Goal: Task Accomplishment & Management: Manage account settings

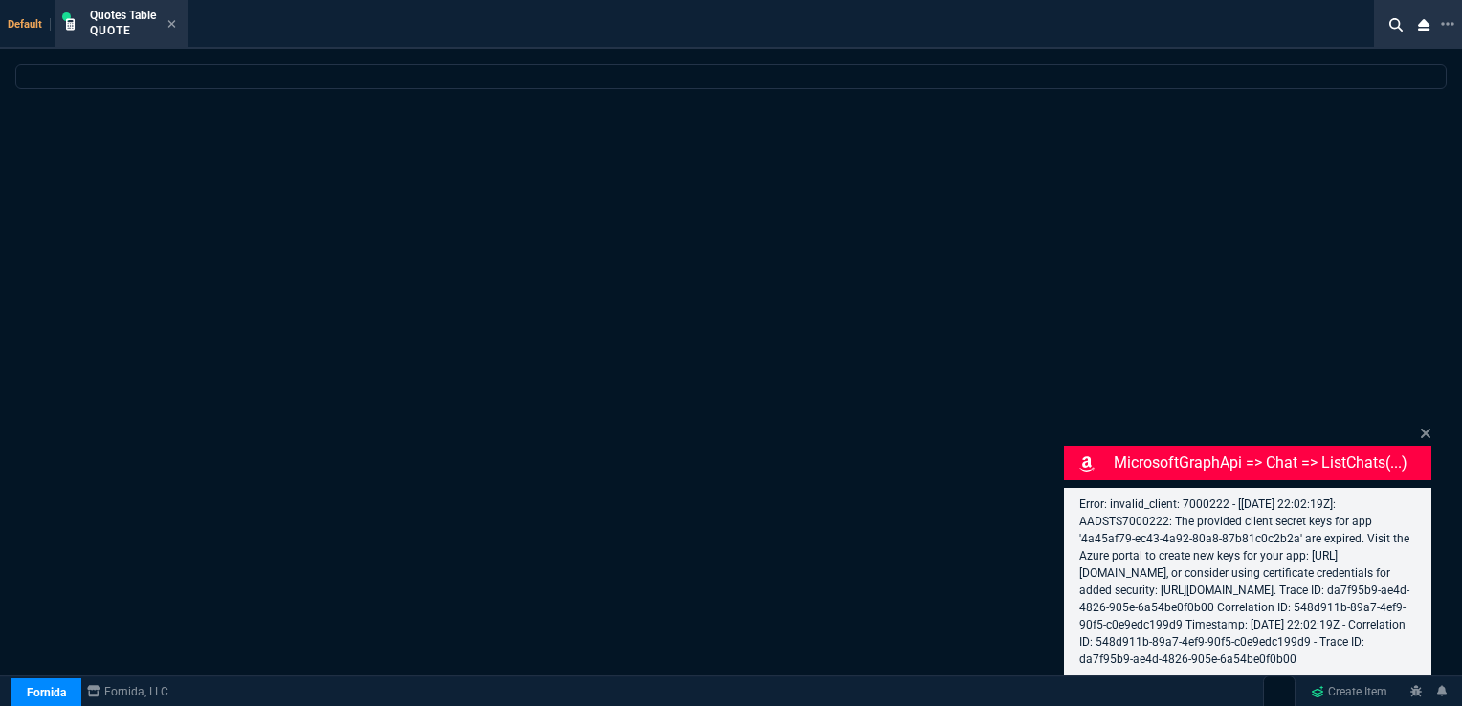
select select "16: [PERSON_NAME]"
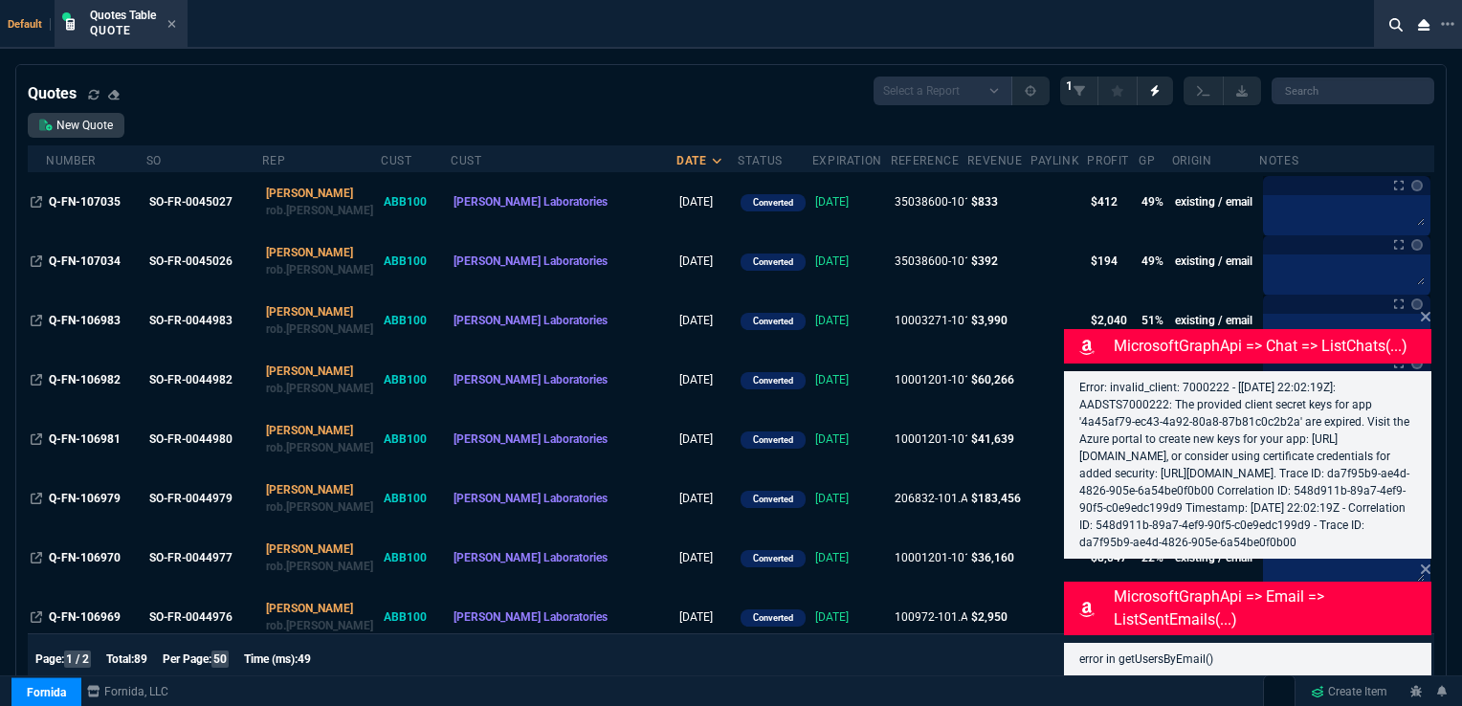
click at [1422, 567] on icon at bounding box center [1426, 570] width 10 height 10
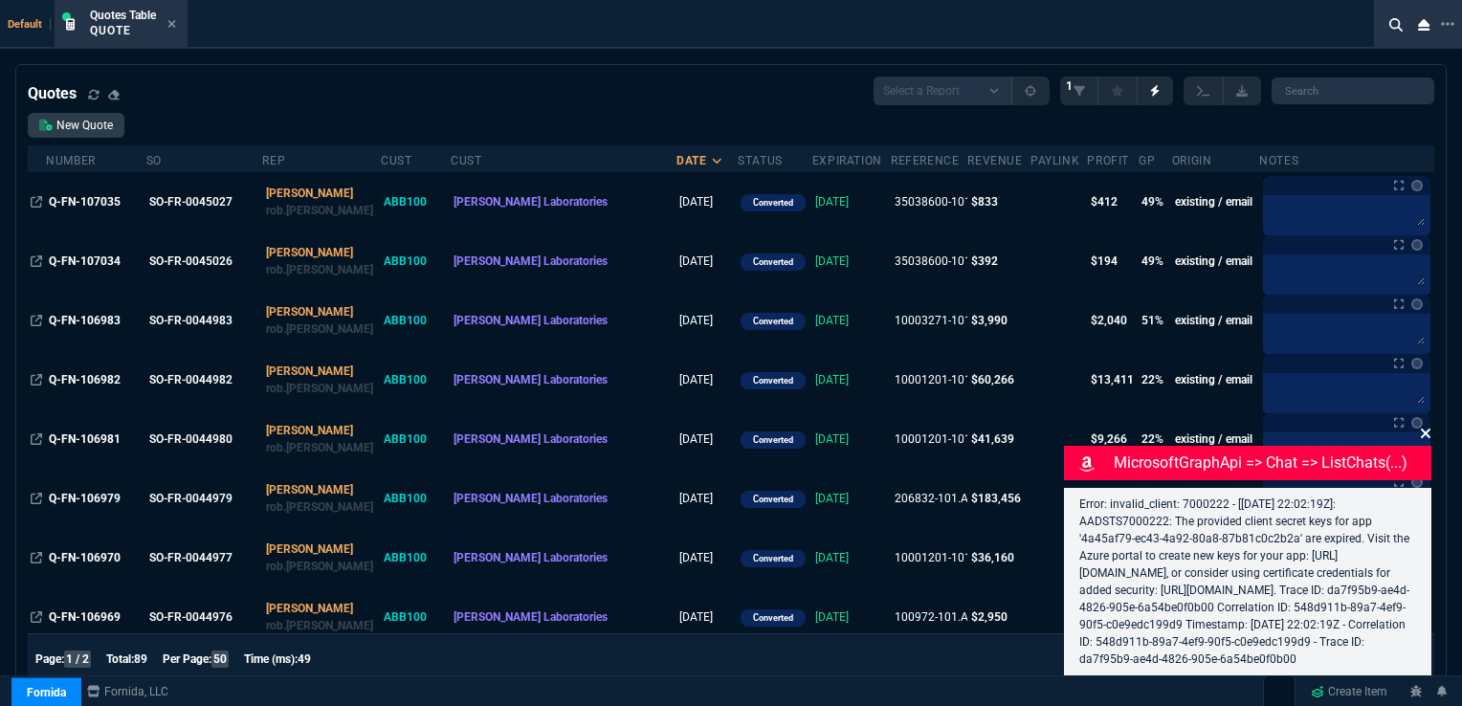
click at [1420, 426] on icon at bounding box center [1425, 433] width 11 height 15
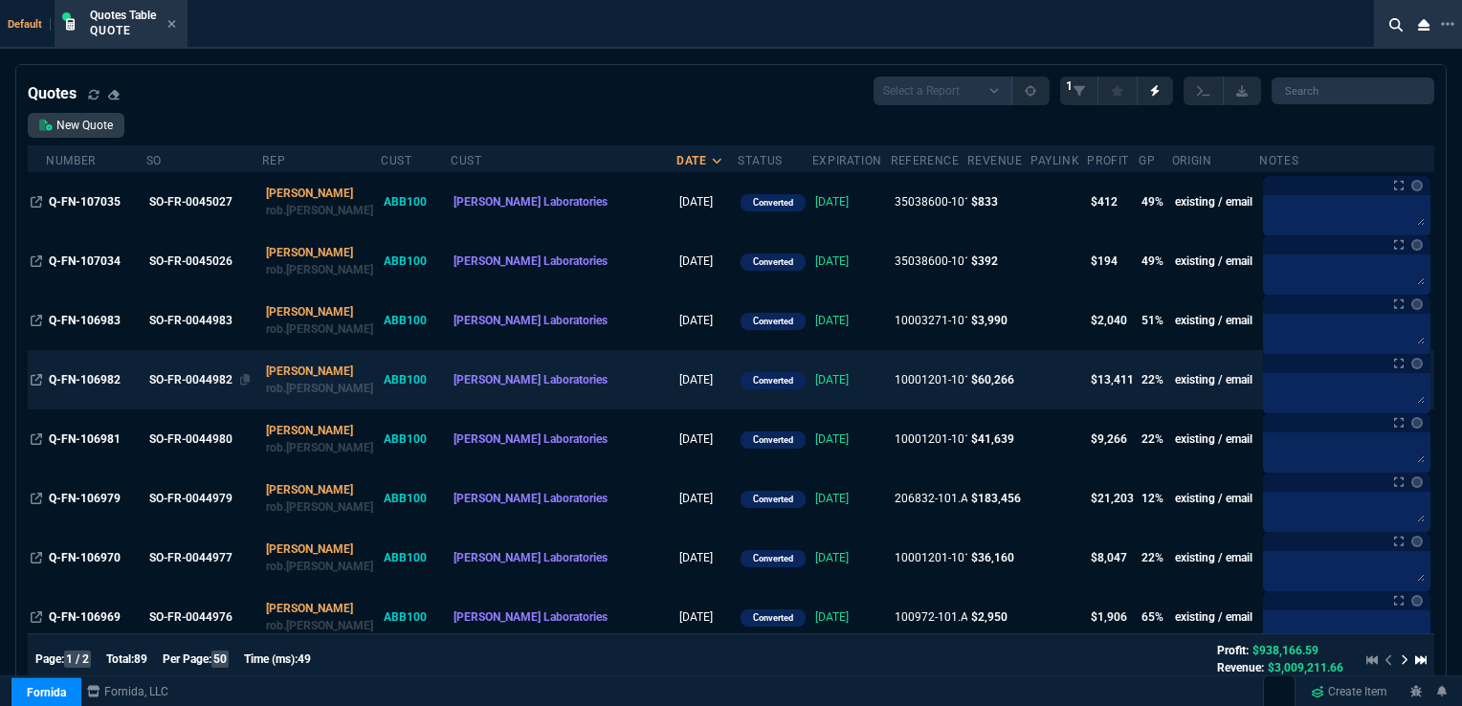
click at [180, 382] on div "SO-FR-0044982" at bounding box center [202, 379] width 106 height 17
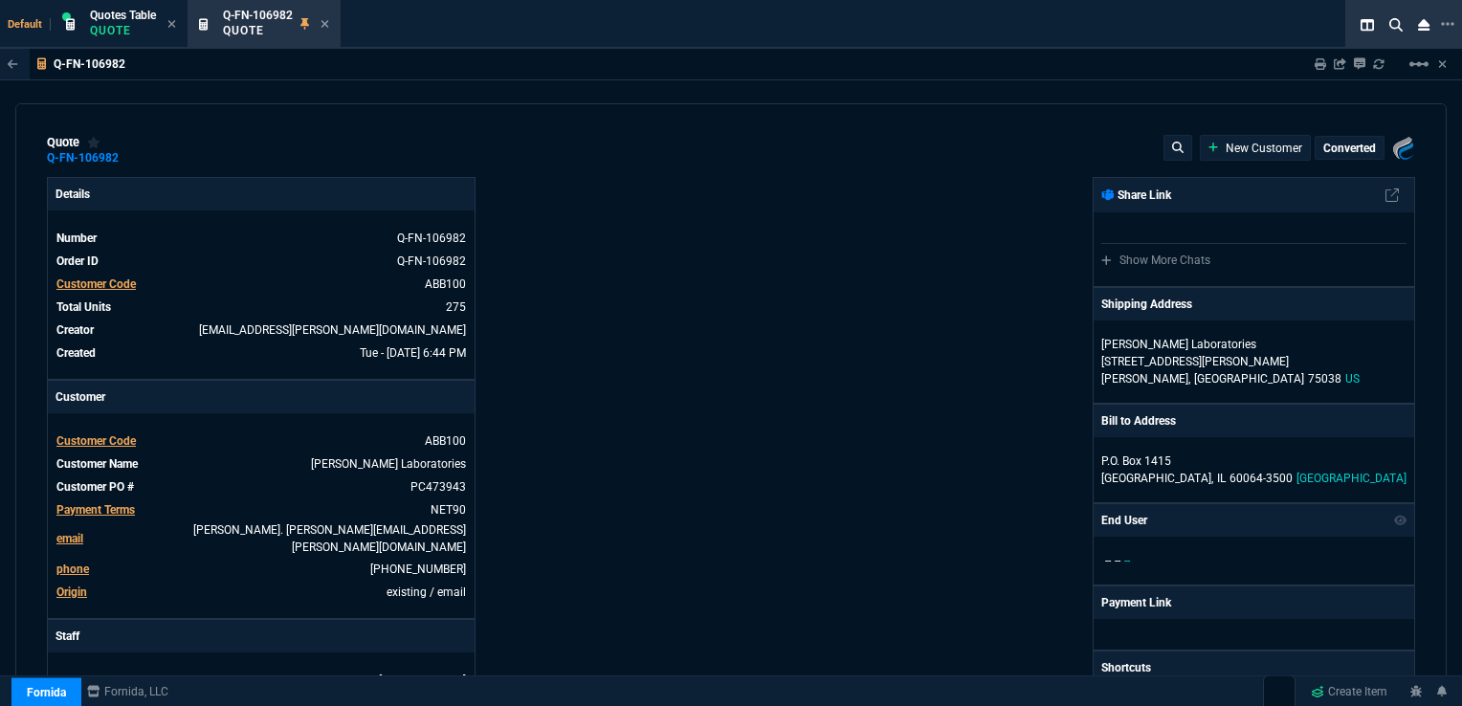
type input "26"
type input "58"
click at [406, 486] on nx-icon at bounding box center [398, 486] width 18 height 13
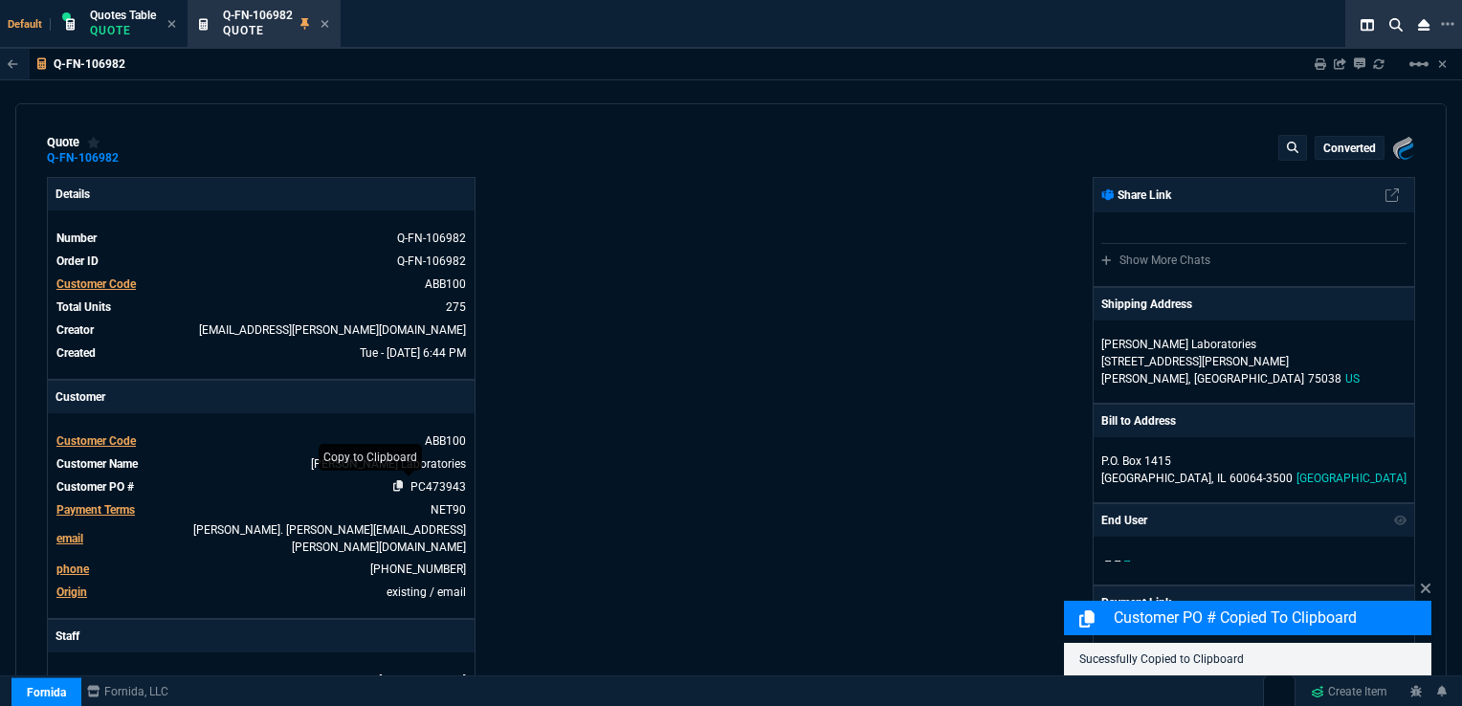
click at [393, 483] on icon at bounding box center [398, 485] width 11 height 11
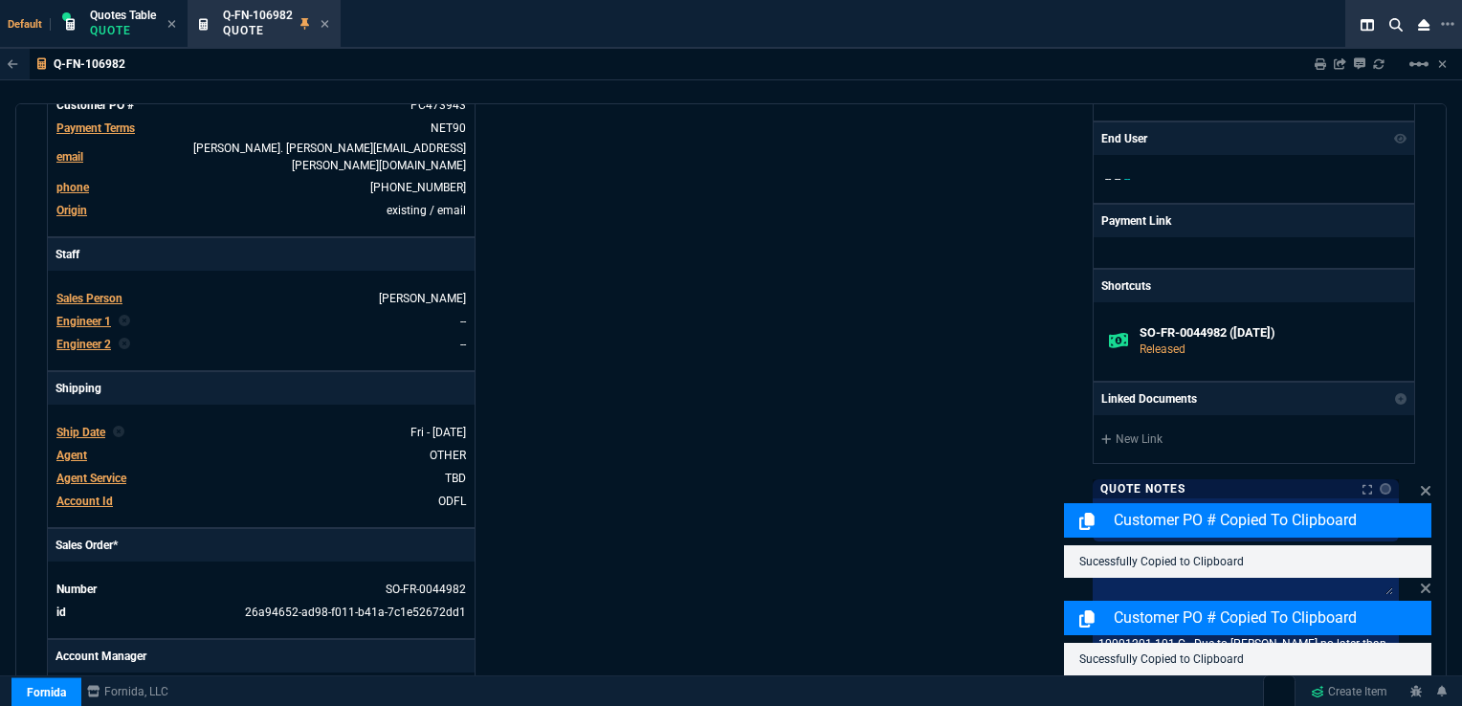
scroll to position [413, 0]
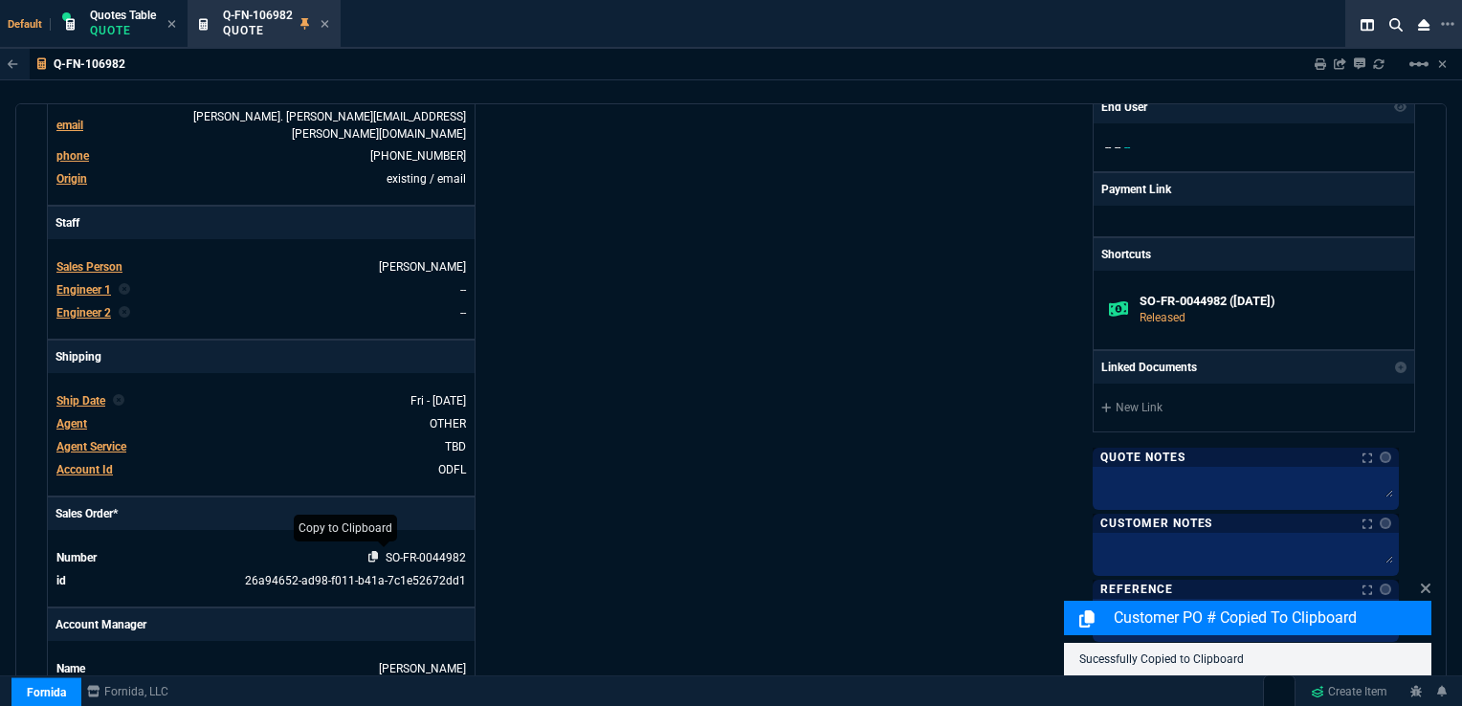
click at [371, 551] on icon at bounding box center [373, 556] width 11 height 11
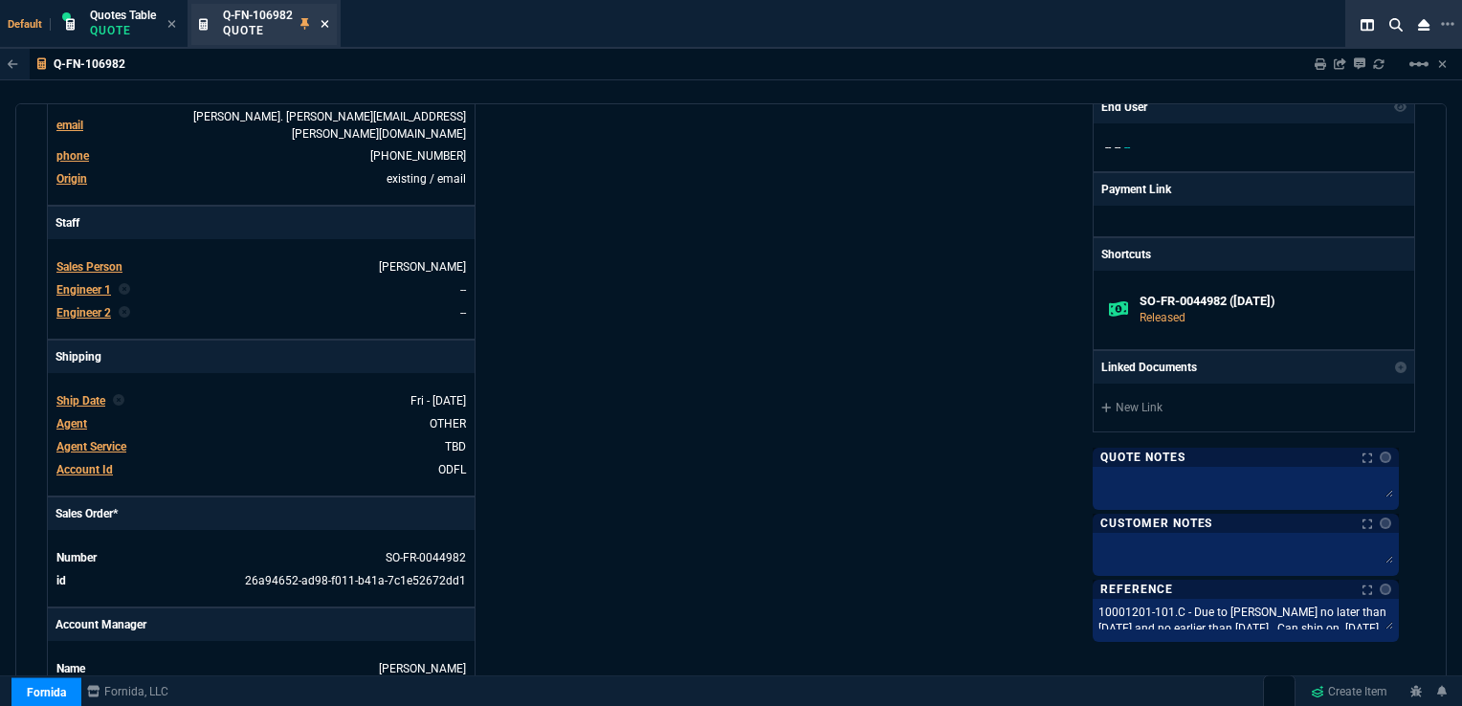
click at [326, 19] on icon at bounding box center [325, 23] width 9 height 11
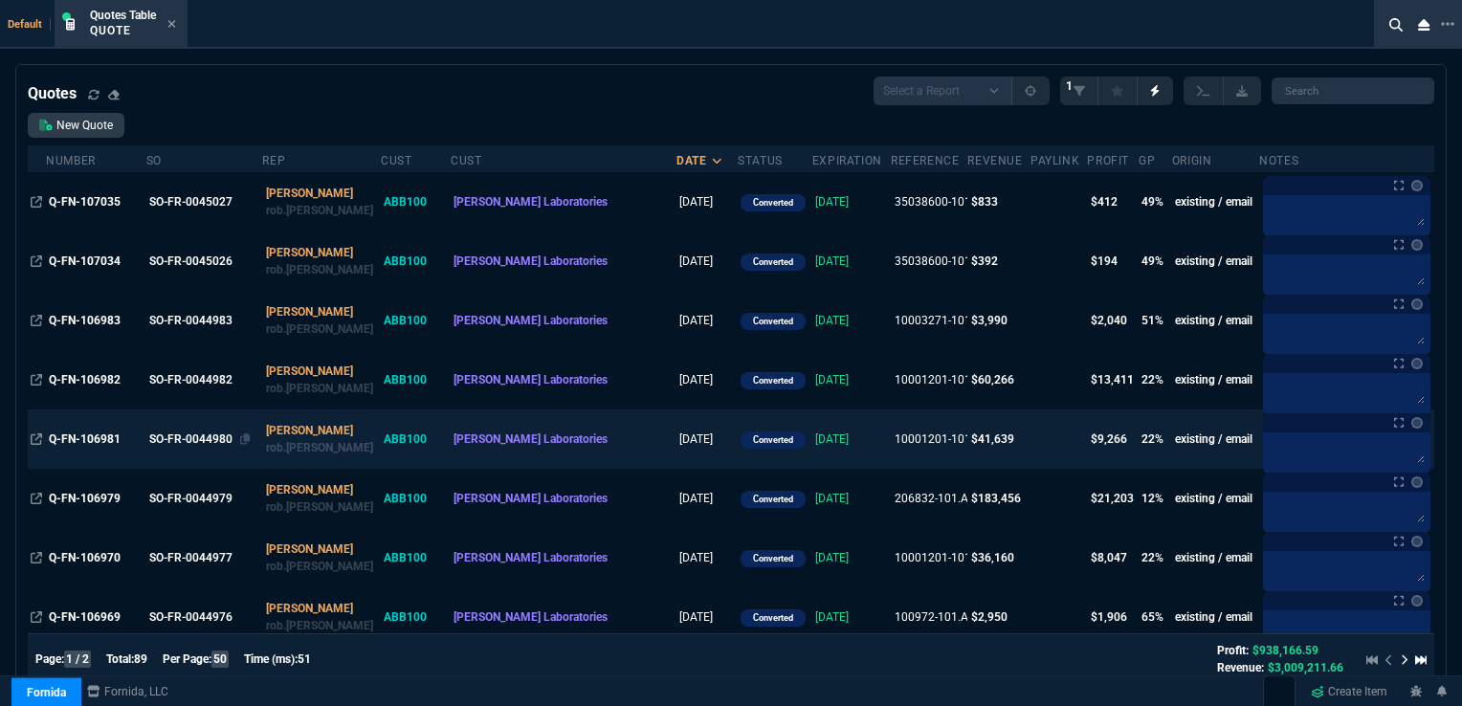
click at [218, 438] on div "SO-FR-0044980" at bounding box center [202, 439] width 106 height 17
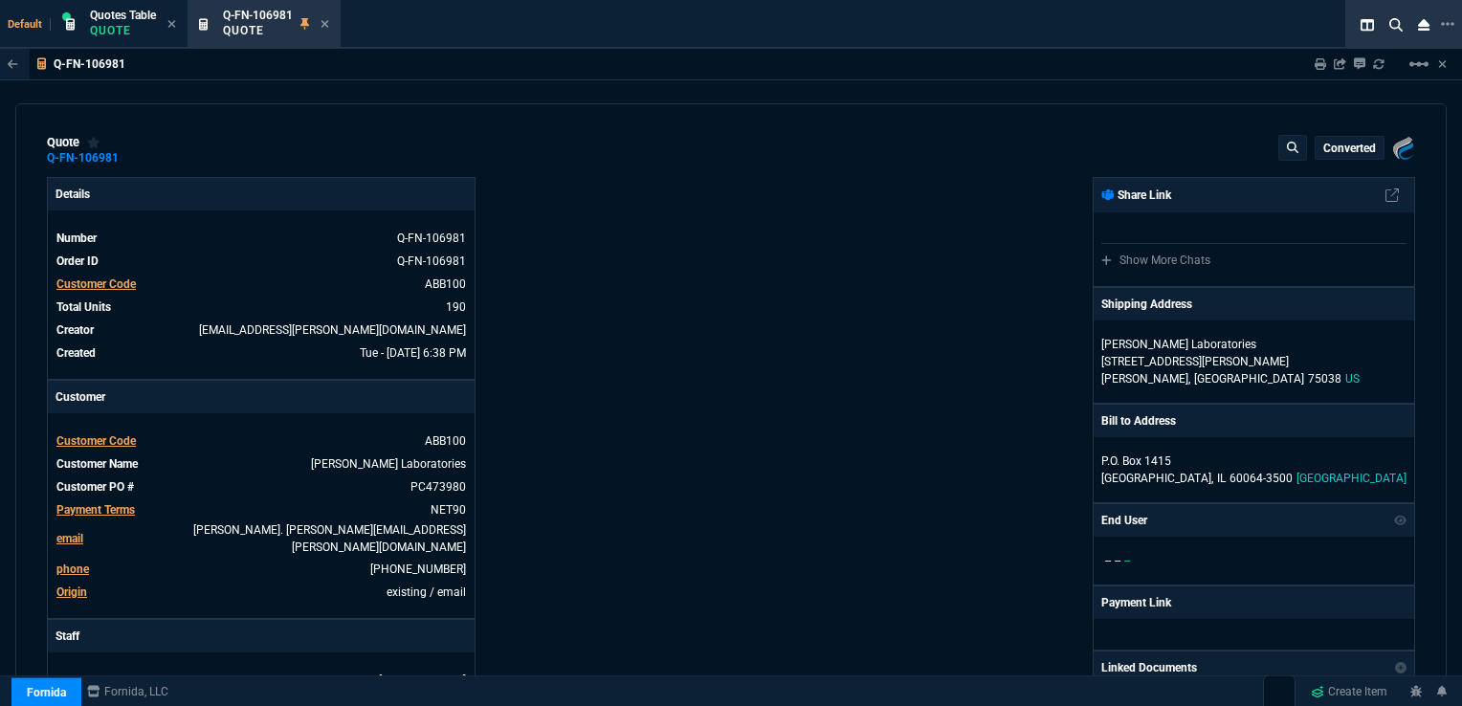
type input "26"
type input "58"
drag, startPoint x: 1449, startPoint y: 271, endPoint x: 1437, endPoint y: 329, distance: 59.5
click at [1437, 329] on div "Q-FN-106981 Sharing Q-FN-106981 Link Dev Link Share on Teams linear_scale quote…" at bounding box center [731, 422] width 1462 height 746
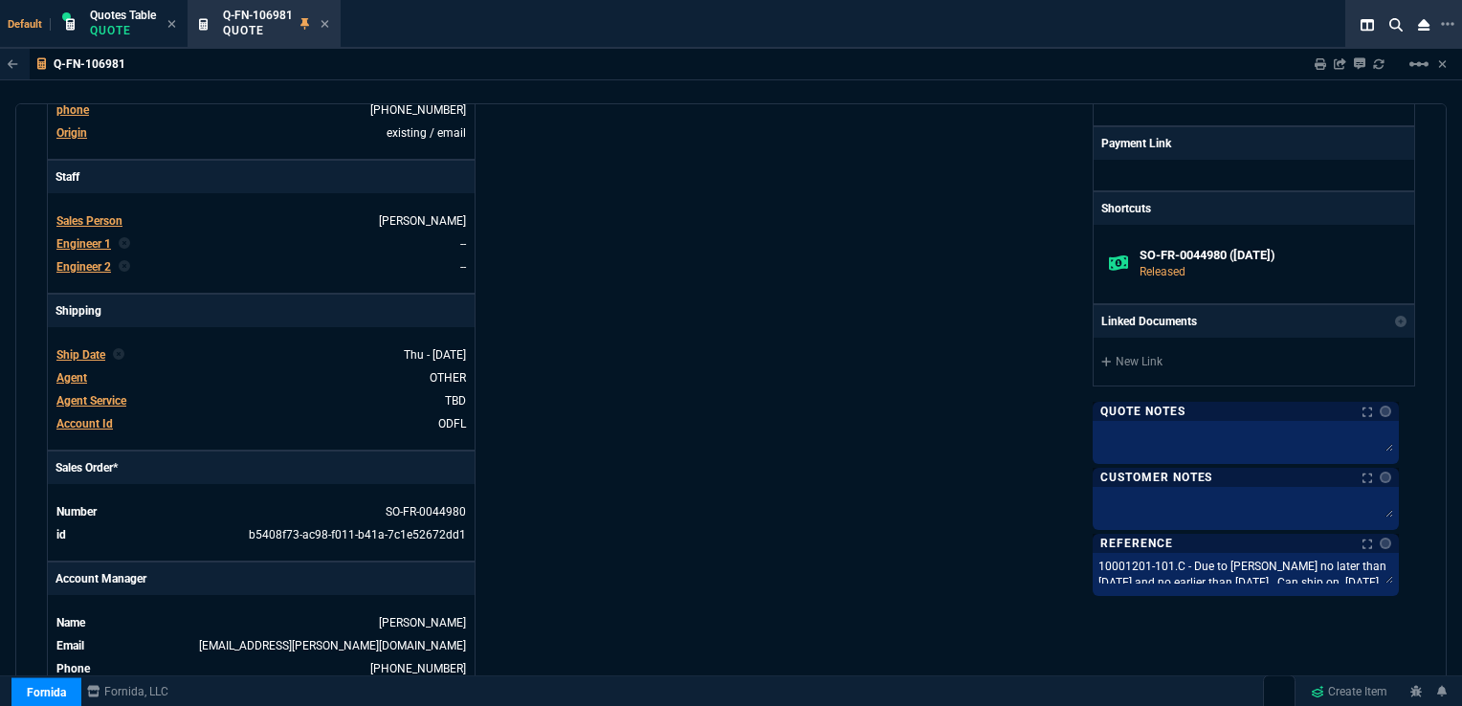
scroll to position [452, 0]
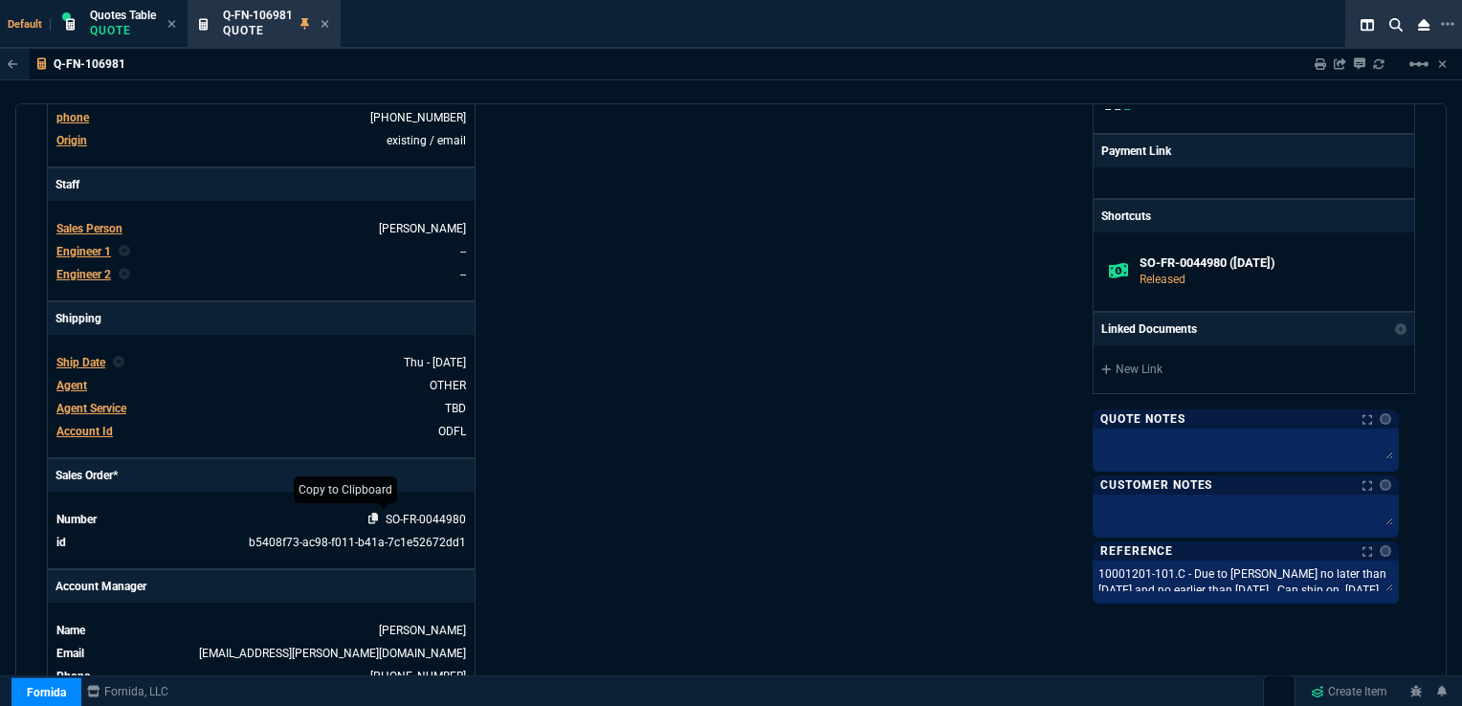
click at [369, 513] on icon at bounding box center [373, 518] width 11 height 11
click at [329, 23] on icon at bounding box center [325, 23] width 9 height 11
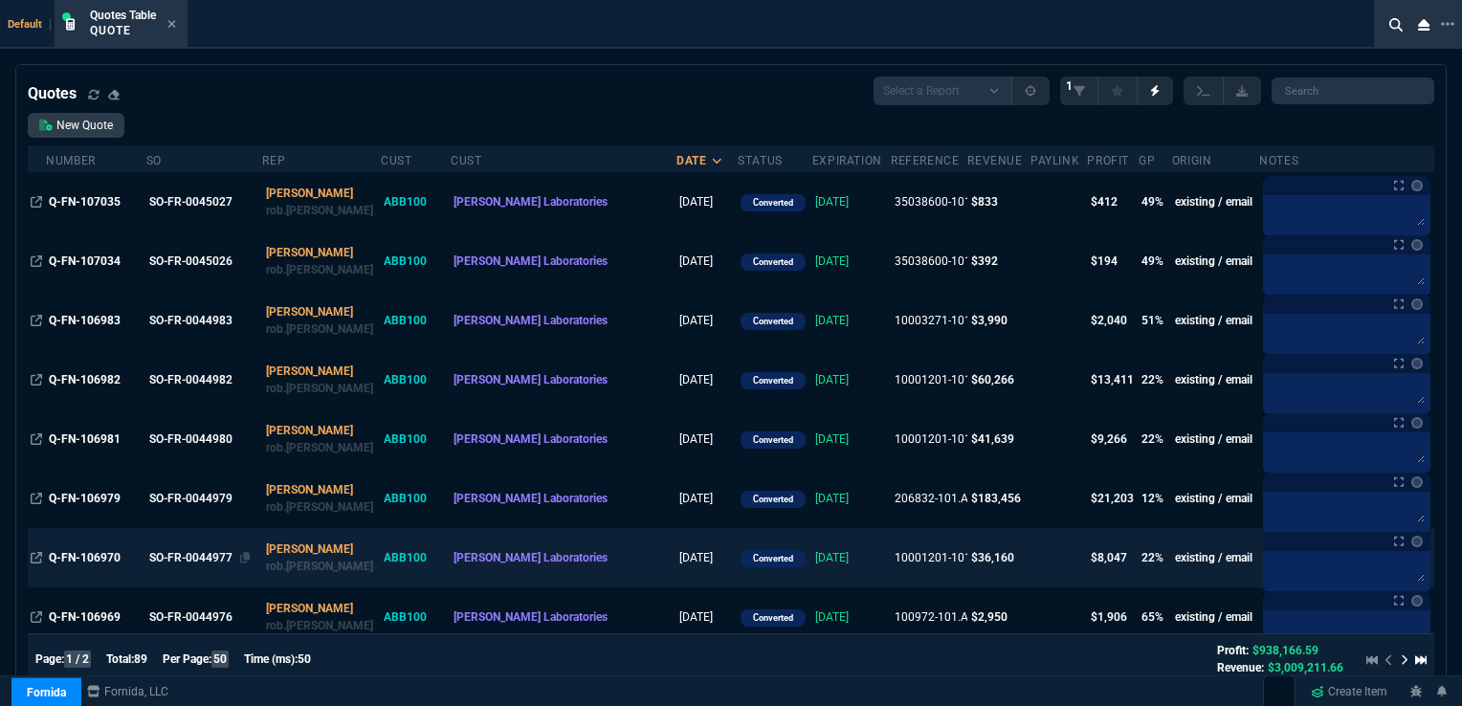
click at [207, 557] on div "SO-FR-0044977" at bounding box center [202, 557] width 106 height 17
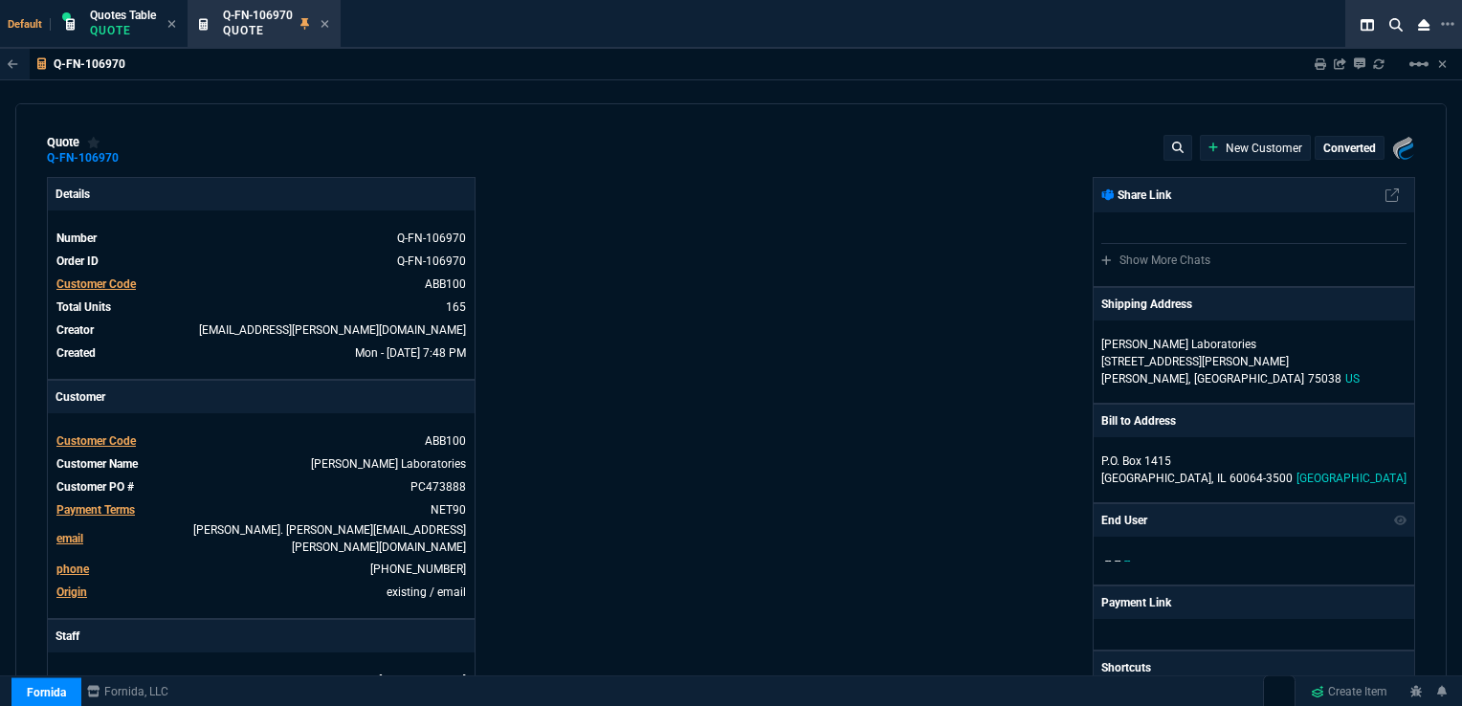
type input "26"
type input "58"
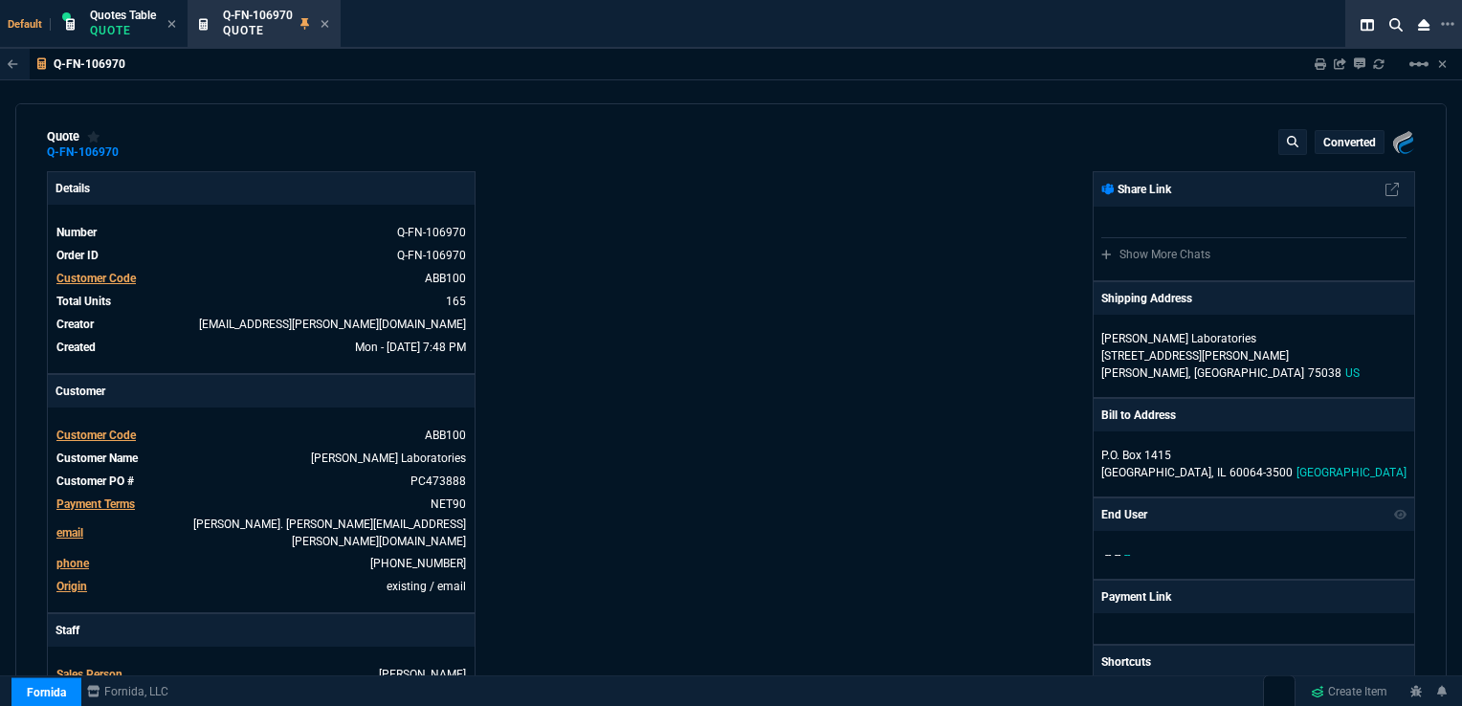
scroll to position [0, 0]
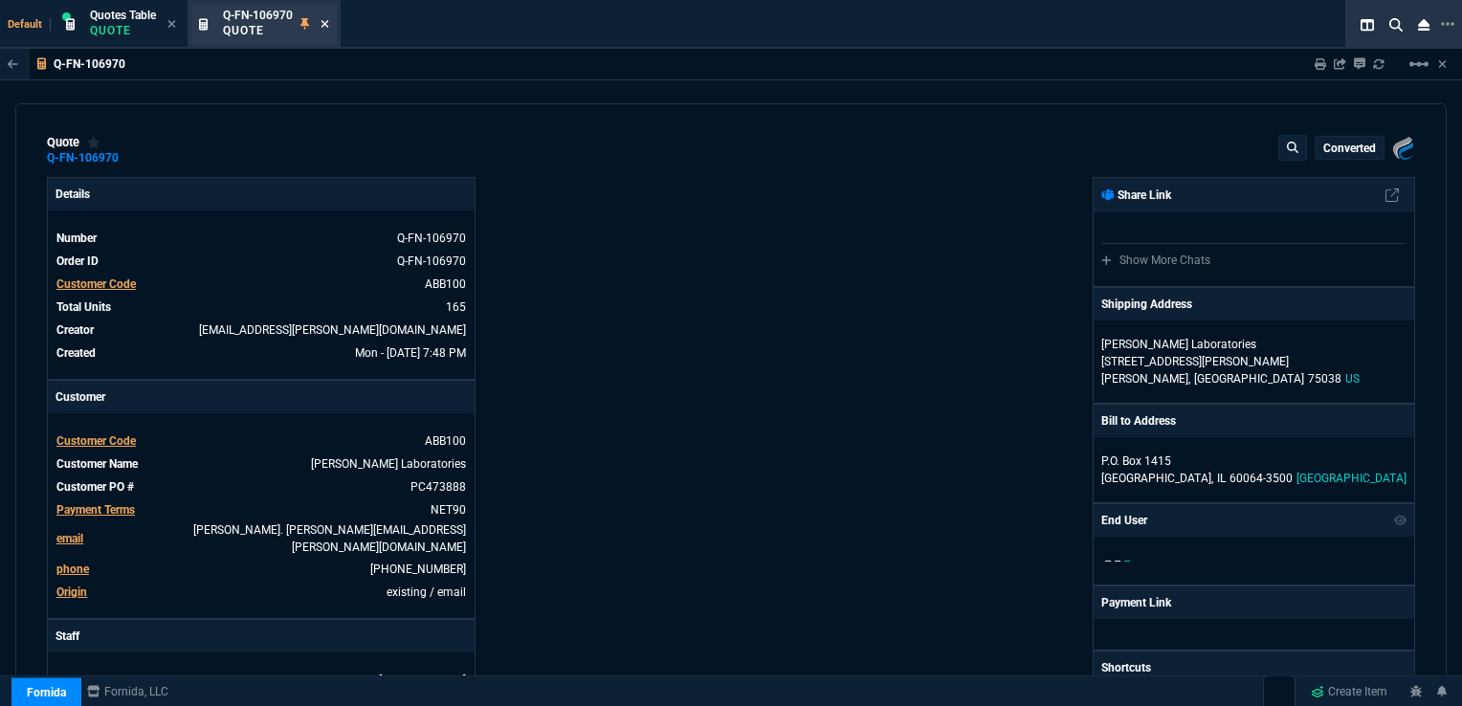
click at [325, 22] on icon at bounding box center [326, 24] width 8 height 8
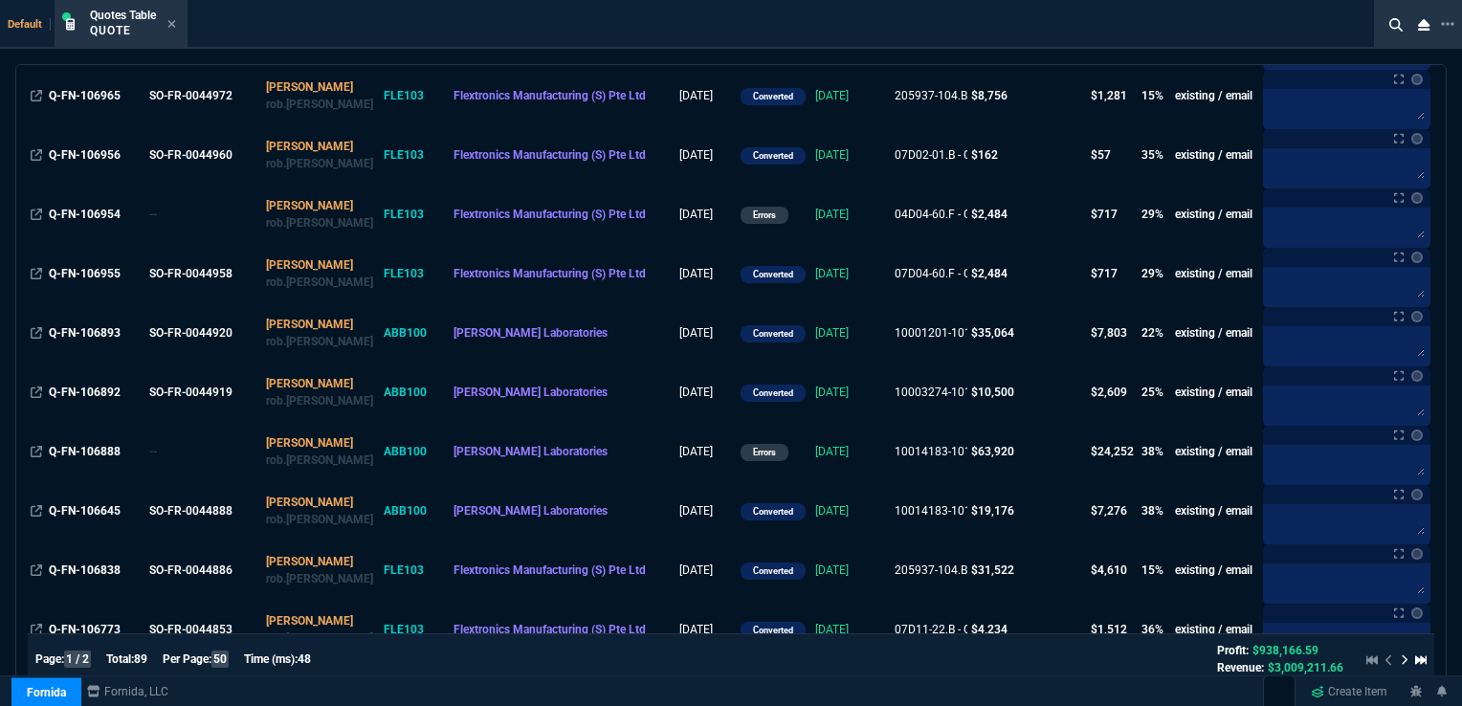
scroll to position [754, 0]
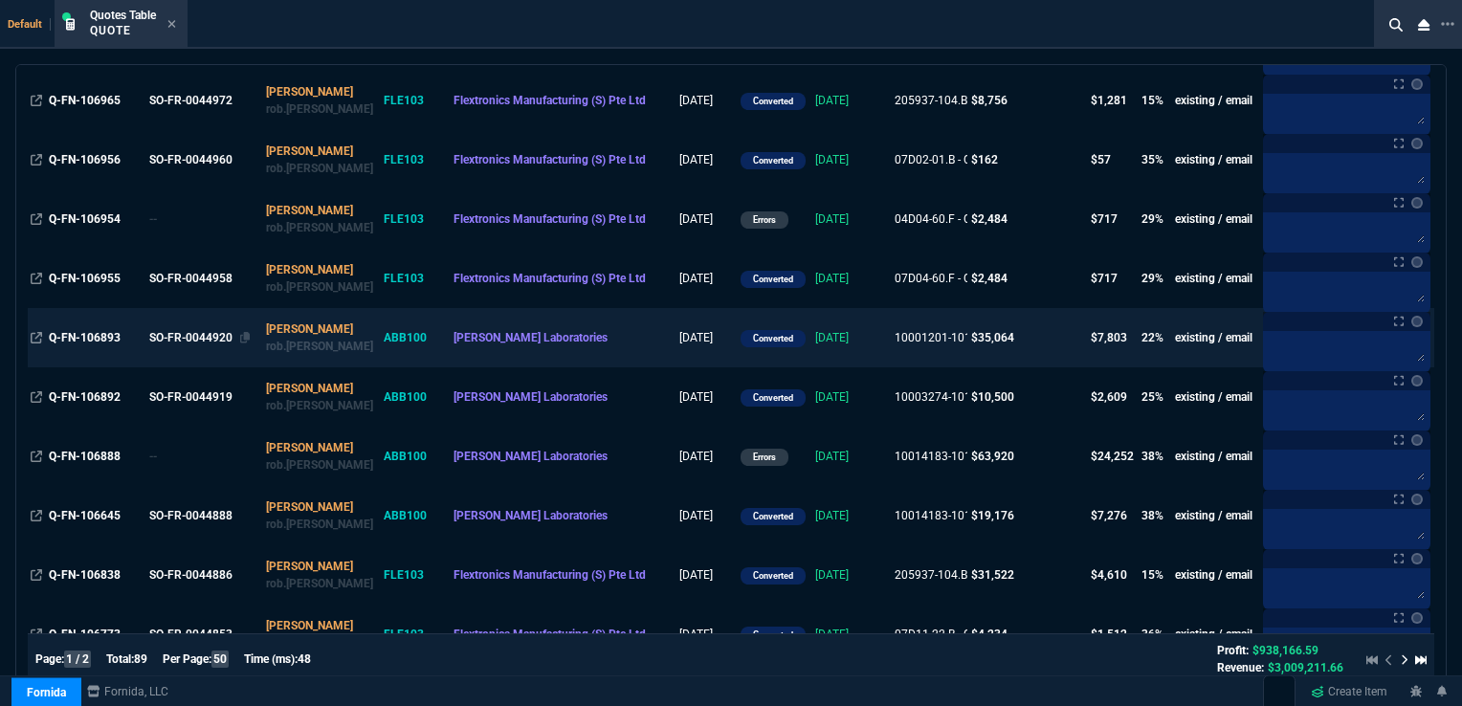
click at [184, 338] on div "SO-FR-0044920" at bounding box center [202, 337] width 106 height 17
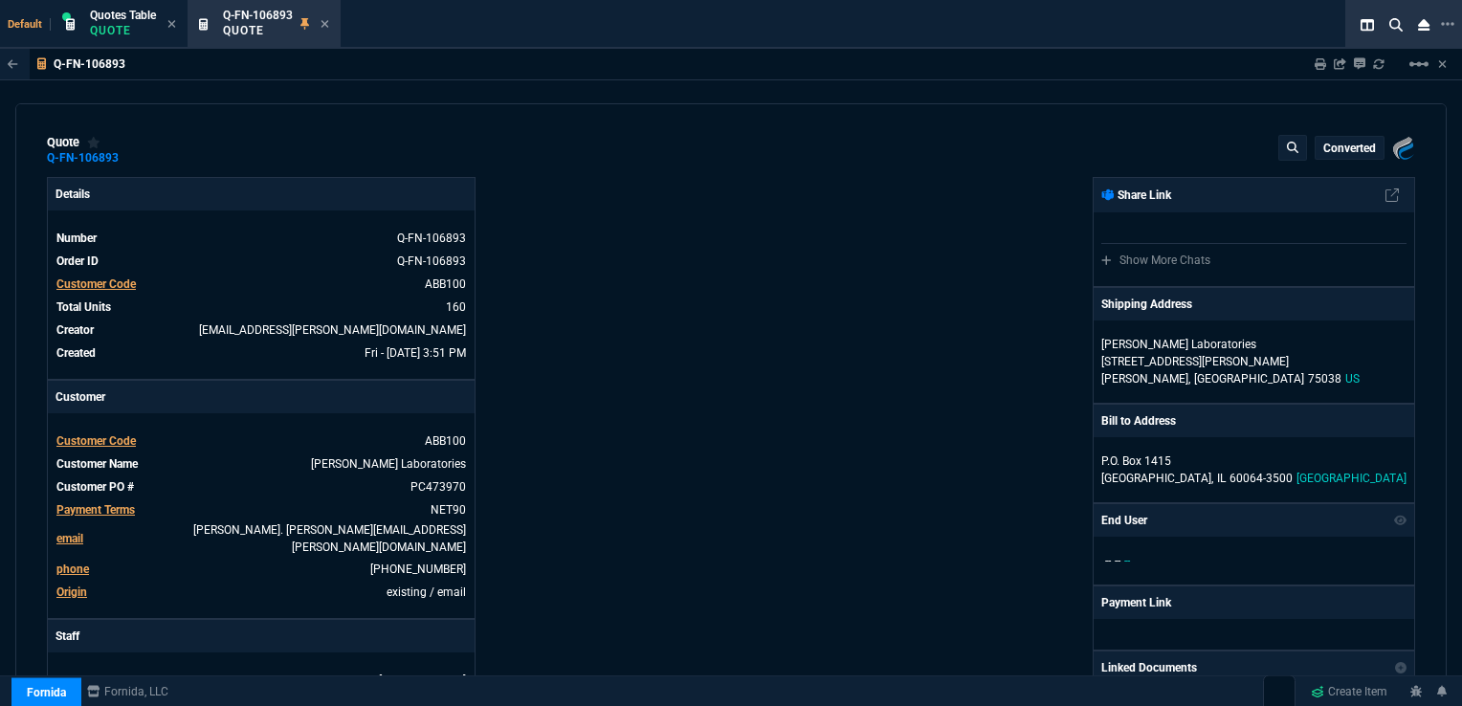
type input "26"
type input "58"
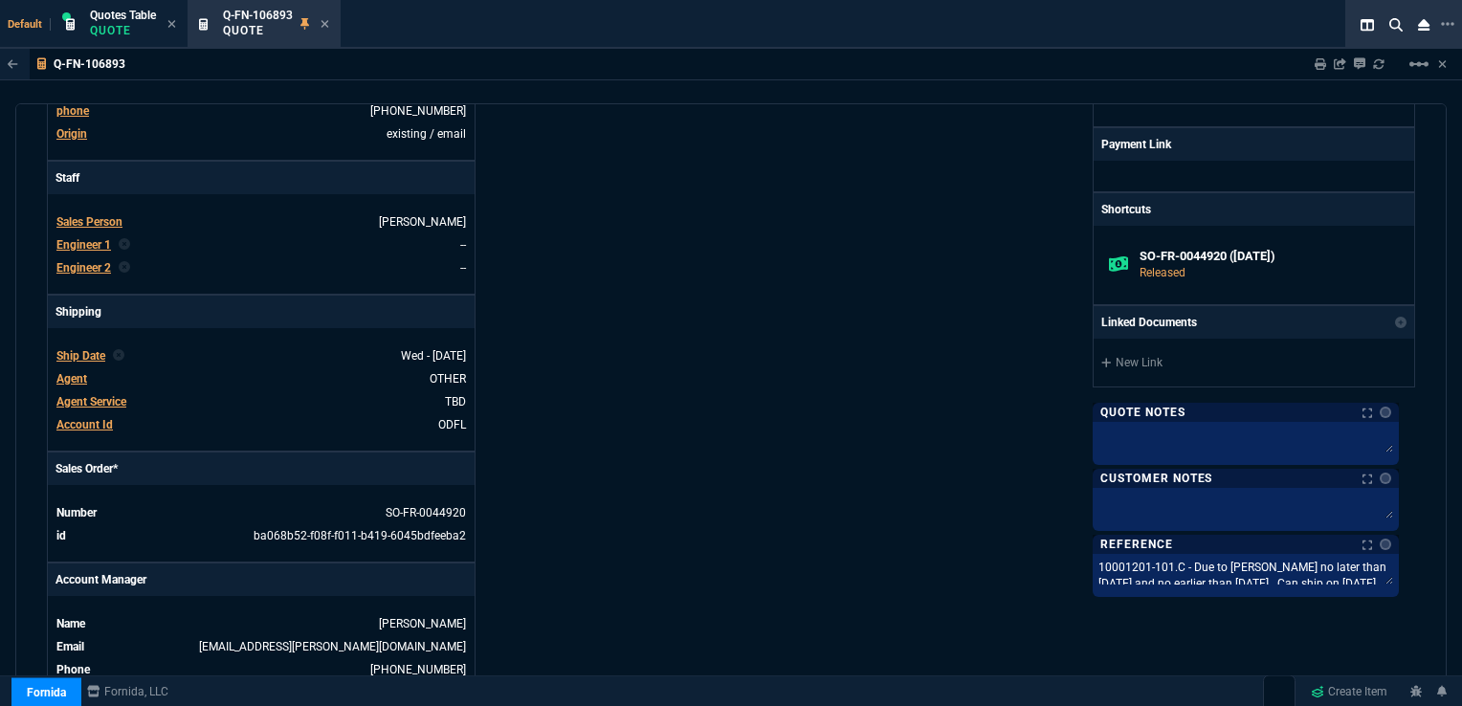
scroll to position [454, 0]
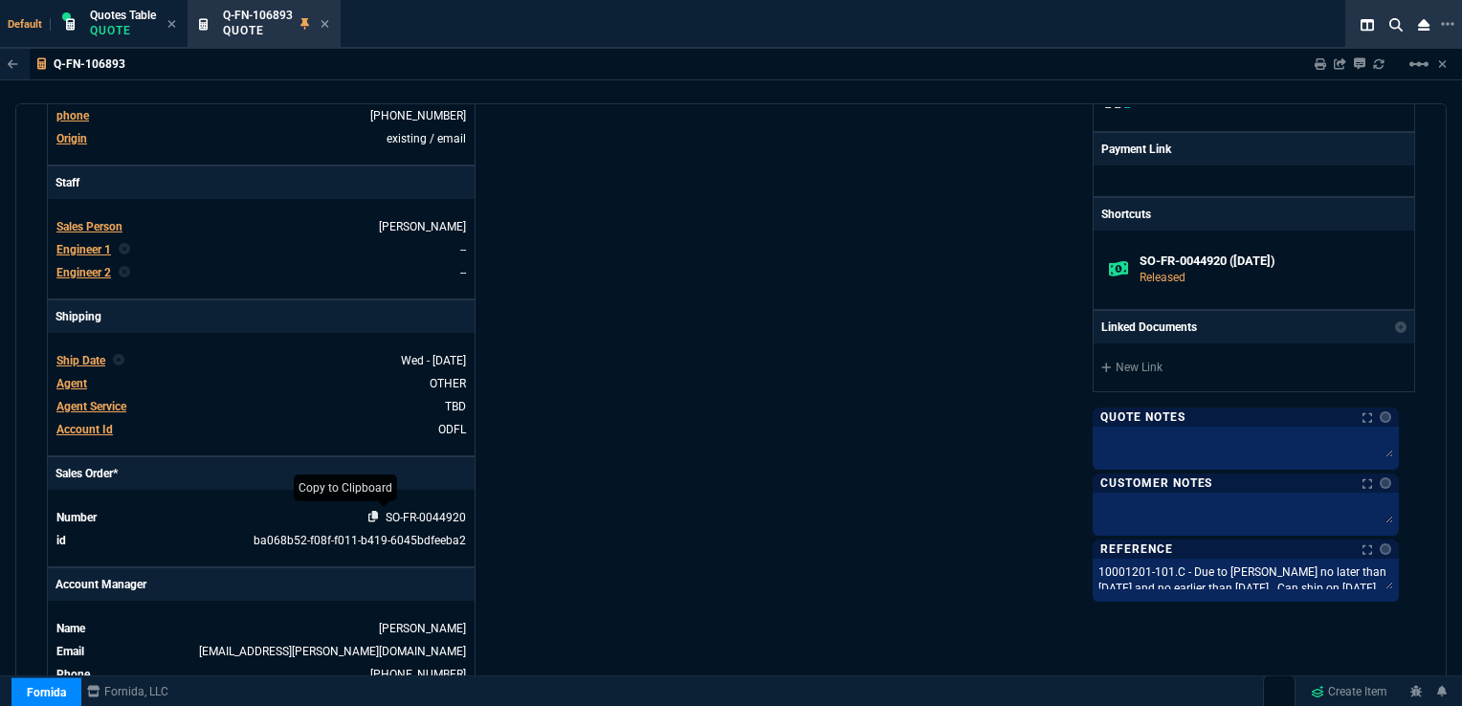
click at [368, 511] on icon at bounding box center [373, 516] width 11 height 11
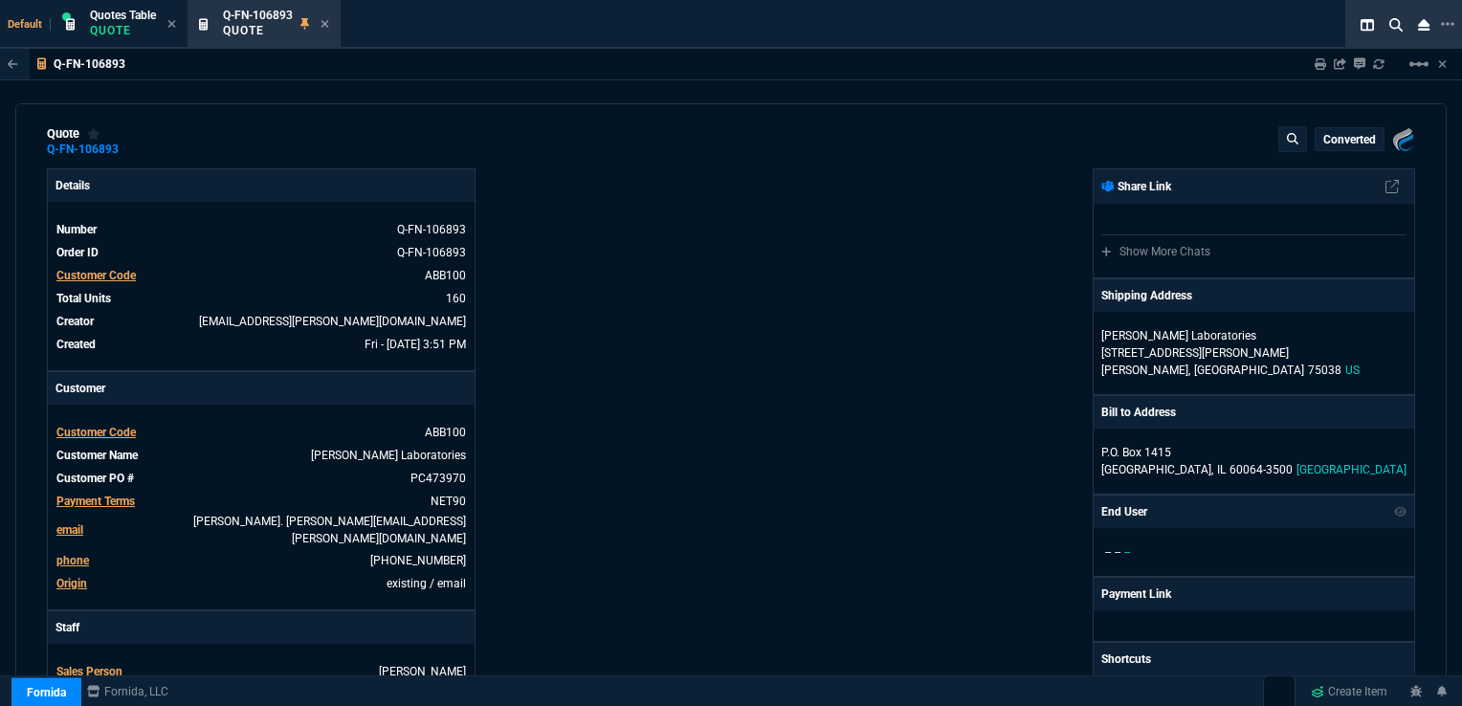
scroll to position [0, 0]
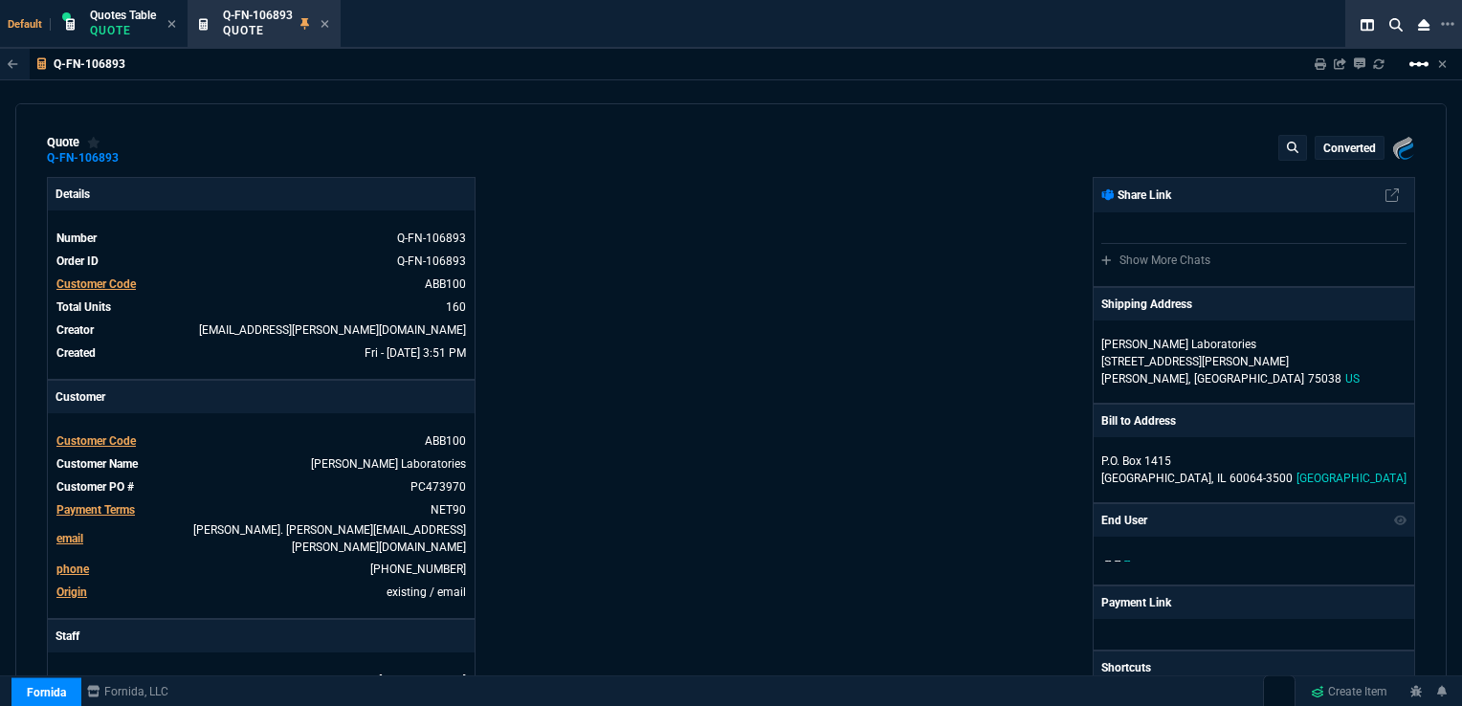
click at [1421, 71] on mat-icon "linear_scale" at bounding box center [1419, 64] width 23 height 23
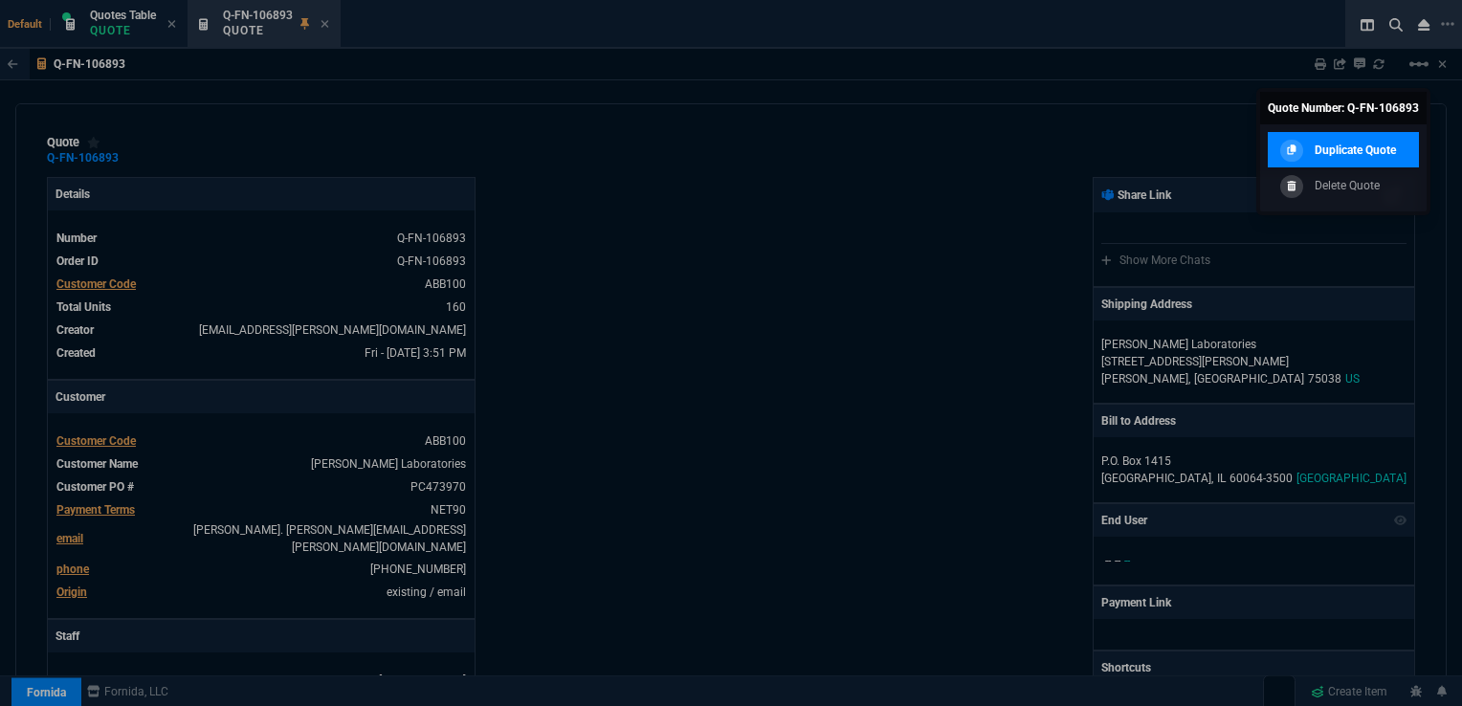
click at [1362, 151] on p "Duplicate Quote" at bounding box center [1355, 150] width 81 height 17
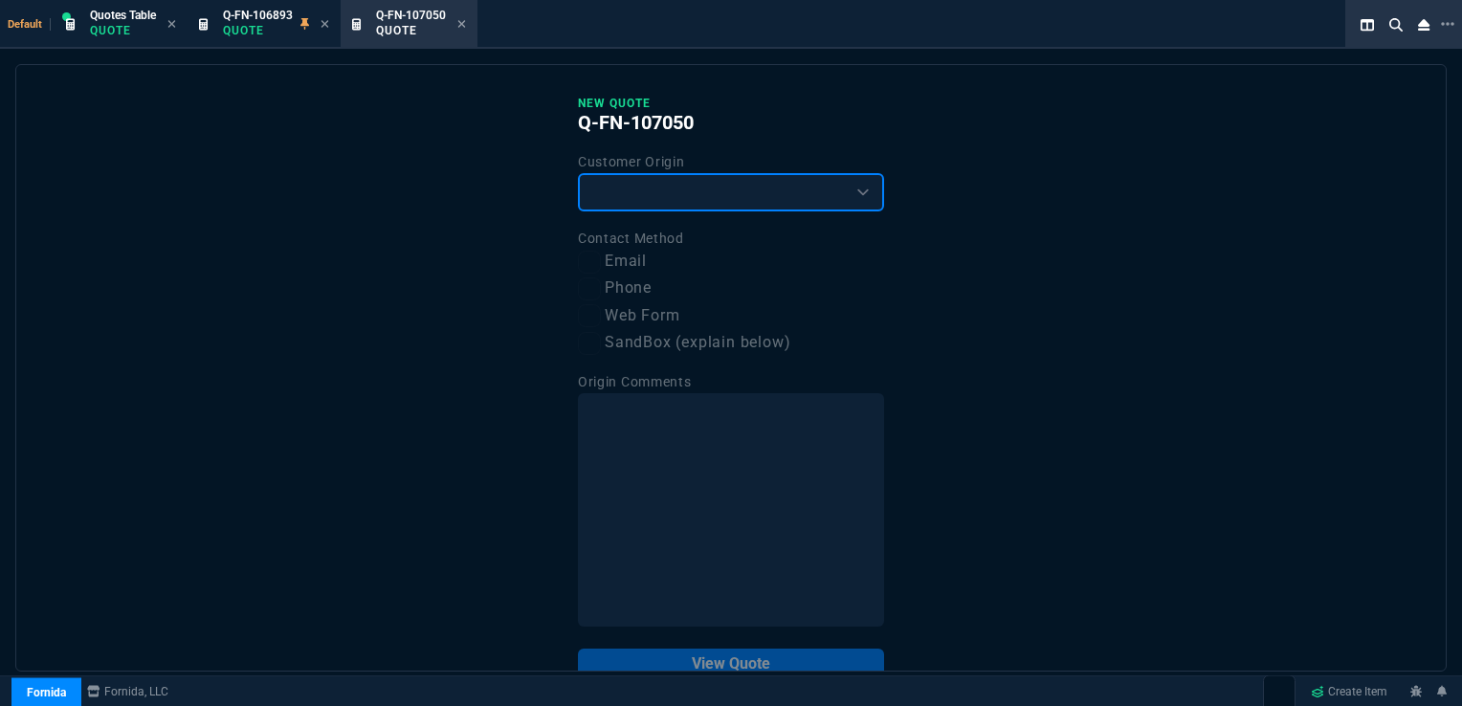
click at [802, 195] on select "Existing Customer Amazon Lead (first order) Website Lead (first order) Called (…" at bounding box center [731, 192] width 306 height 38
select select "existing"
click at [578, 173] on select "Existing Customer Amazon Lead (first order) Website Lead (first order) Called (…" at bounding box center [731, 192] width 306 height 38
click at [648, 260] on label "Email" at bounding box center [731, 262] width 306 height 24
click at [601, 260] on input "Email" at bounding box center [589, 262] width 23 height 23
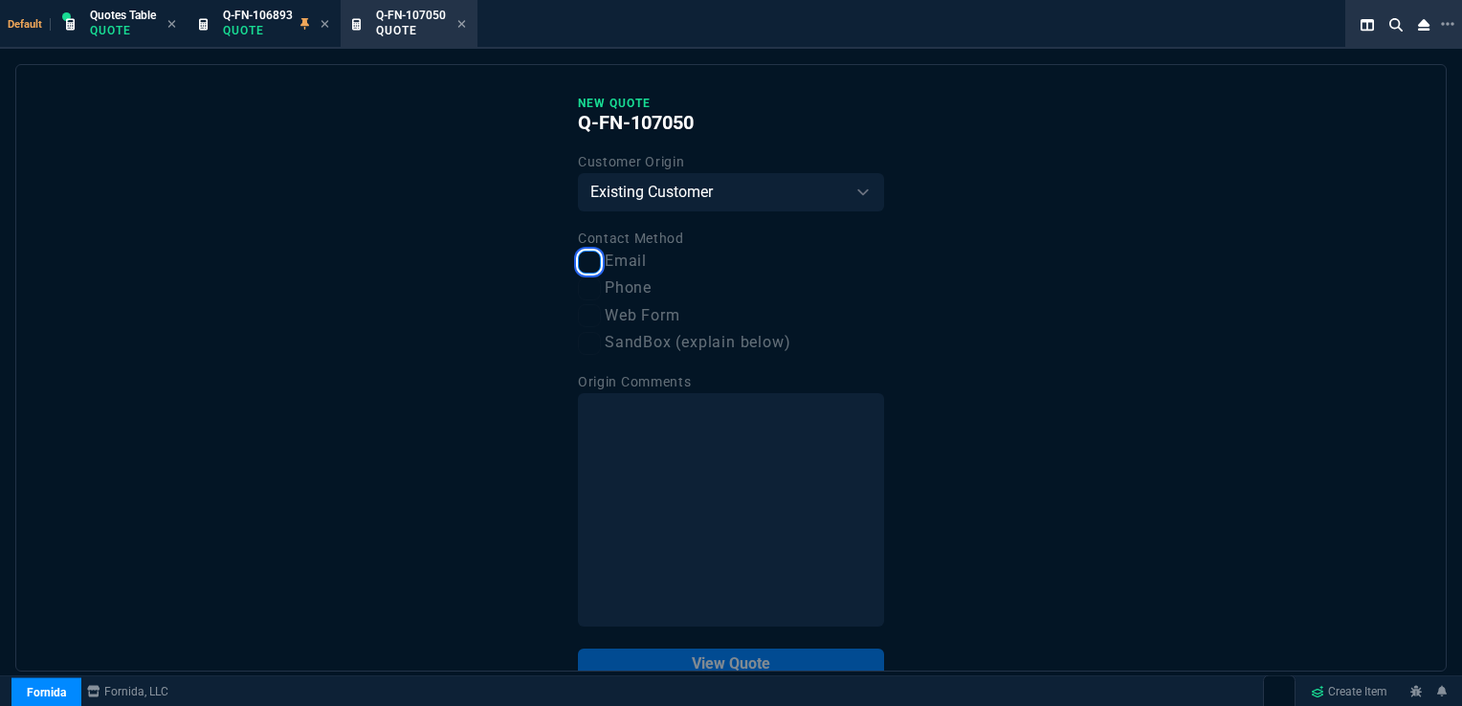
checkbox input "true"
click at [721, 665] on button "View Quote" at bounding box center [731, 664] width 306 height 31
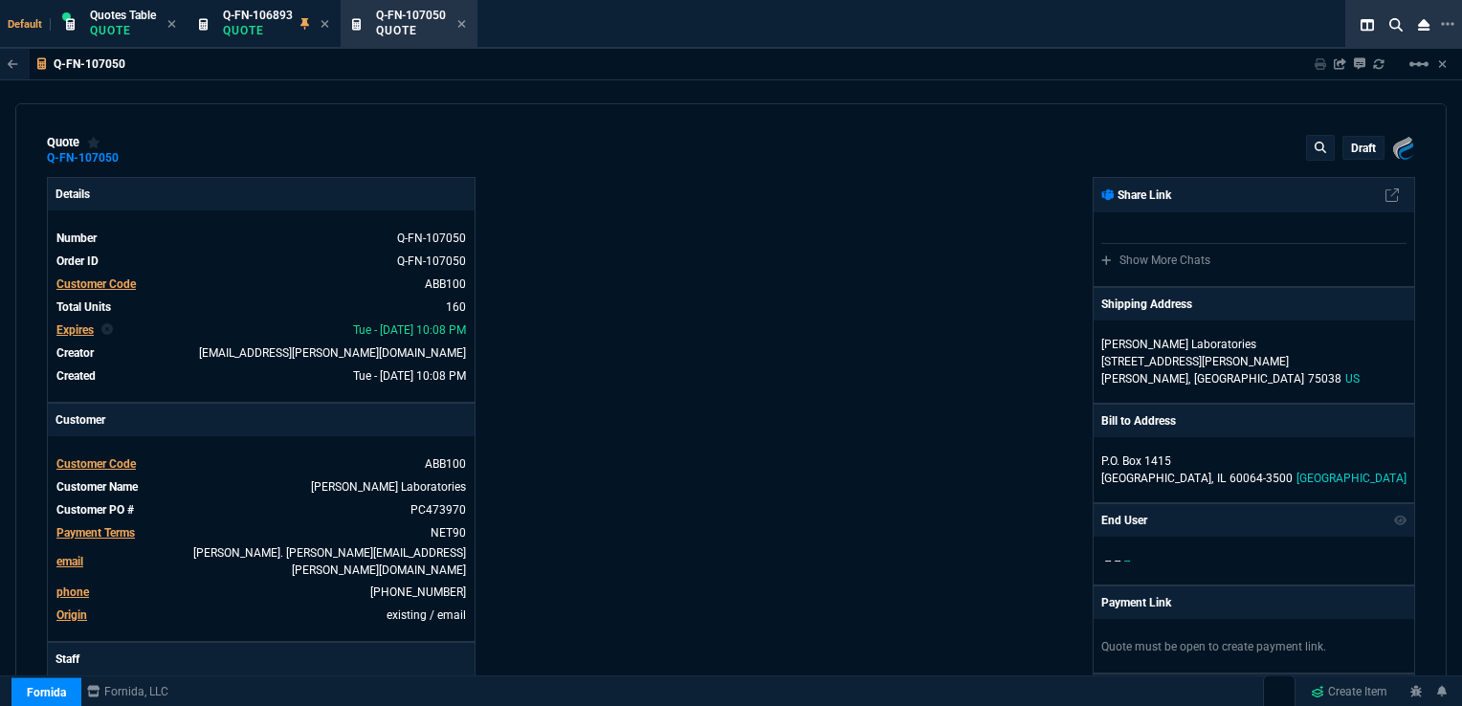
type input "26"
type input "58"
click at [1205, 366] on p "[STREET_ADDRESS][PERSON_NAME]" at bounding box center [1254, 361] width 305 height 17
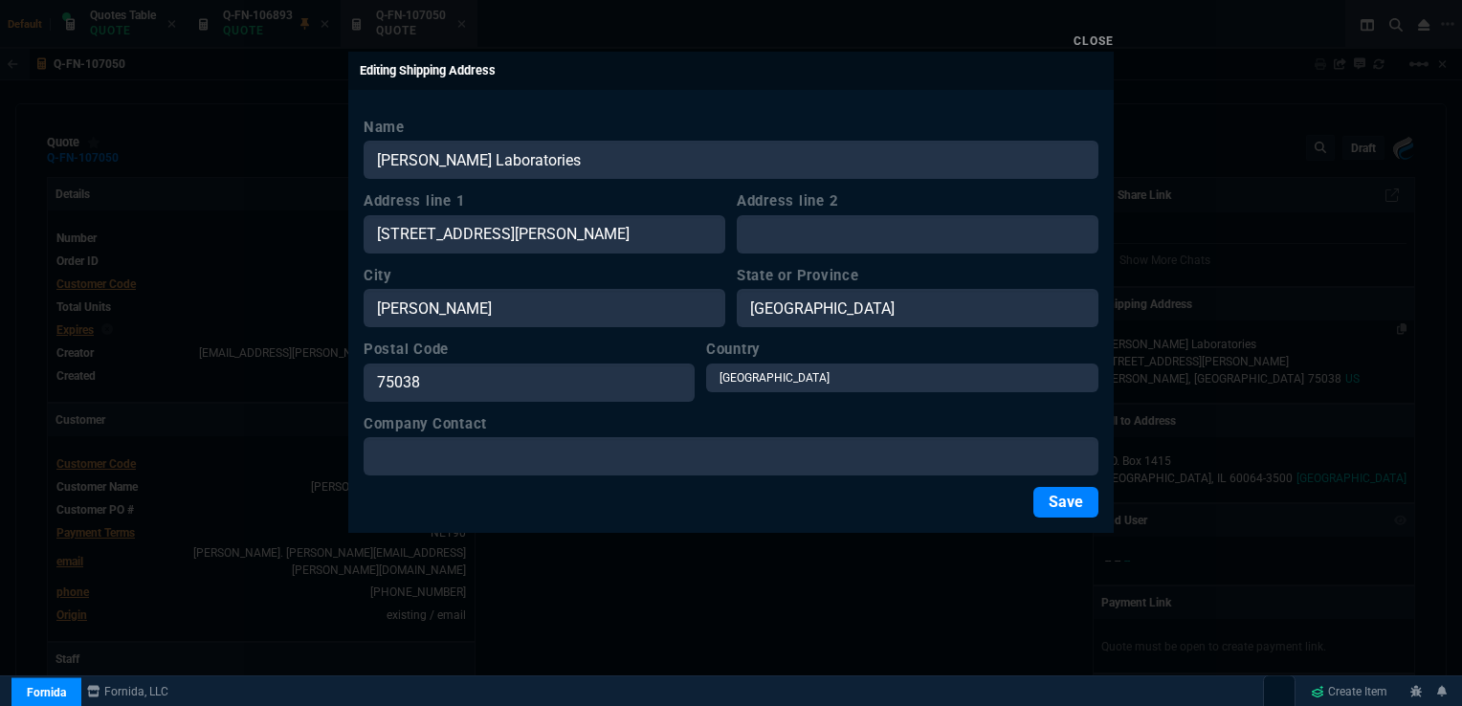
click at [1205, 366] on div at bounding box center [731, 353] width 1462 height 706
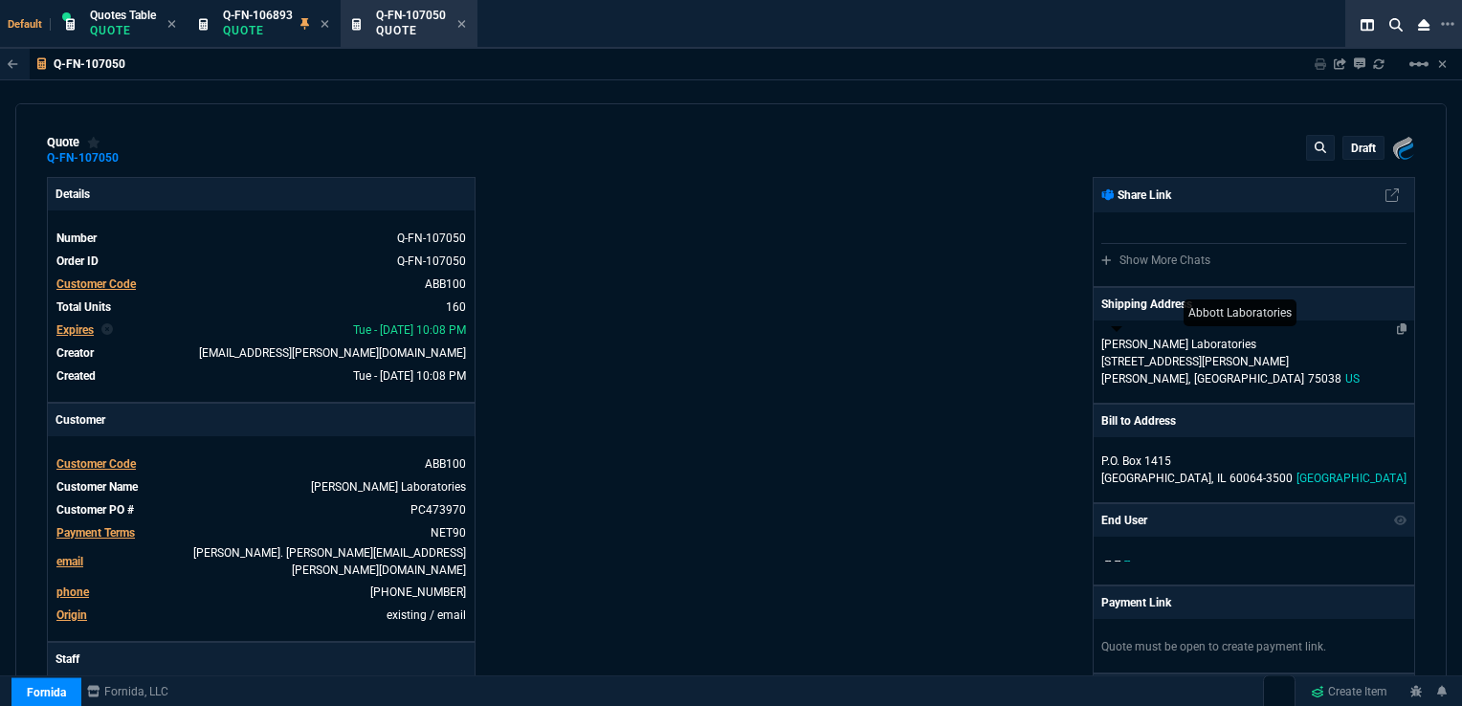
click at [1175, 349] on p "[PERSON_NAME] Laboratories" at bounding box center [1194, 344] width 184 height 17
select select "US"
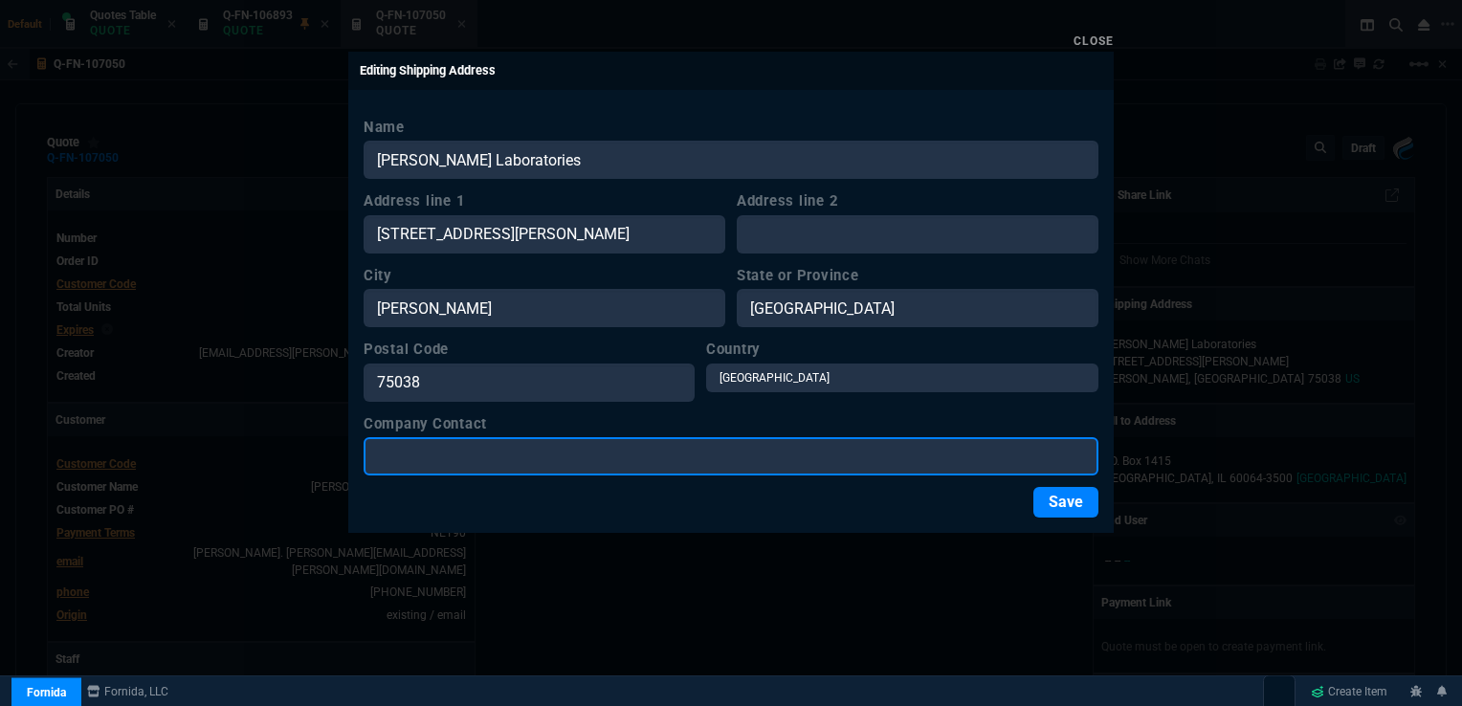
click at [836, 462] on input "Company Contact" at bounding box center [731, 456] width 735 height 38
paste input "[PERSON_NAME] / AIM"
type input "[PERSON_NAME] / AIM"
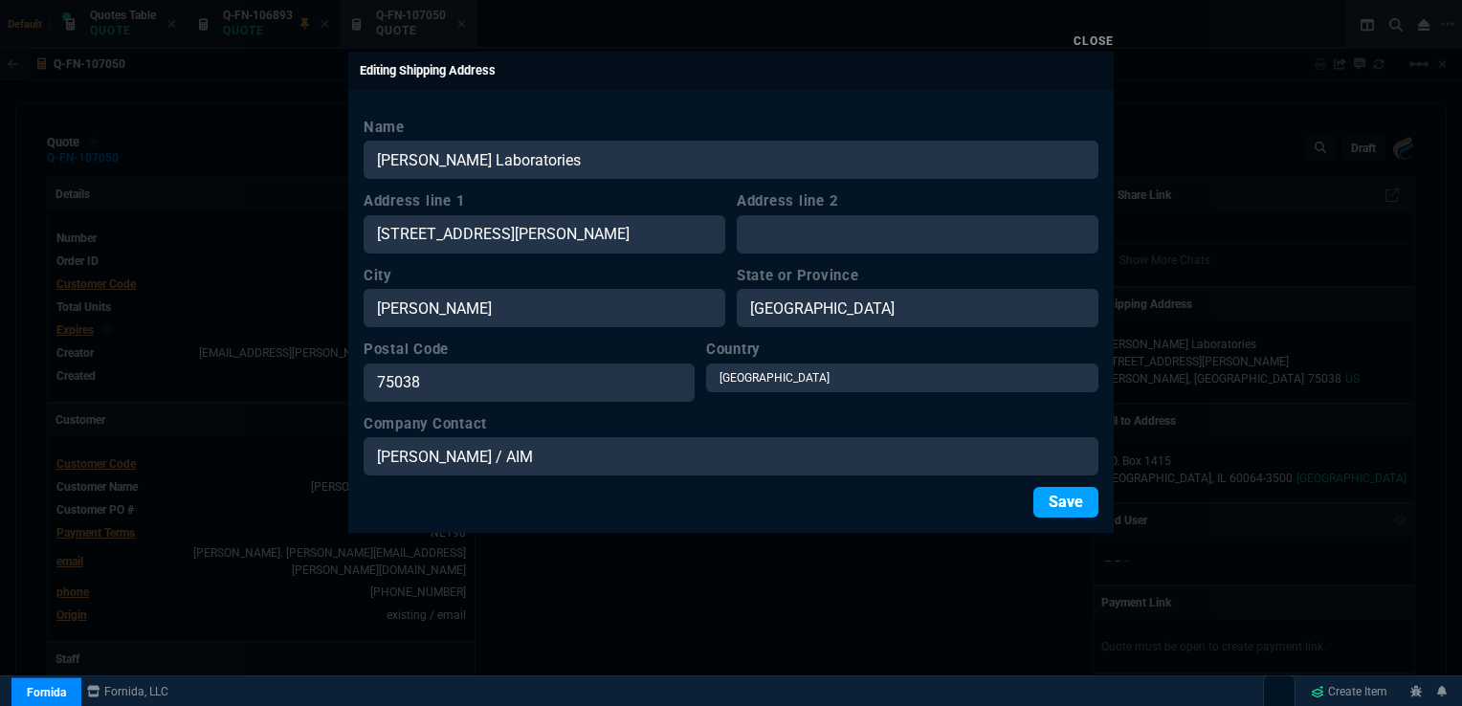
click at [1059, 502] on button "Save" at bounding box center [1066, 502] width 65 height 31
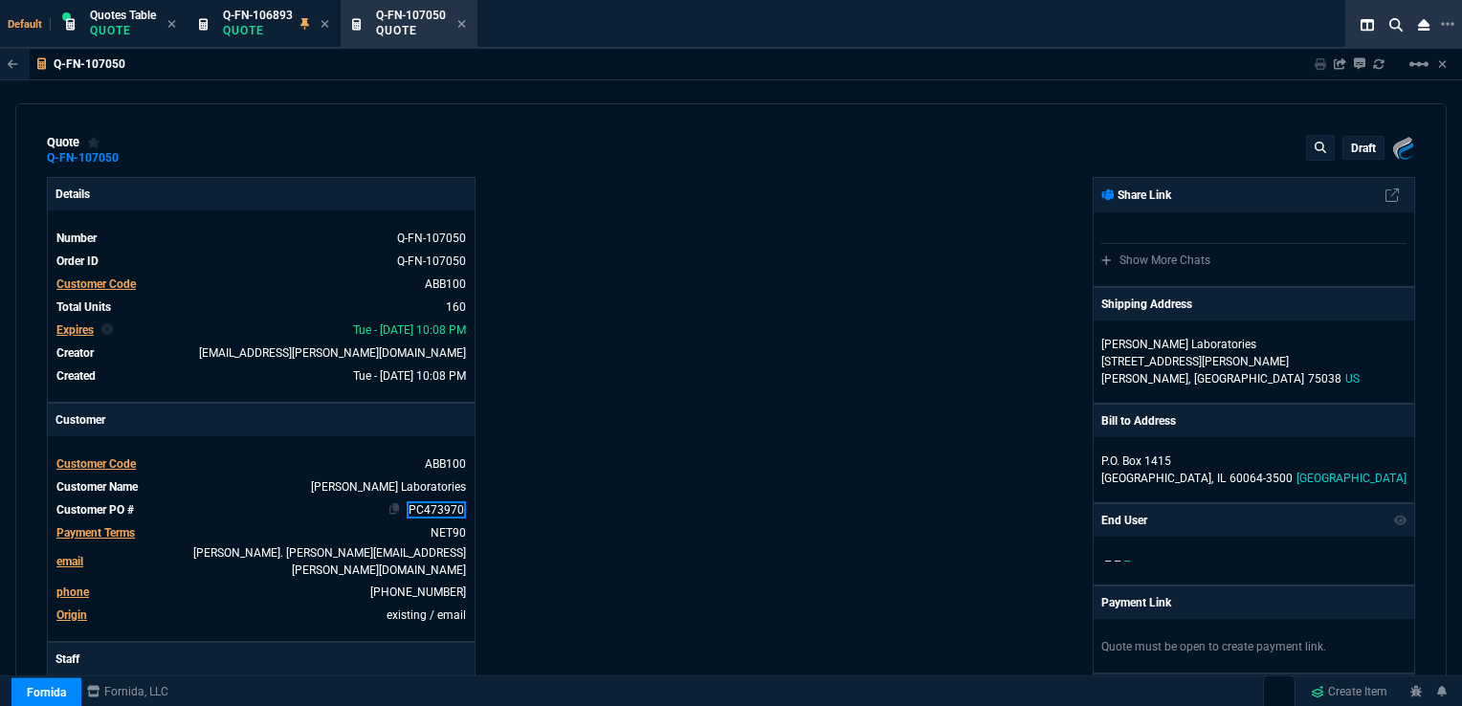
click at [412, 512] on link "PC473970" at bounding box center [436, 509] width 59 height 17
drag, startPoint x: 405, startPoint y: 507, endPoint x: 471, endPoint y: 507, distance: 66.0
click at [471, 507] on nx-fornida-erp-specs "Customer Code ABB100 Customer Name [PERSON_NAME] Laboratories Customer PO # PC4…" at bounding box center [261, 538] width 427 height 205
paste link
click at [682, 454] on div "Details Number Q-FN-107050 Order ID Q-FN-107050 Customer Code ABB100 Total Unit…" at bounding box center [389, 677] width 684 height 1001
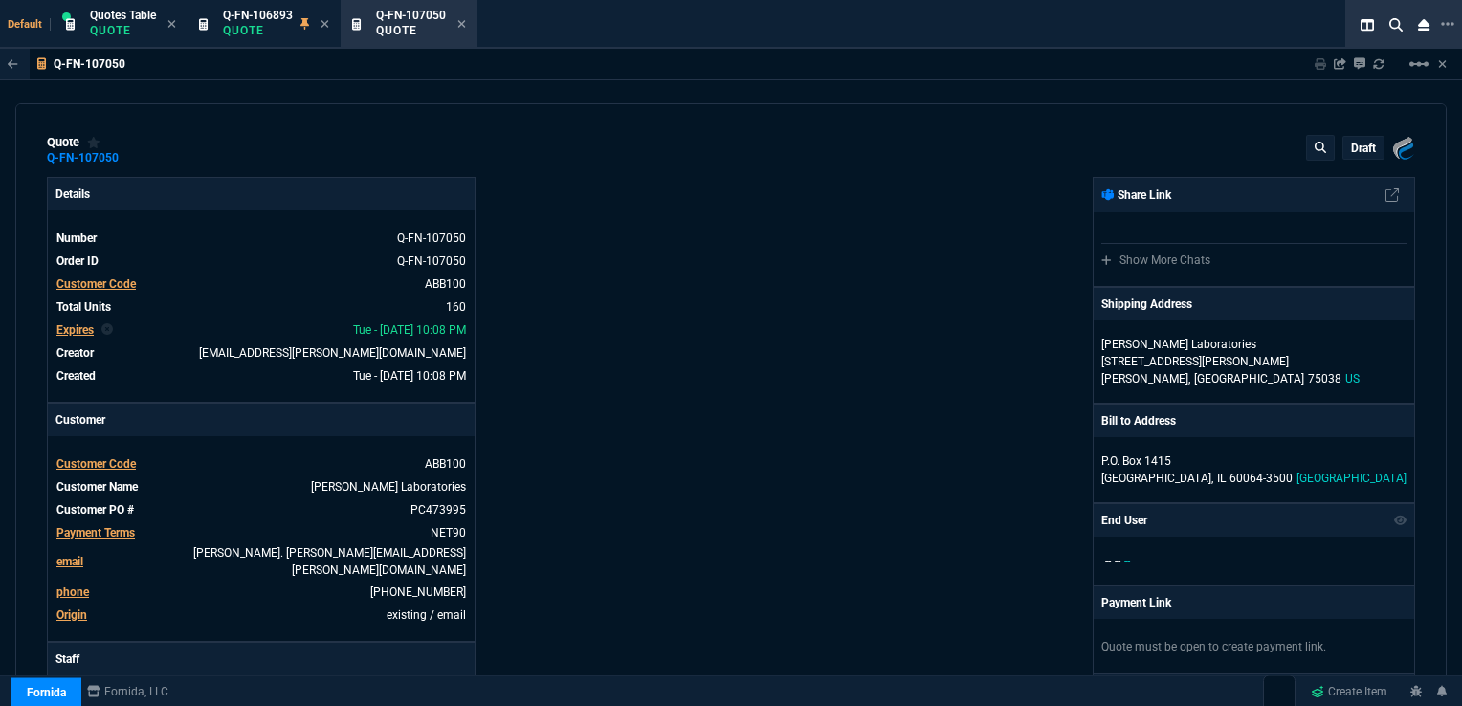
click at [81, 327] on span "Expires" at bounding box center [74, 329] width 37 height 13
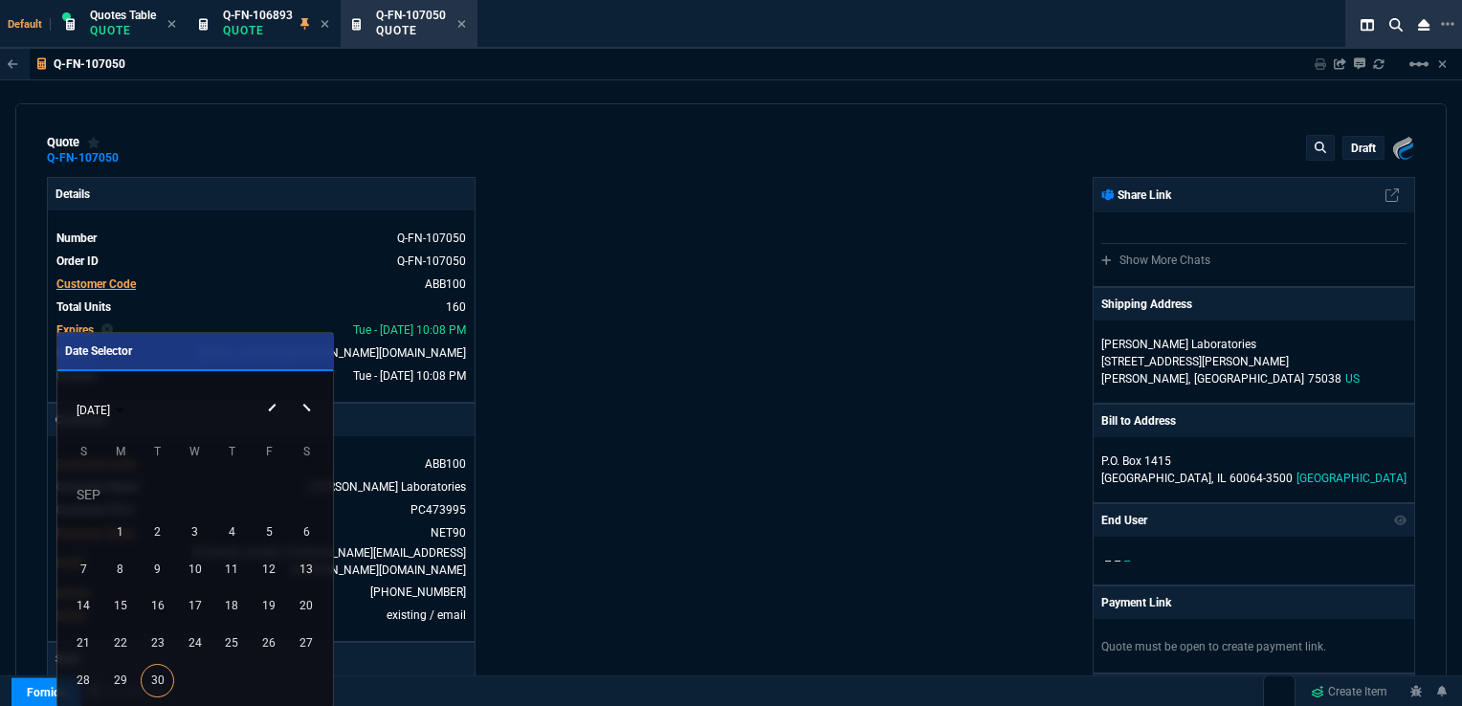
click at [308, 391] on button "Next month" at bounding box center [309, 391] width 38 height 0
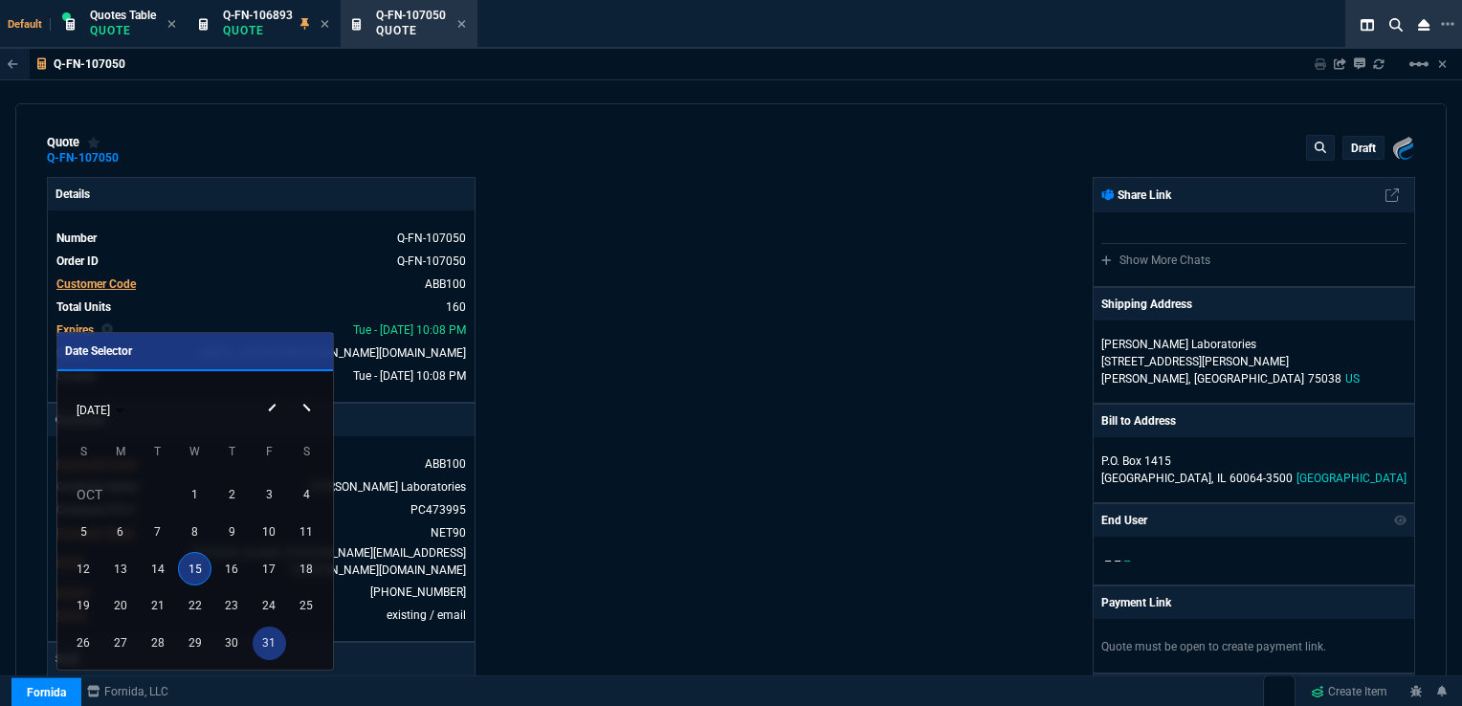
click at [268, 647] on div "31" at bounding box center [269, 643] width 33 height 33
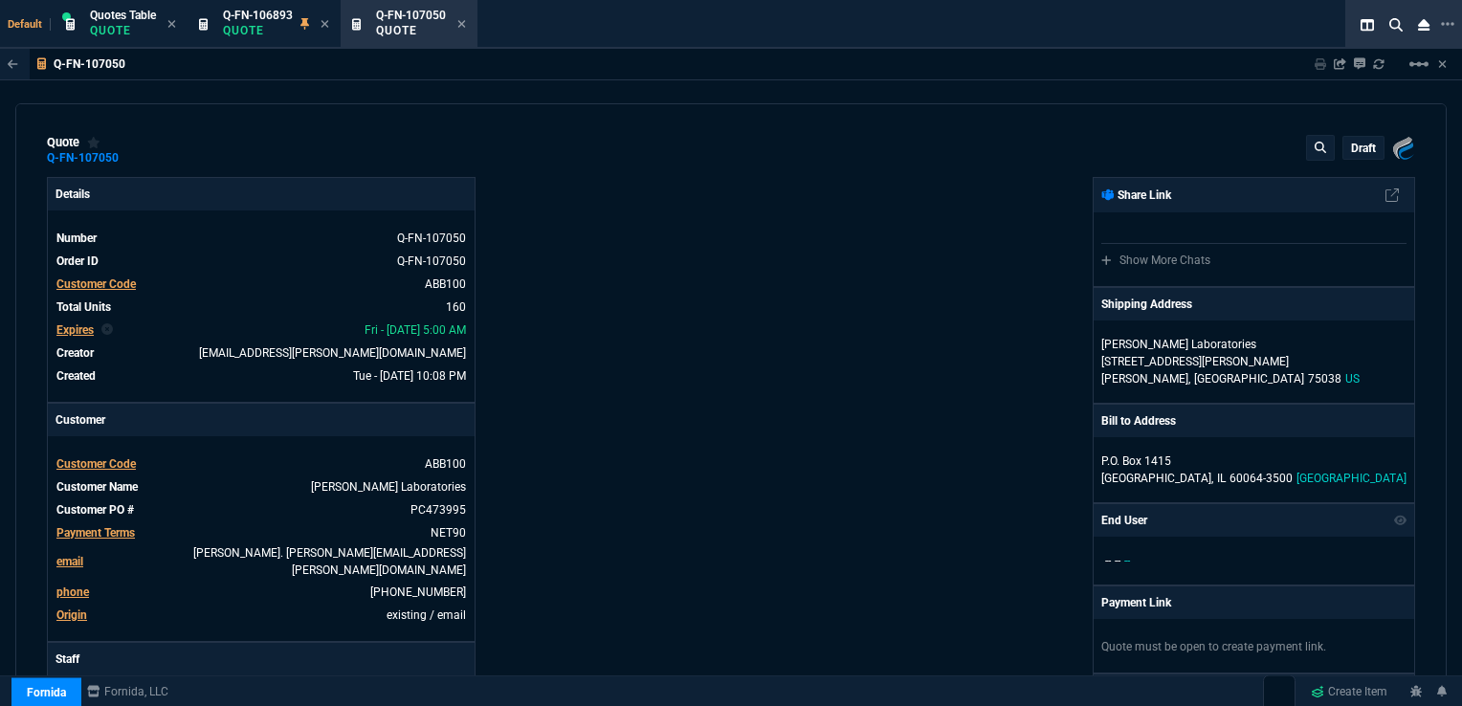
type input "26"
type input "58"
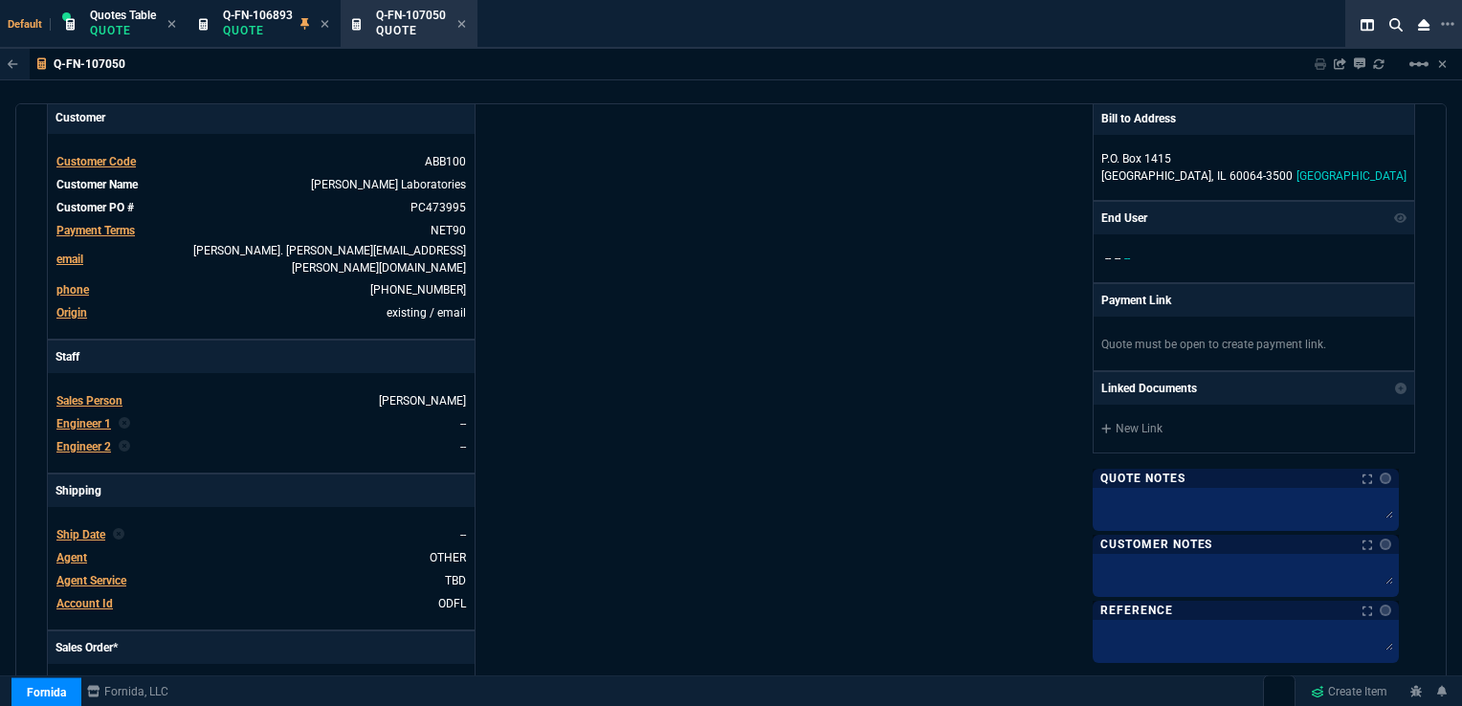
scroll to position [294, 0]
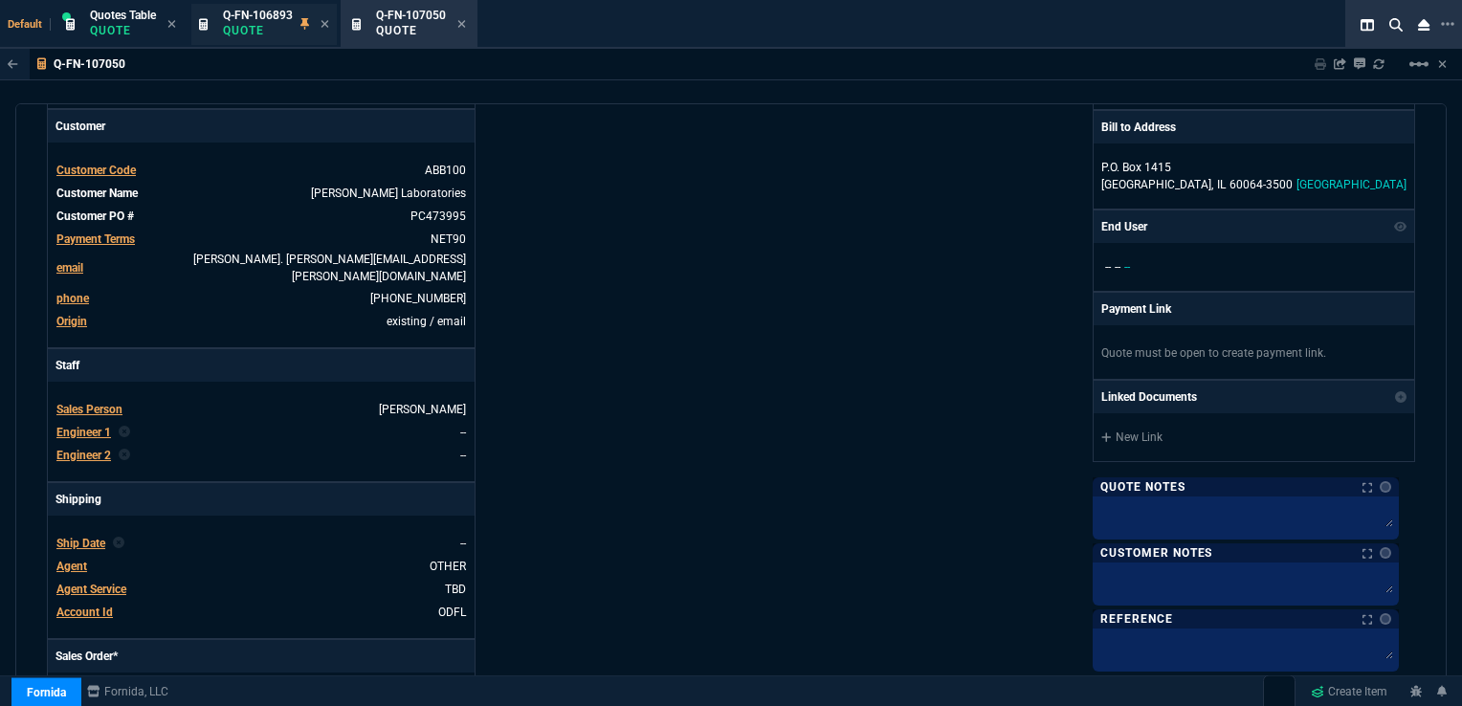
click at [259, 10] on span "Q-FN-106893" at bounding box center [258, 15] width 70 height 13
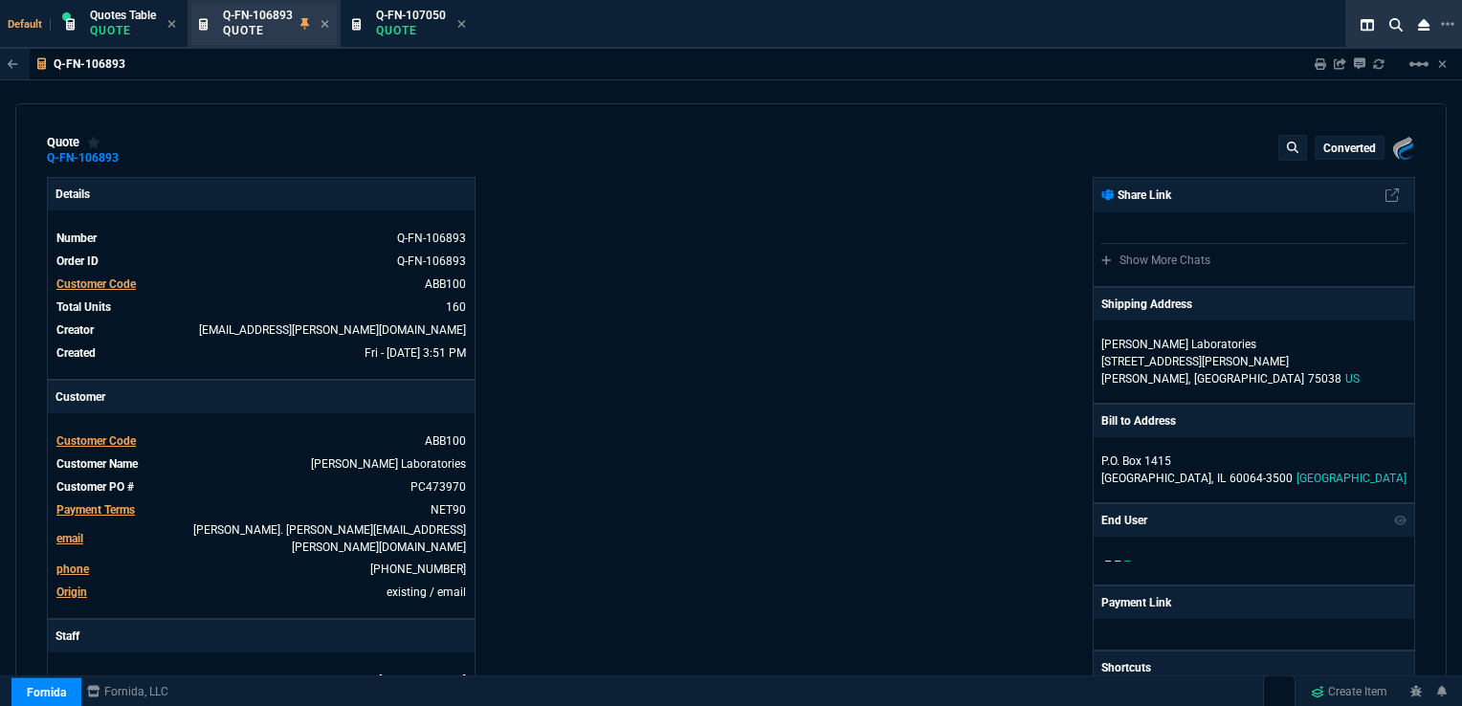
type input "26"
type input "58"
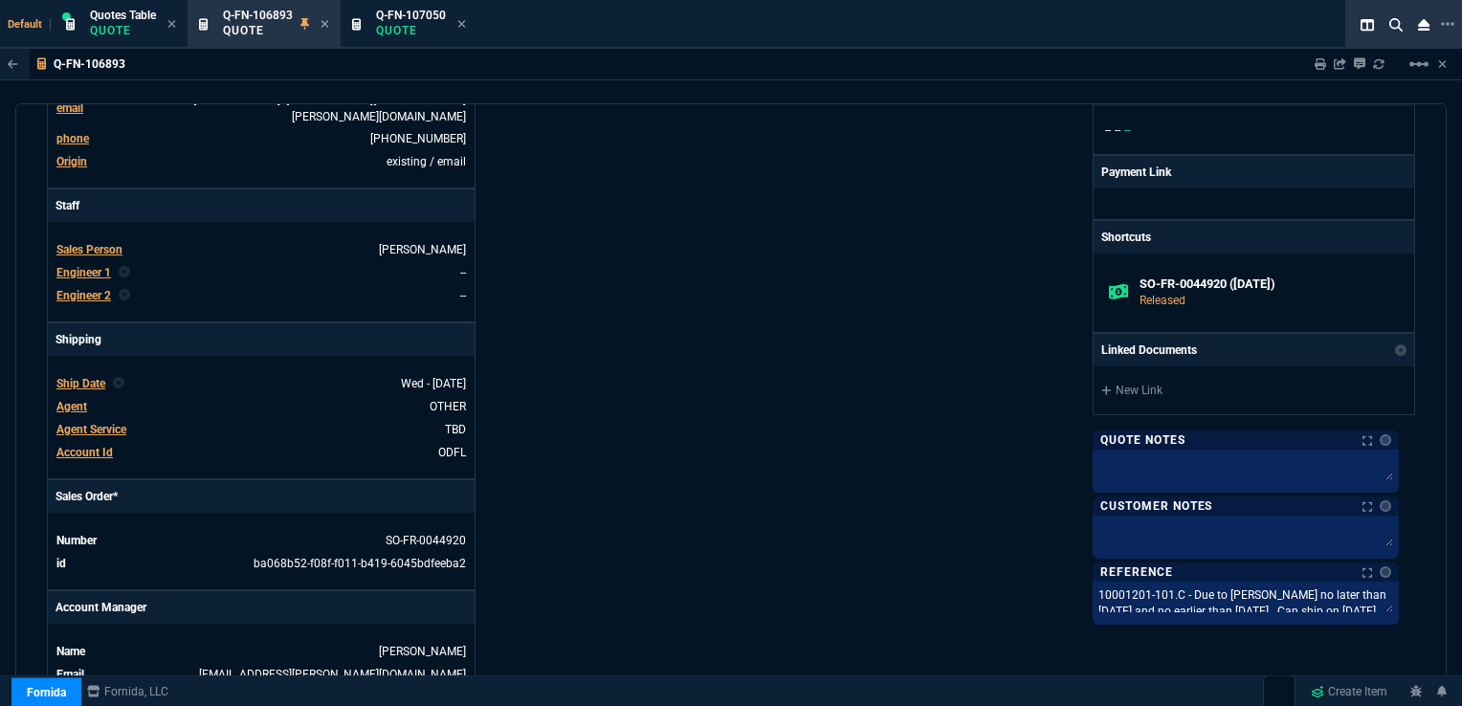
scroll to position [429, 0]
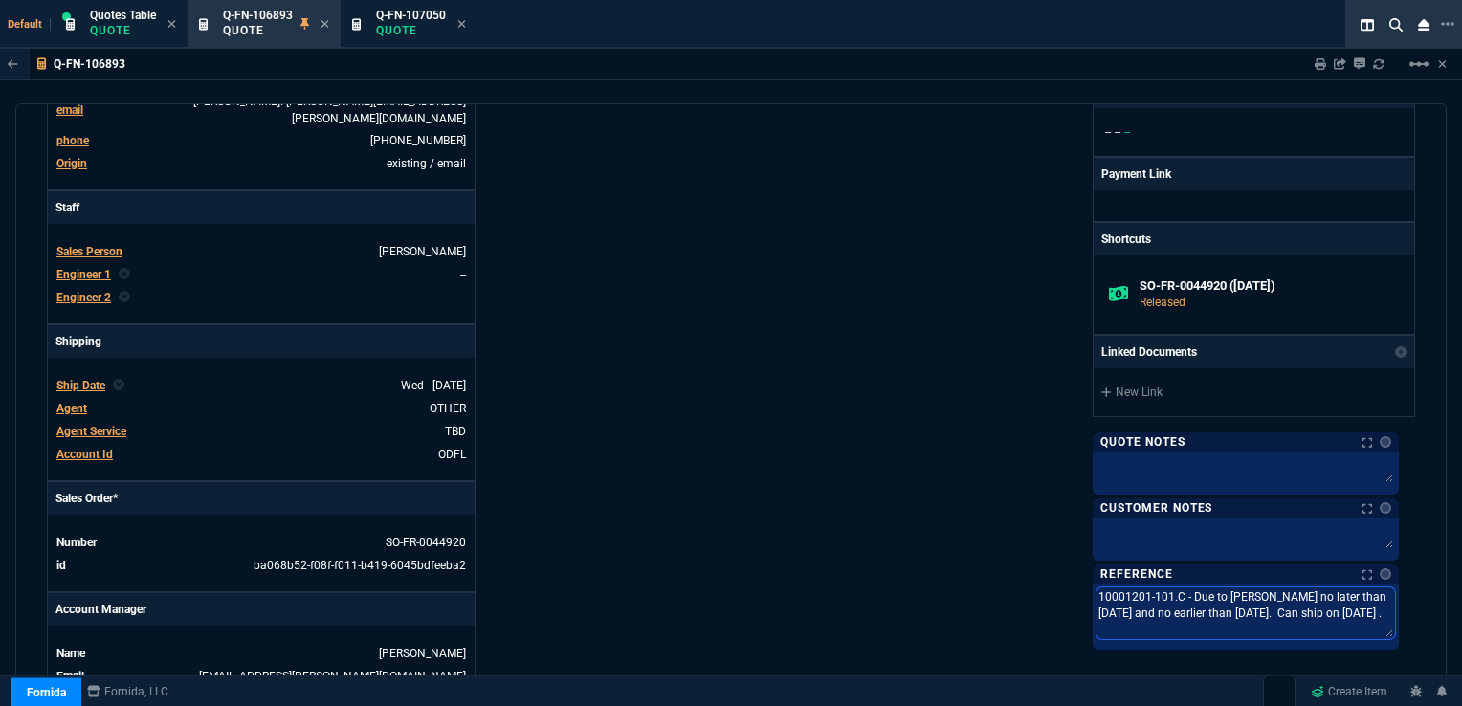
drag, startPoint x: 1104, startPoint y: 595, endPoint x: 1386, endPoint y: 609, distance: 281.7
click at [1386, 609] on textarea "10001201-101.C - Due to [PERSON_NAME] no later than [DATE] and no earlier than …" at bounding box center [1246, 614] width 299 height 52
click at [433, 11] on span "Q-FN-107050" at bounding box center [411, 15] width 70 height 13
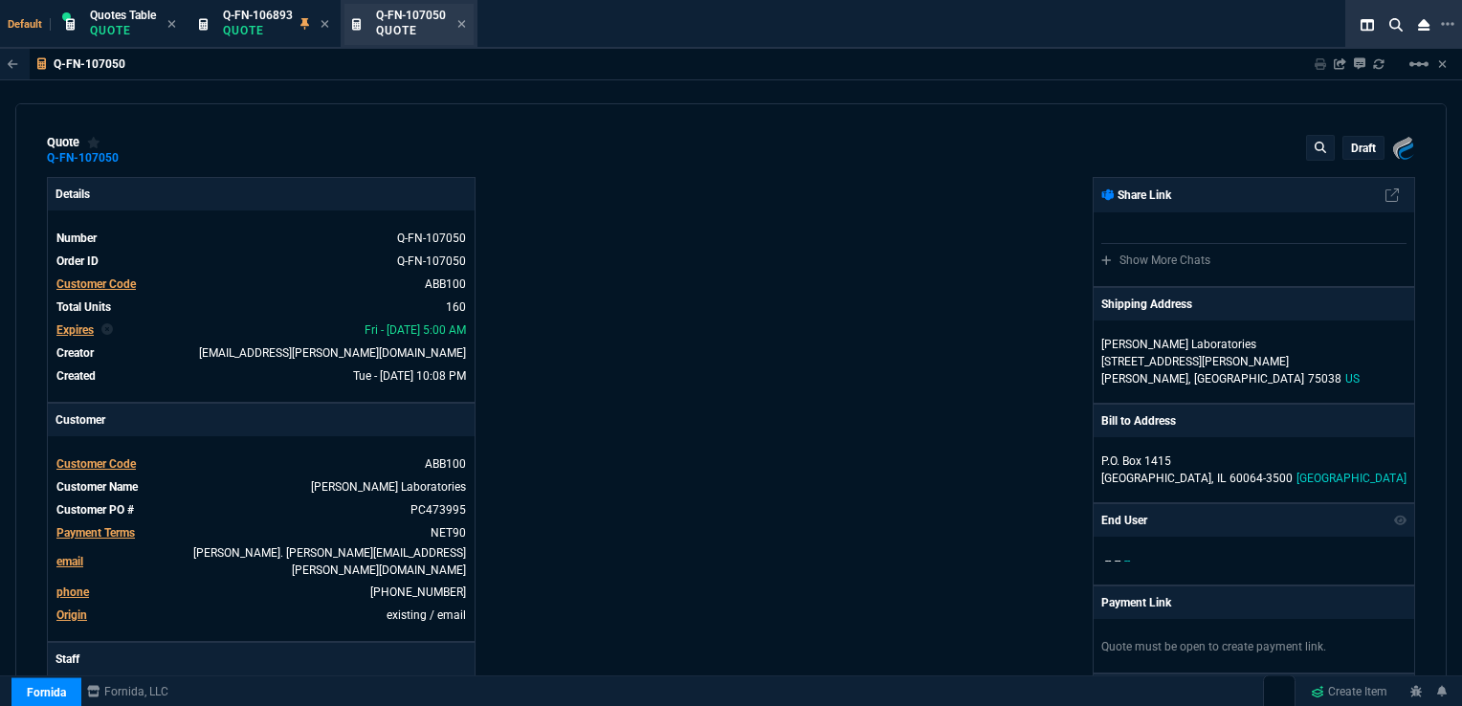
type input "26"
type input "58"
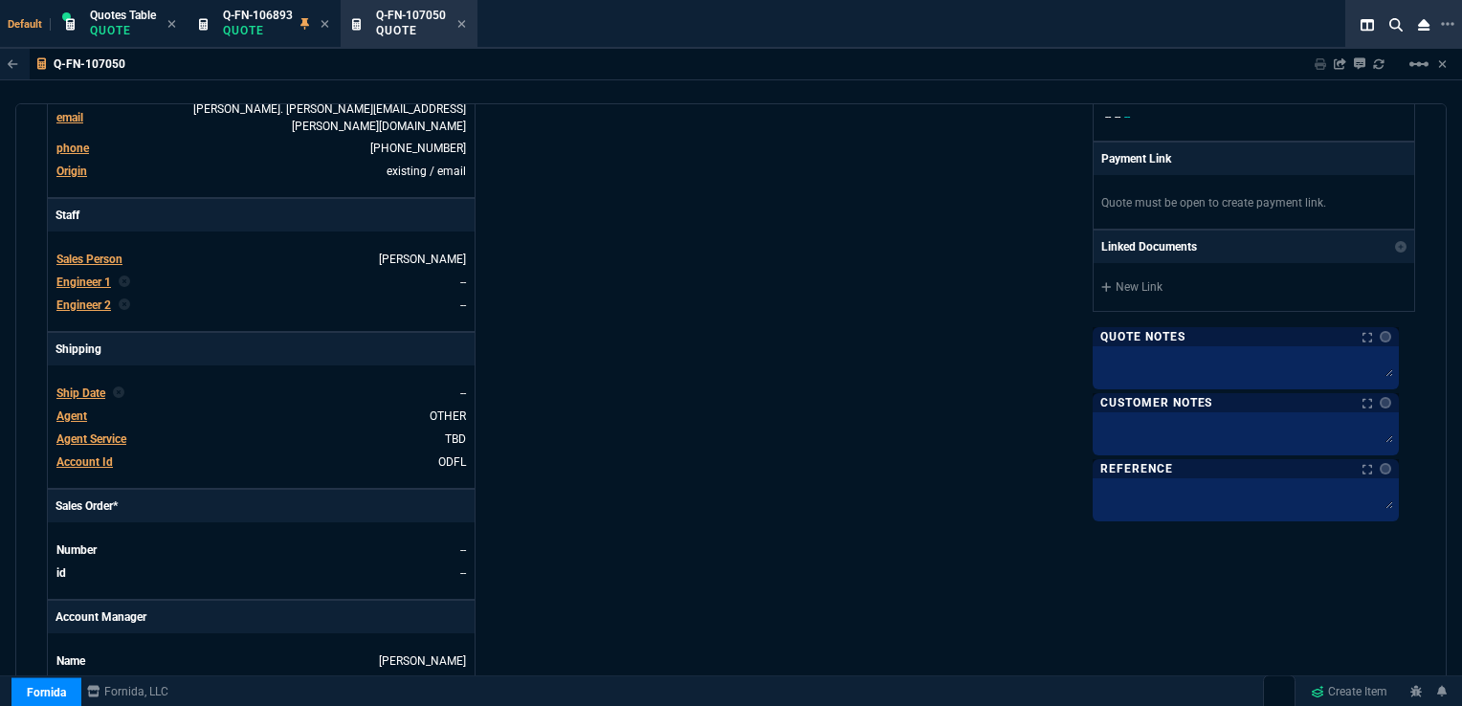
scroll to position [455, 0]
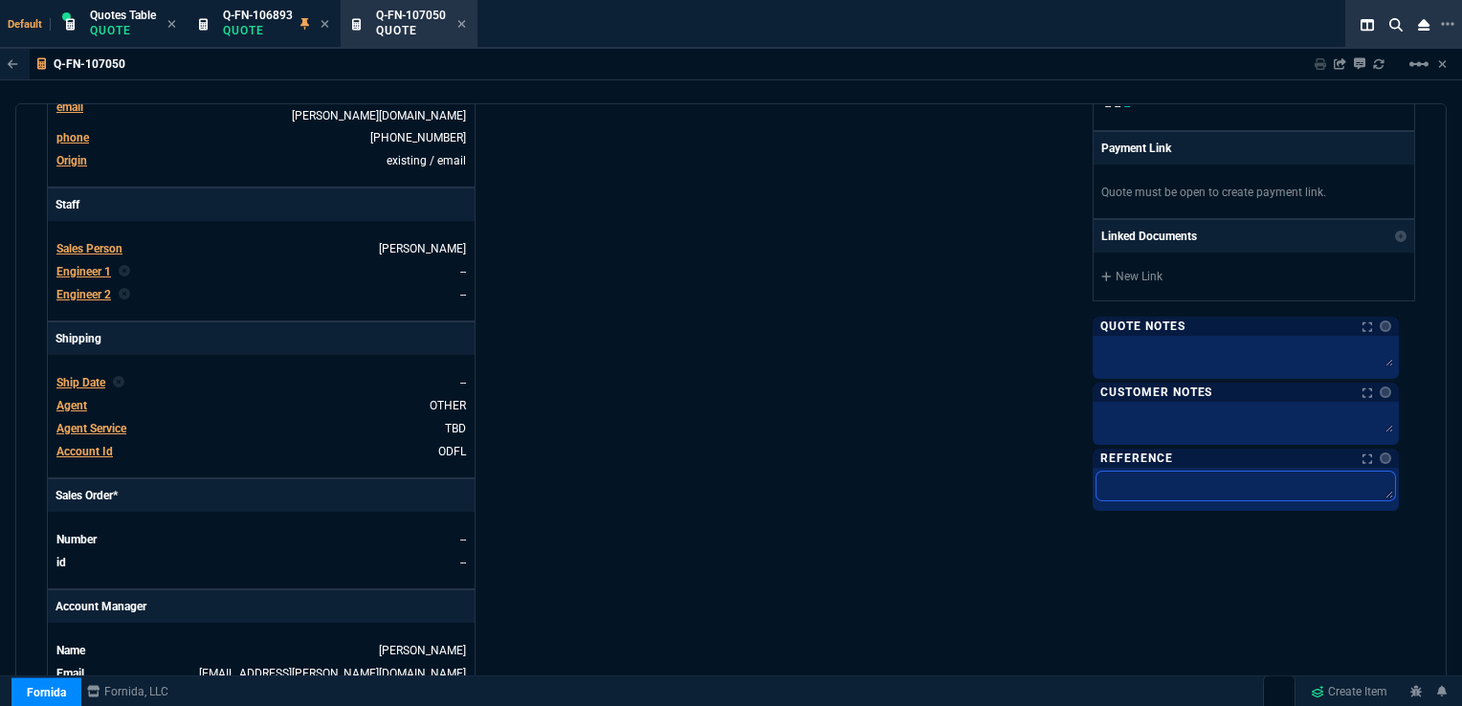
click at [1218, 479] on textarea at bounding box center [1246, 486] width 299 height 29
paste textarea "10001201-101.C - Due to [PERSON_NAME] no later than [DATE] and no earlier than …"
type textarea "10001201-101.C - Due to [PERSON_NAME] no later than [DATE] and no earlier than …"
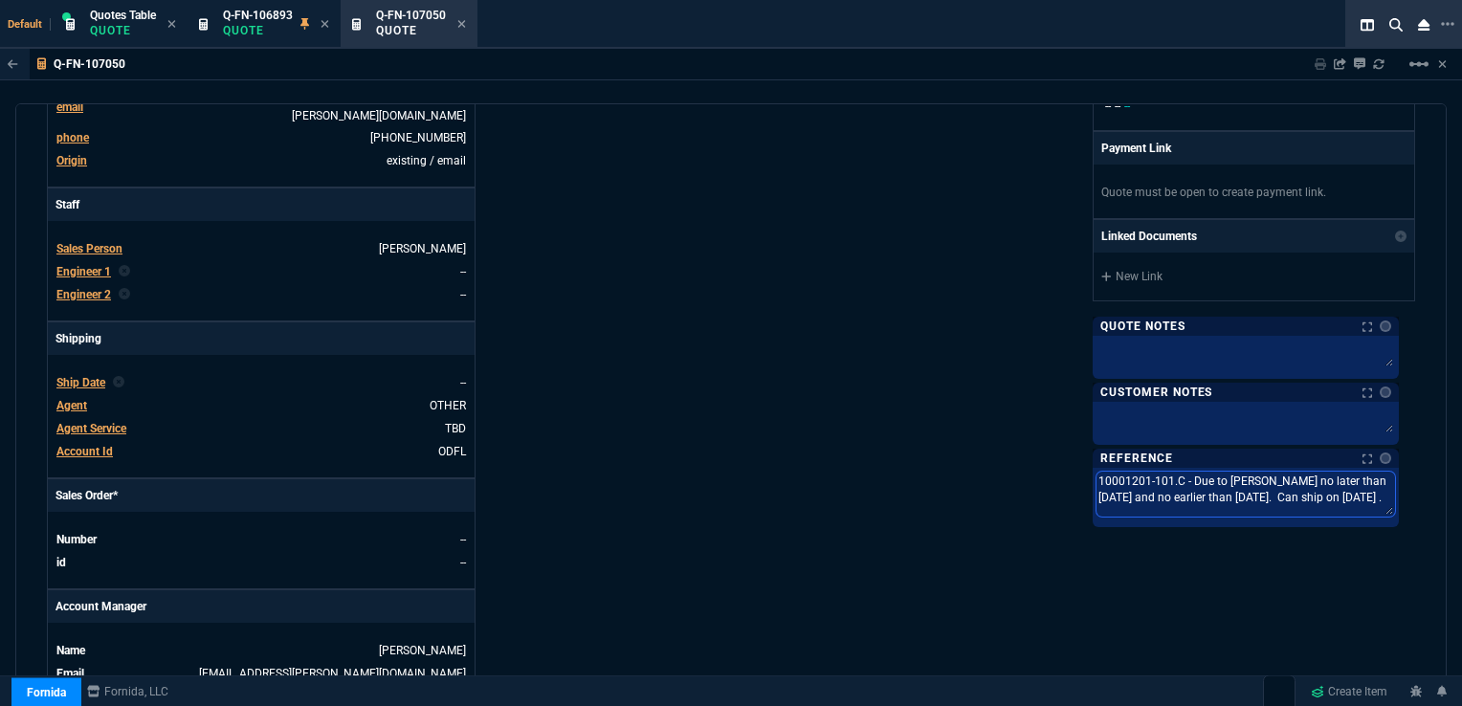
type textarea "10001201-101.C - Due to [PERSON_NAME] no later than [DATE] and no earlier than …"
drag, startPoint x: 1341, startPoint y: 480, endPoint x: 1368, endPoint y: 483, distance: 26.9
click at [1368, 483] on textarea "10001201-101.C - Due to [PERSON_NAME] no later than [DATE] and no earlier than …" at bounding box center [1246, 498] width 299 height 52
type textarea "10001201-101.C - Due to [PERSON_NAME] no later than 0/26 and no earlier than [D…"
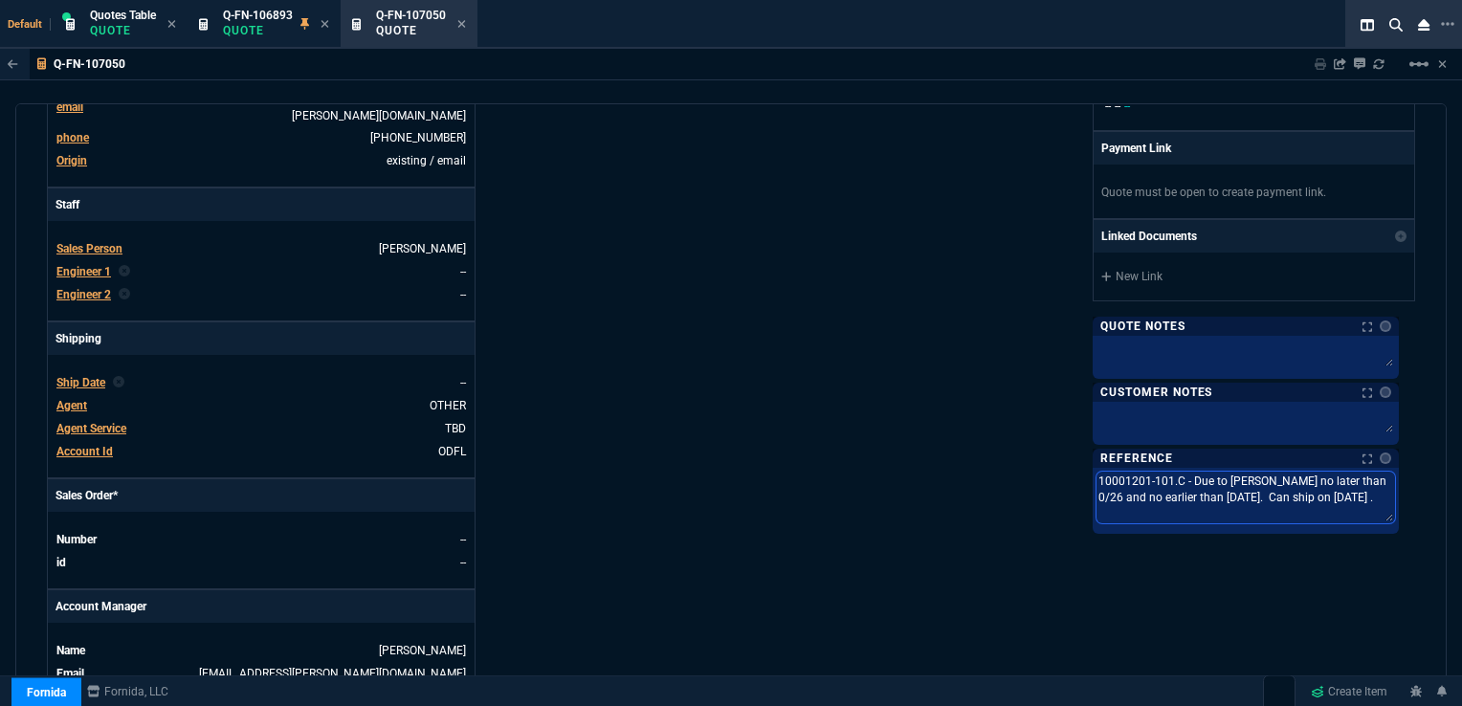
type textarea "10001201-101.C - Due to [PERSON_NAME] no later than 02/26 and no earlier than […"
type textarea "10001201-101.C - Due to [PERSON_NAME] no later than 02//26 and no earlier than …"
type textarea "10001201-101.C - Due to [PERSON_NAME] no later than [DATE] and no earlier than …"
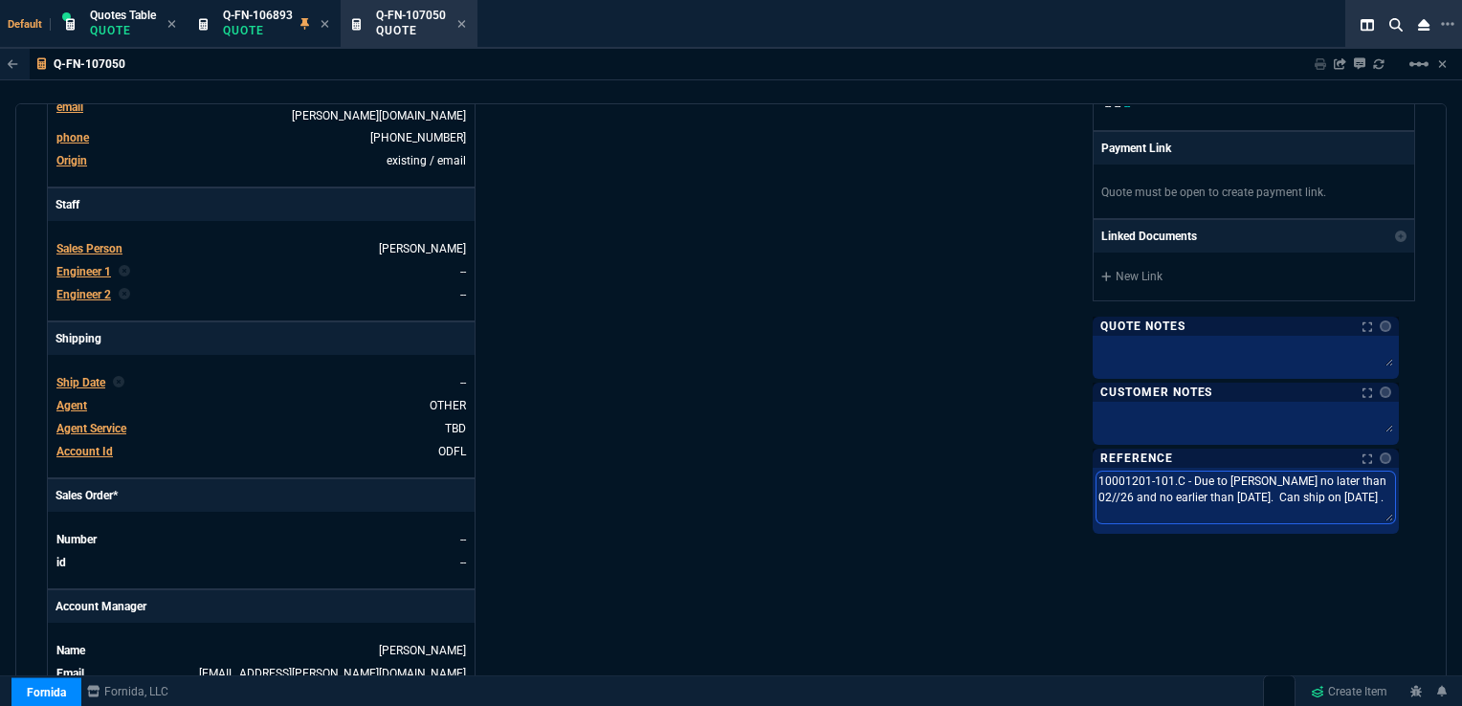
type textarea "10001201-101.C - Due to [PERSON_NAME] no later than [DATE] and no earlier than …"
drag, startPoint x: 1233, startPoint y: 492, endPoint x: 1211, endPoint y: 492, distance: 22.0
click at [1211, 492] on textarea "10001201-101.C - Due to [PERSON_NAME] no later than [DATE] and no earlier than …" at bounding box center [1246, 498] width 299 height 52
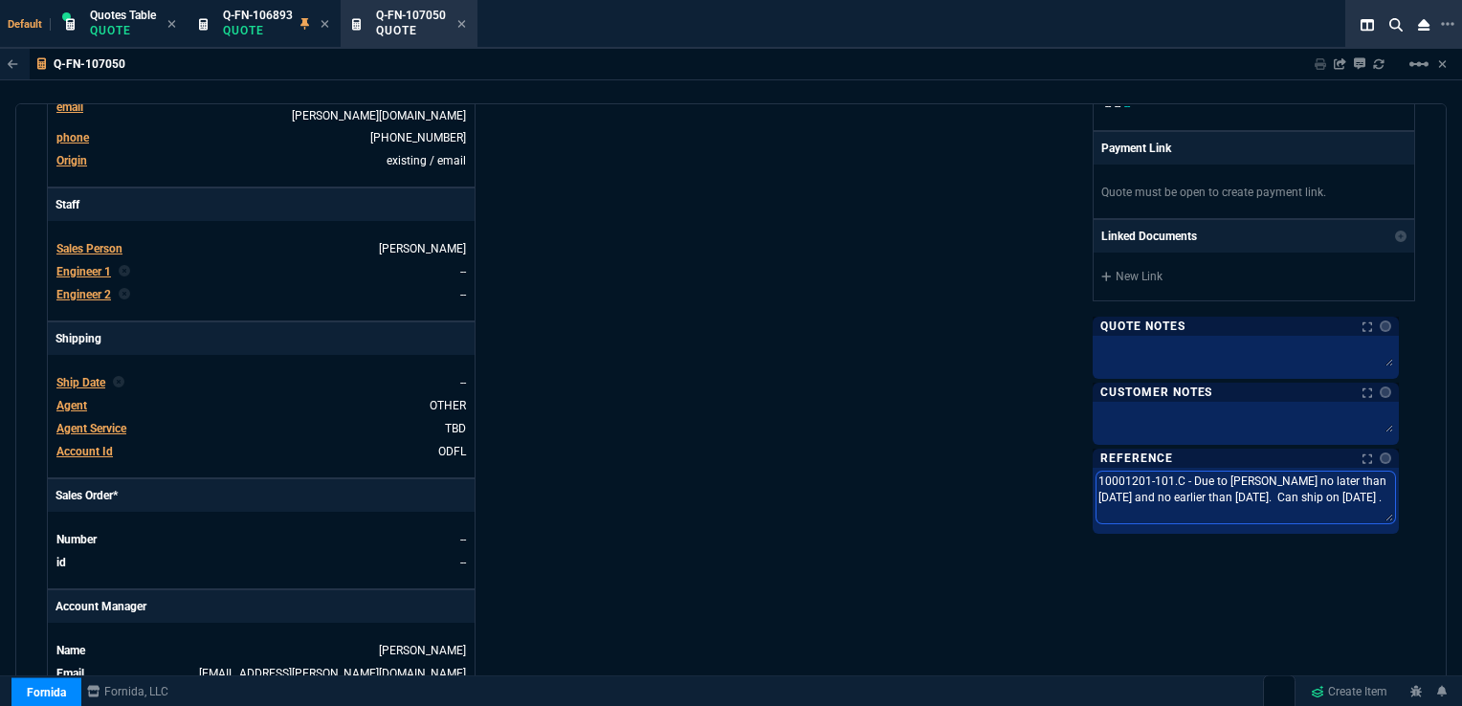
type textarea "10001201-101.C - Due to [PERSON_NAME] no later than [DATE] and no earlier than …"
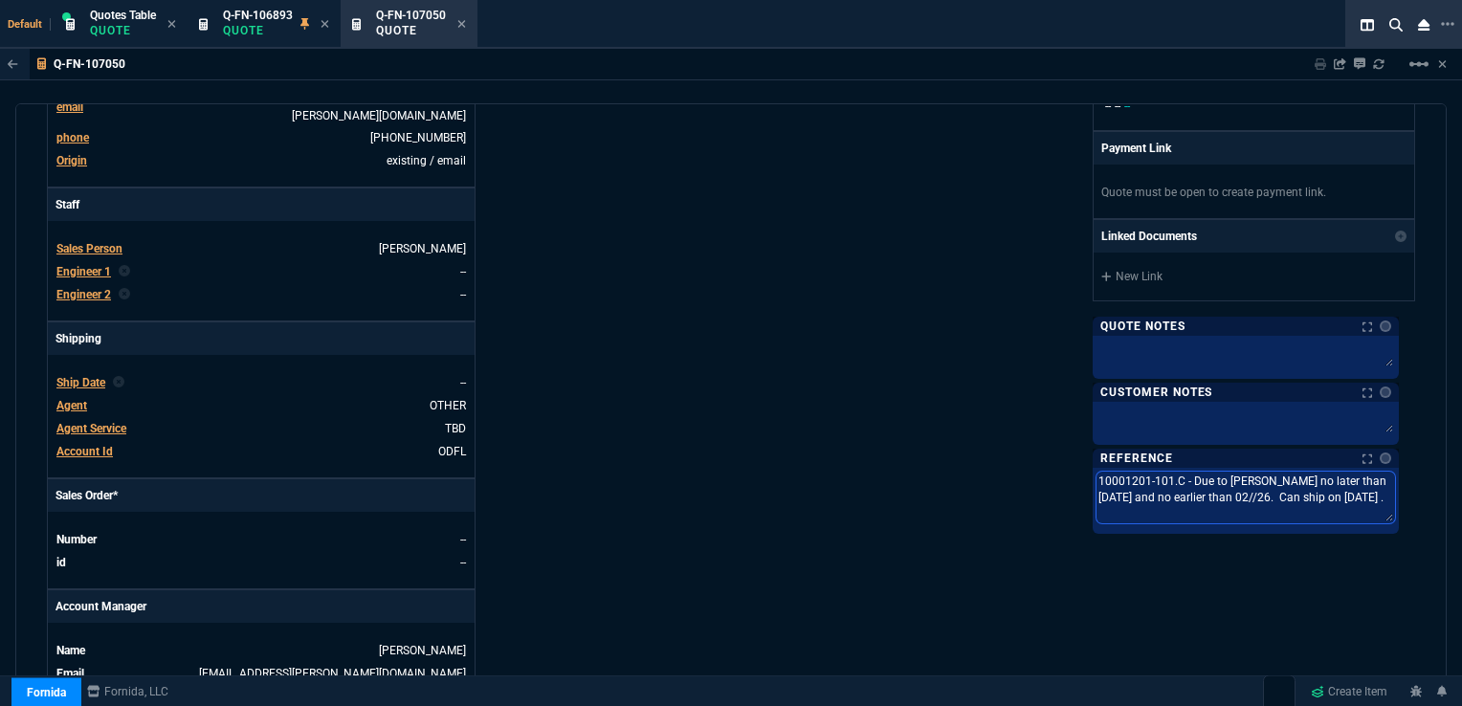
type textarea "10001201-101.C - Due to [PERSON_NAME] no later than [DATE] and no earlier than …"
drag, startPoint x: 1330, startPoint y: 491, endPoint x: 1353, endPoint y: 493, distance: 23.0
click at [1353, 493] on textarea "10001201-101.C - Due to [PERSON_NAME] no later than [DATE] and no earlier than …" at bounding box center [1246, 498] width 299 height 52
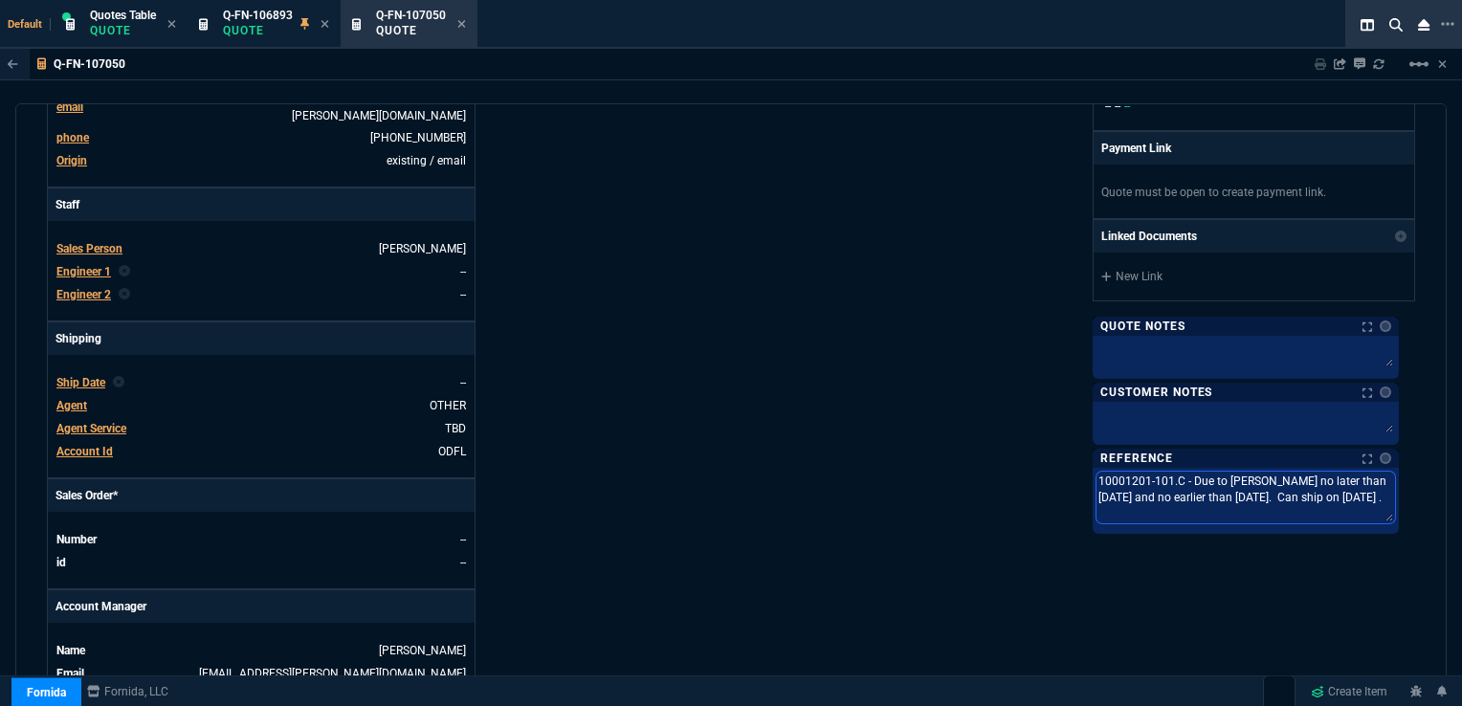
type textarea "10001201-101.C - Due to [PERSON_NAME] no later than [DATE] and no earlier than …"
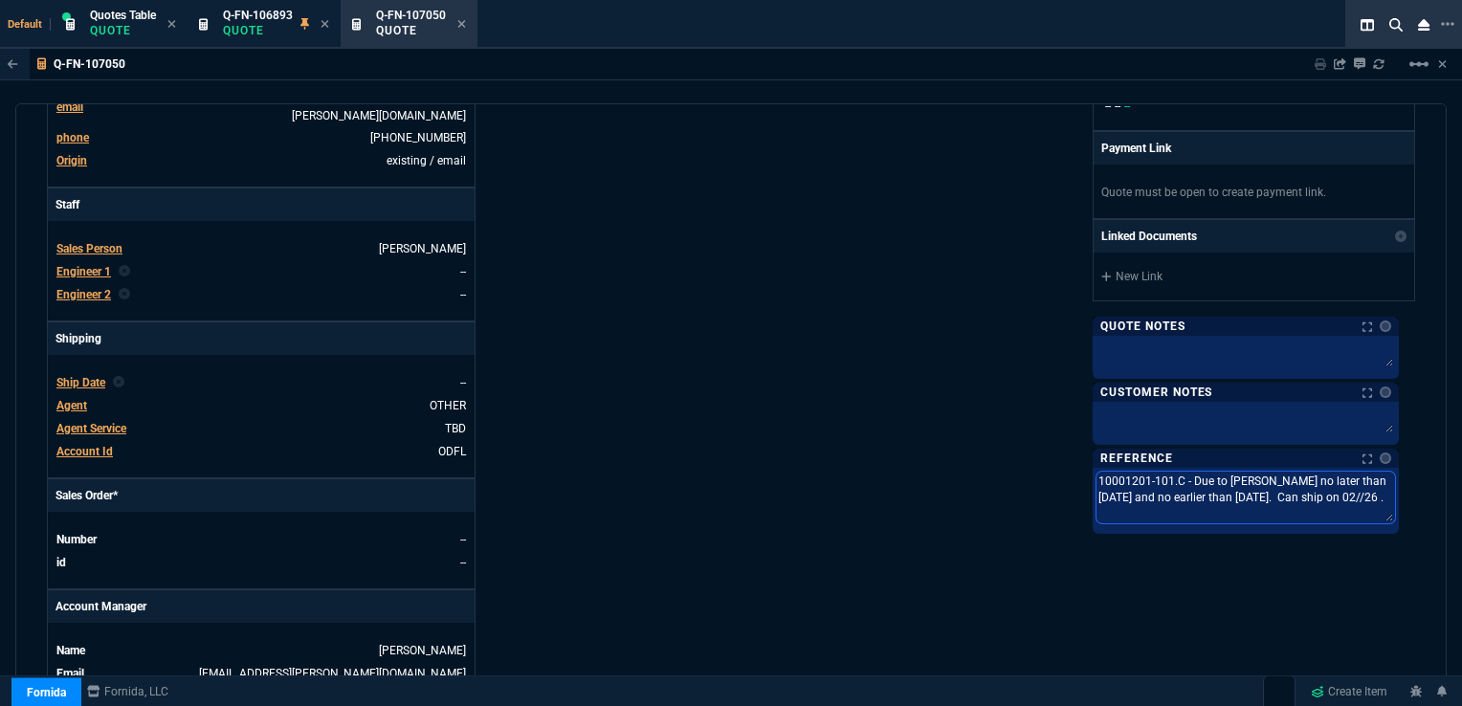
type textarea "10001201-101.C - Due to [PERSON_NAME] no later than [DATE] and no earlier than …"
click at [1224, 492] on textarea "10001201-101.C - Due to [PERSON_NAME] no later than [DATE] and no earlier than …" at bounding box center [1246, 498] width 299 height 52
type textarea "10001201-101.C - Due to [PERSON_NAME] no later than [DATE] and no earlier than …"
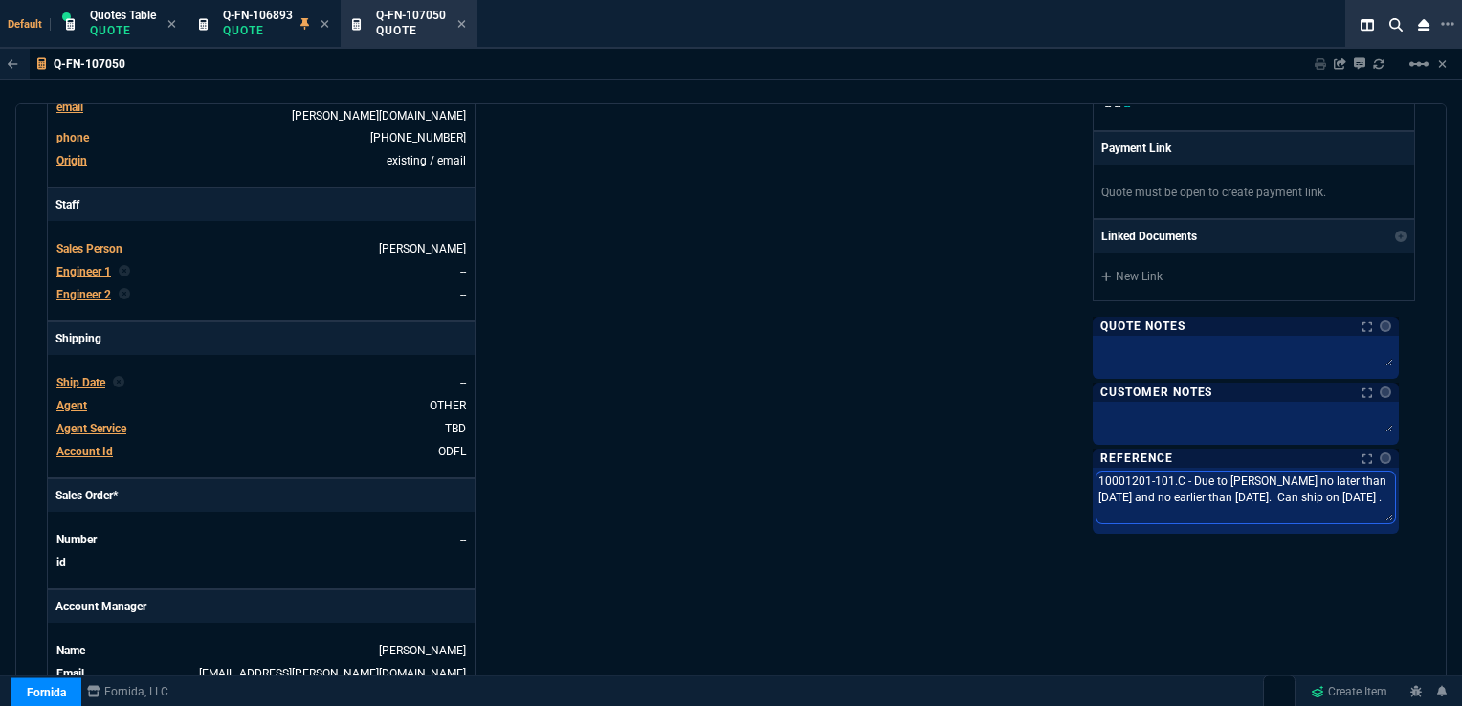
type textarea "10001201-101.C - Due to [PERSON_NAME] no later than [DATE] and no earlier than …"
click at [1355, 493] on textarea "10001201-101.C - Due to [PERSON_NAME] no later than [DATE] and no earlier than …" at bounding box center [1246, 498] width 299 height 52
type textarea "10001201-101.C - Due to [PERSON_NAME] no later than [DATE] and no earlier than …"
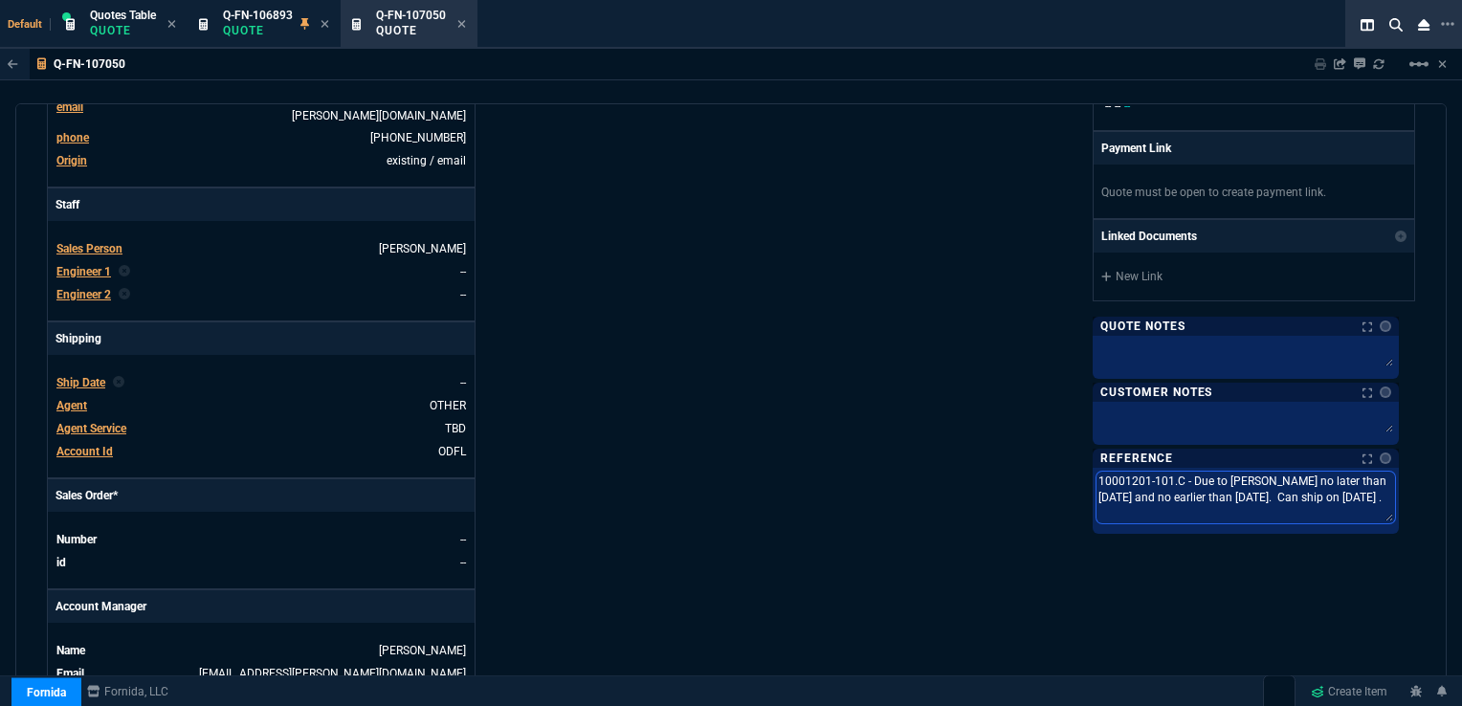
type textarea "10001201-101.C - Due to [PERSON_NAME] no later than [DATE] and no earlier than …"
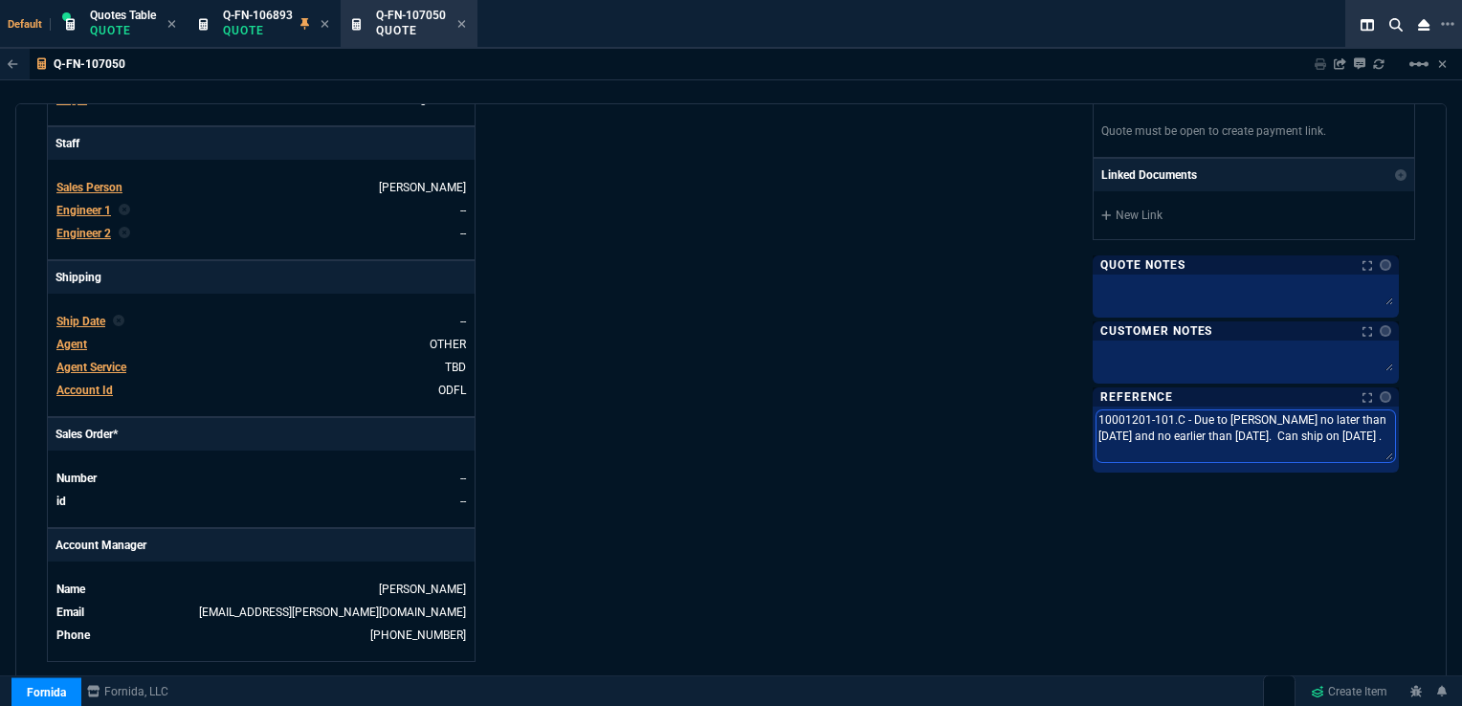
scroll to position [512, 0]
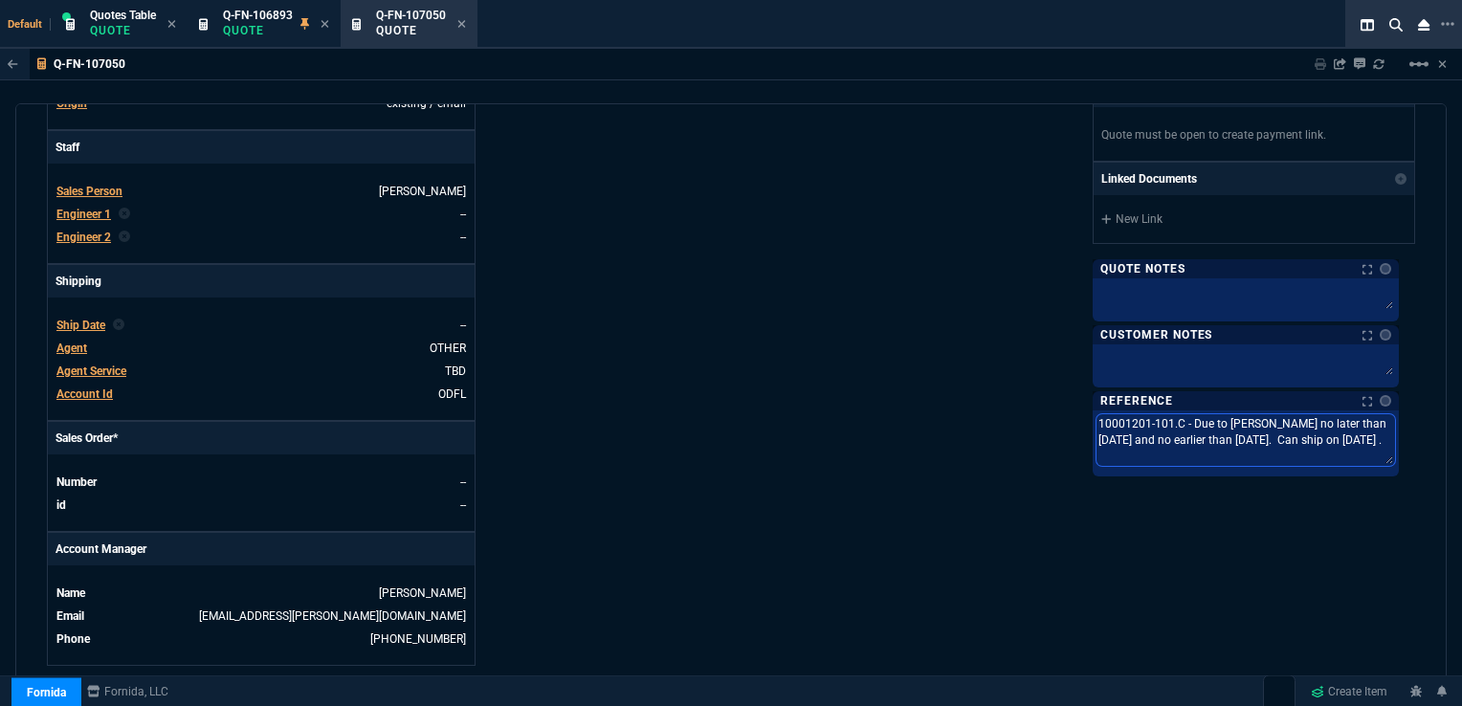
type textarea "10001201-101.C - Due to [PERSON_NAME] no later than [DATE] and no earlier than …"
click at [75, 319] on span "Ship Date" at bounding box center [80, 325] width 49 height 13
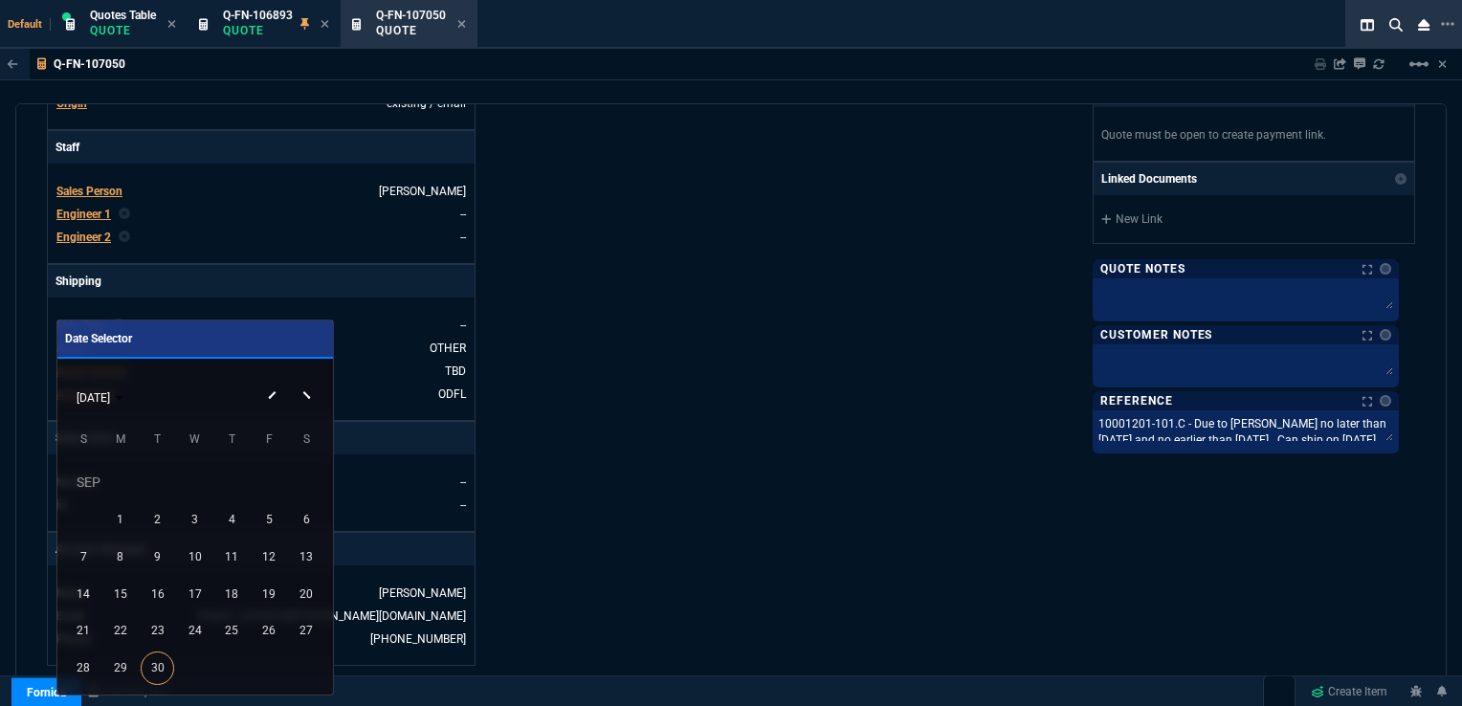
click at [305, 379] on button "Next month" at bounding box center [309, 379] width 38 height 0
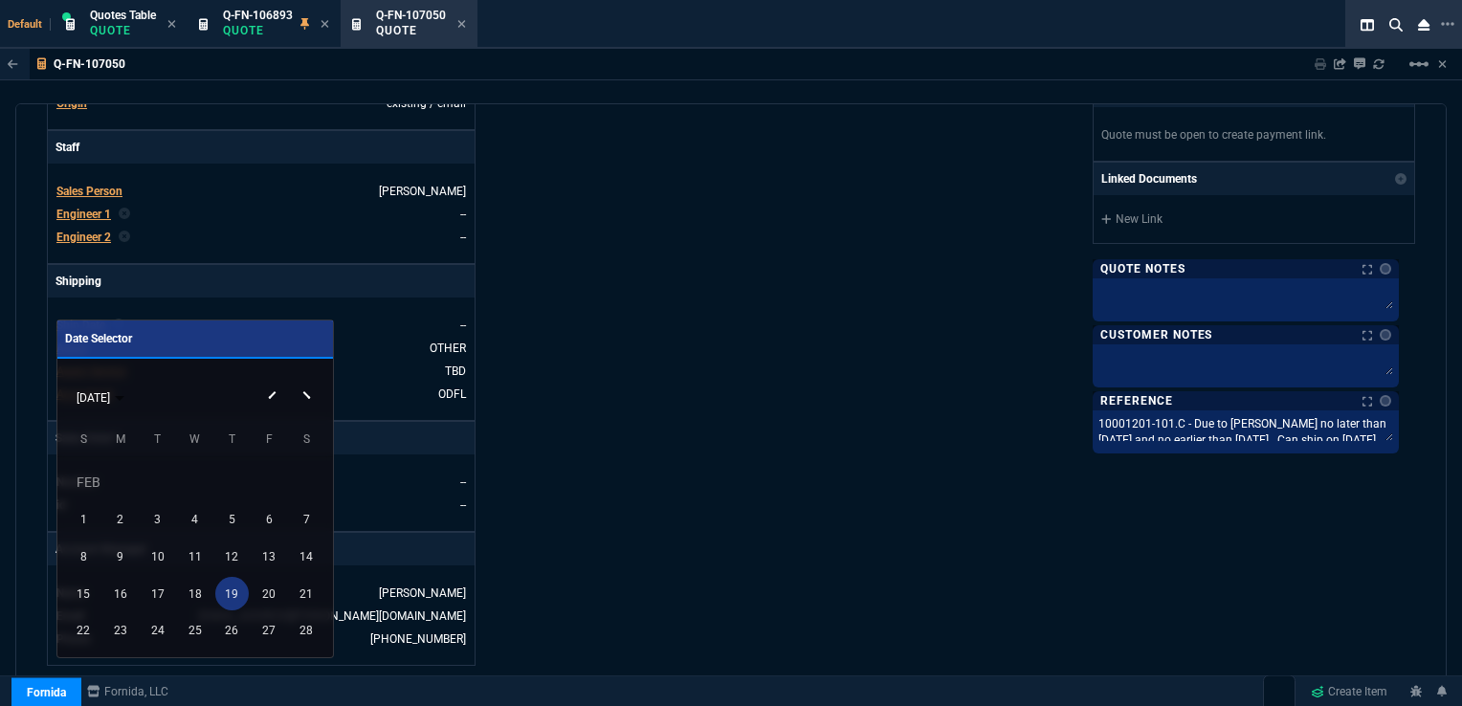
click at [233, 584] on div "19" at bounding box center [231, 593] width 33 height 33
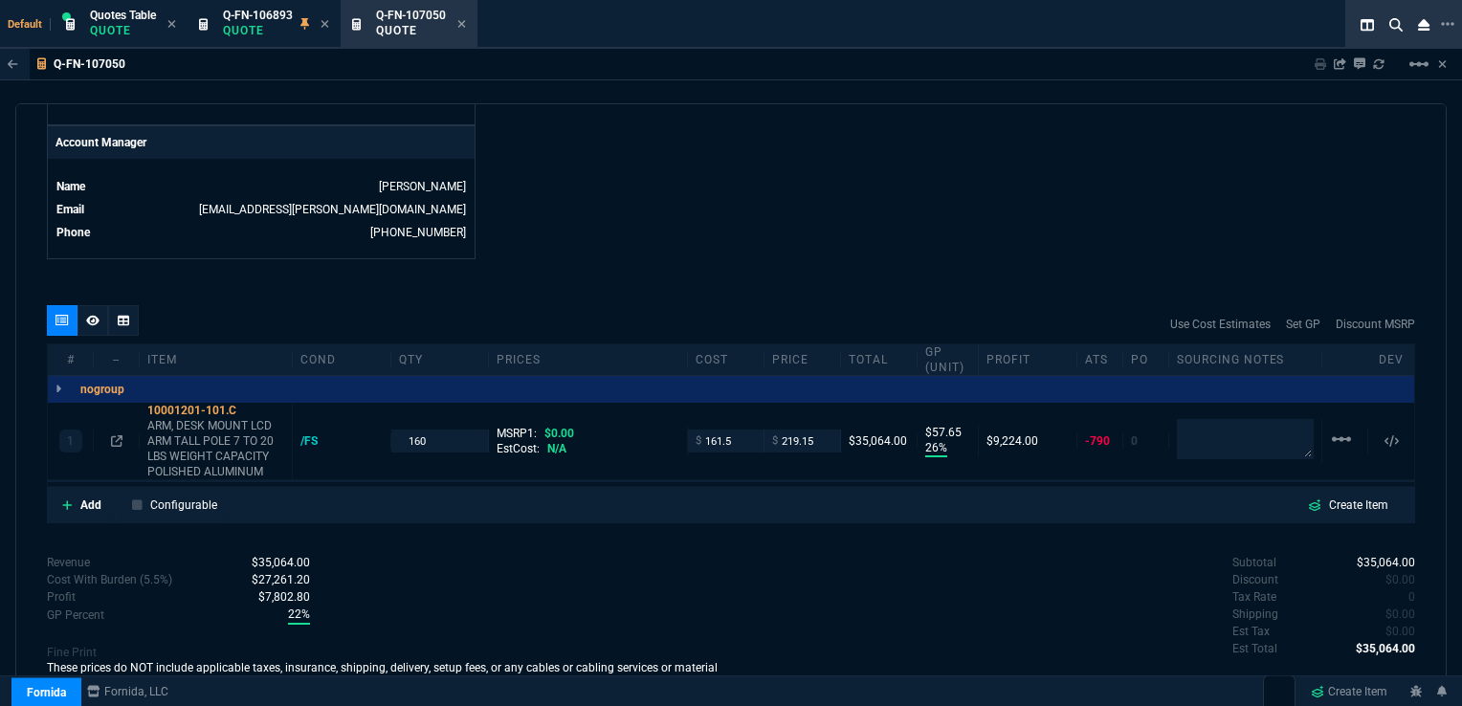
scroll to position [931, 0]
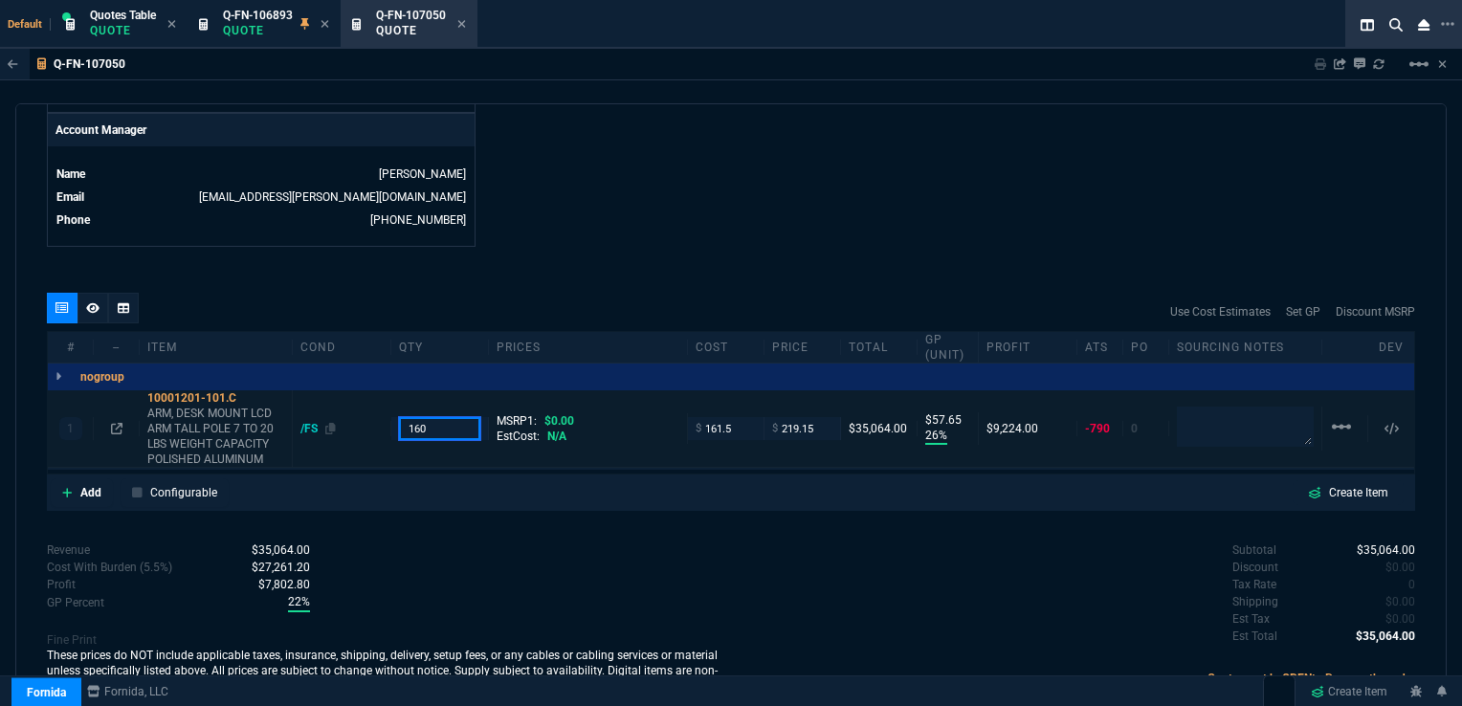
drag, startPoint x: 433, startPoint y: 413, endPoint x: 358, endPoint y: 414, distance: 74.7
click at [358, 414] on div "1 10001201-101.C ARM, DESK MOUNT LCD ARM TALL POLE 7 TO 20 LBS WEIGHT CAPACITY …" at bounding box center [731, 429] width 1367 height 78
type input "195"
drag, startPoint x: 783, startPoint y: 414, endPoint x: 809, endPoint y: 420, distance: 26.5
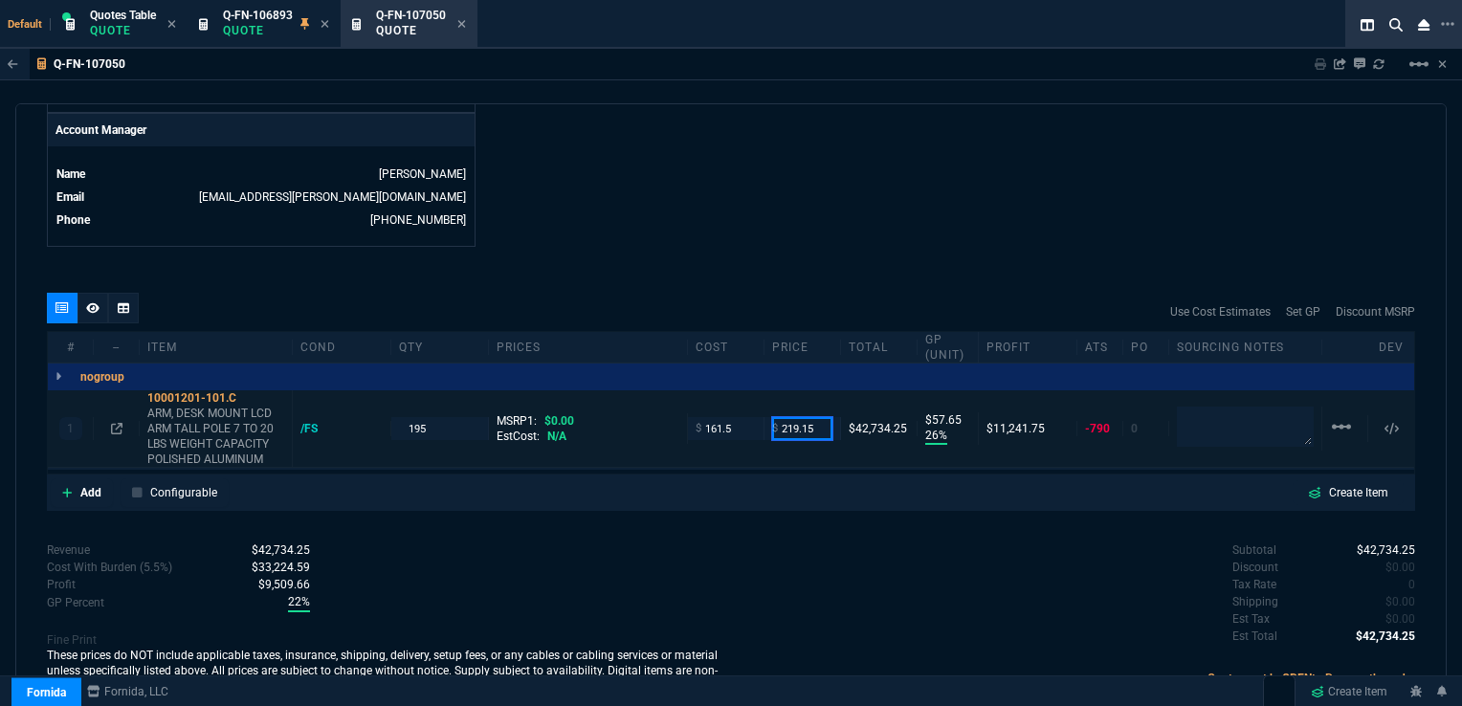
click at [809, 420] on input "219.15" at bounding box center [802, 428] width 60 height 22
type input "241.25"
type input "33"
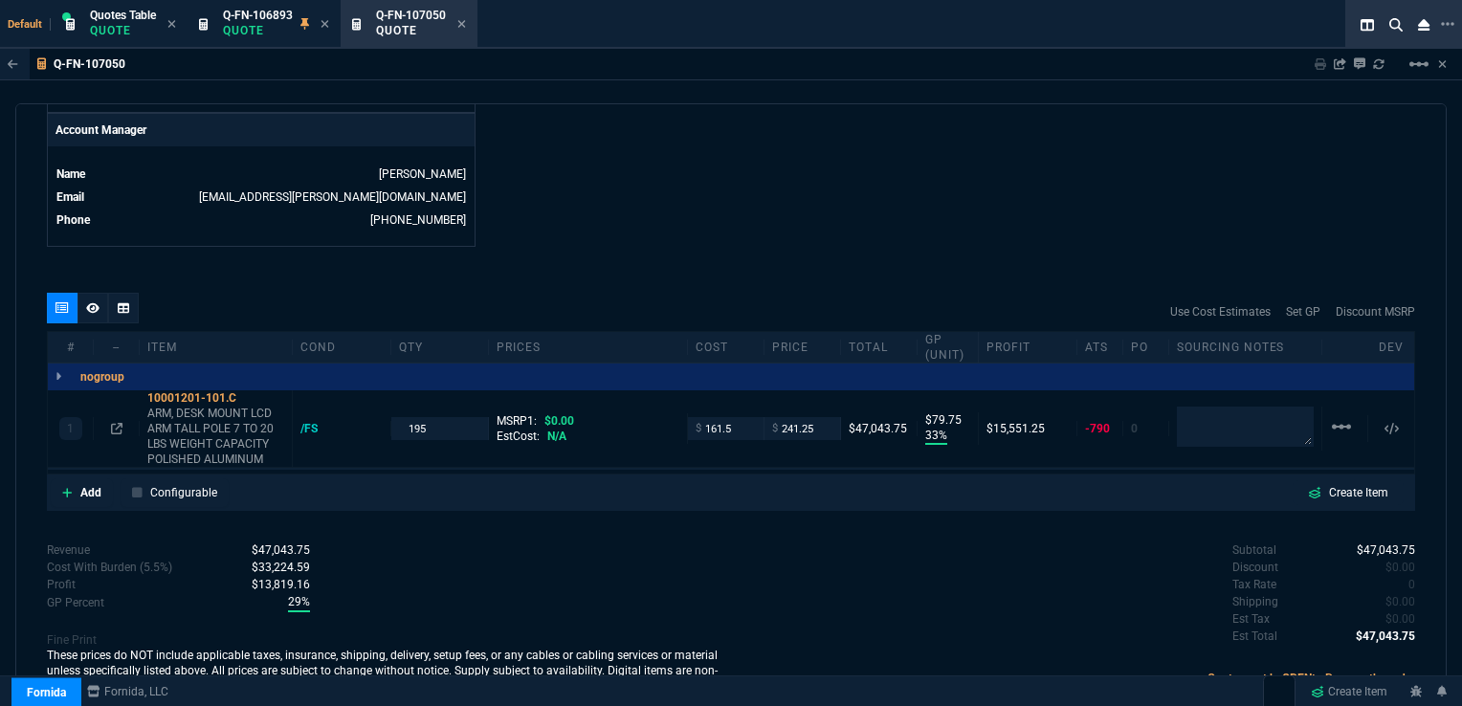
type input "80"
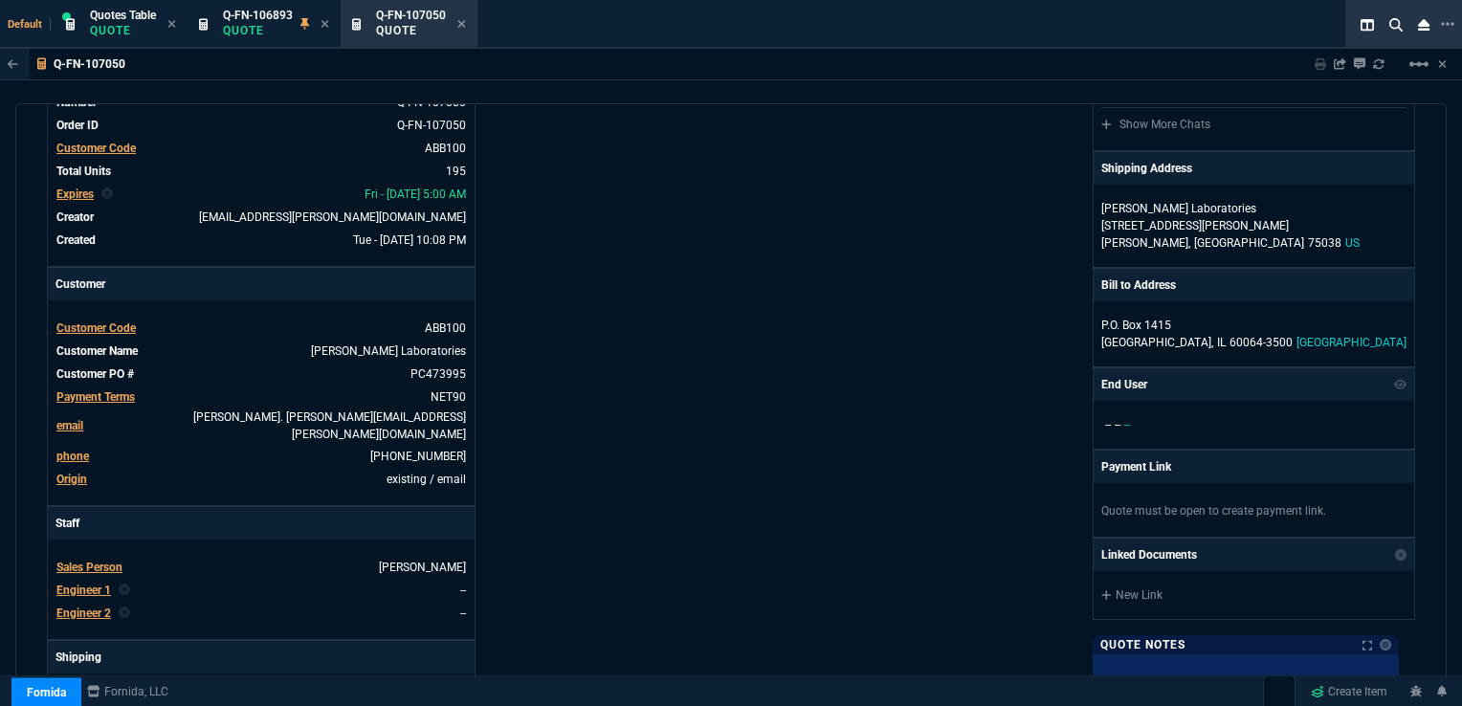
scroll to position [0, 0]
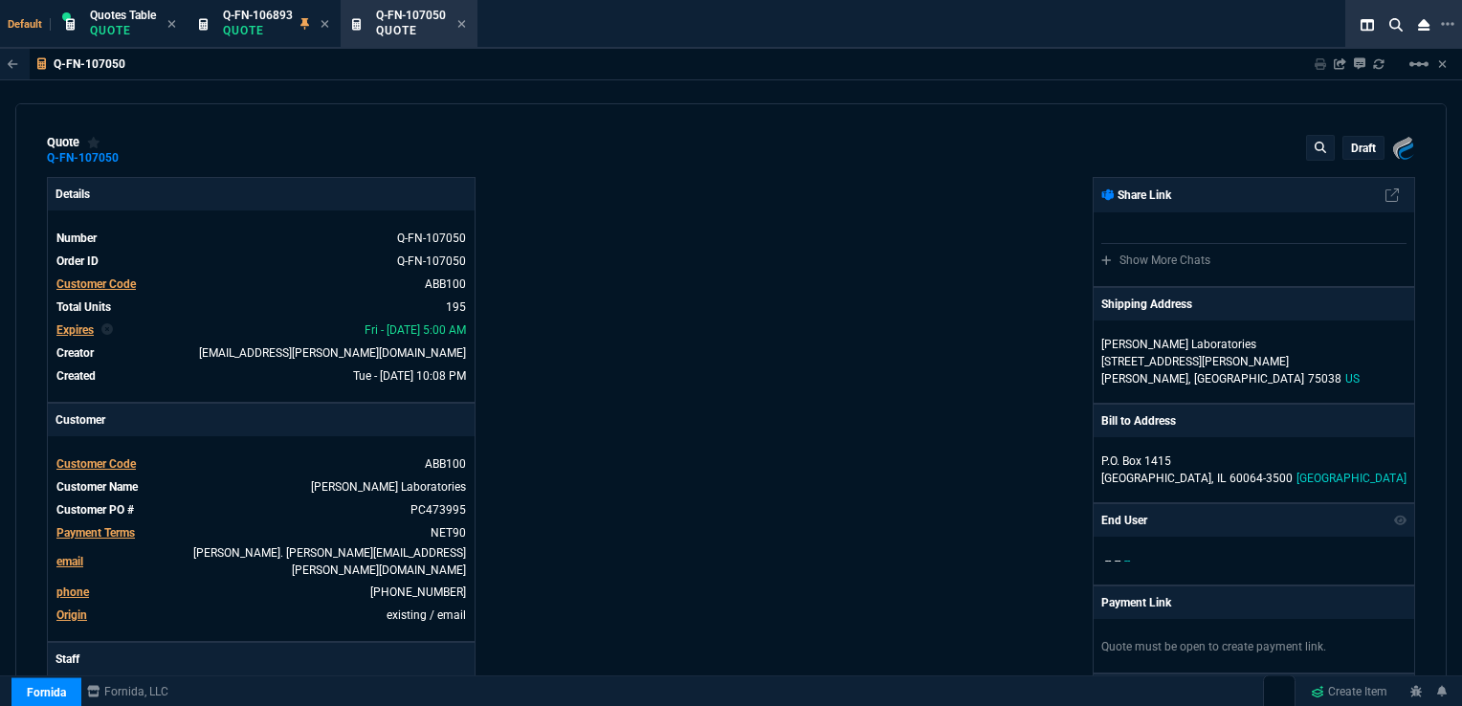
click at [1351, 146] on p "draft" at bounding box center [1363, 148] width 25 height 15
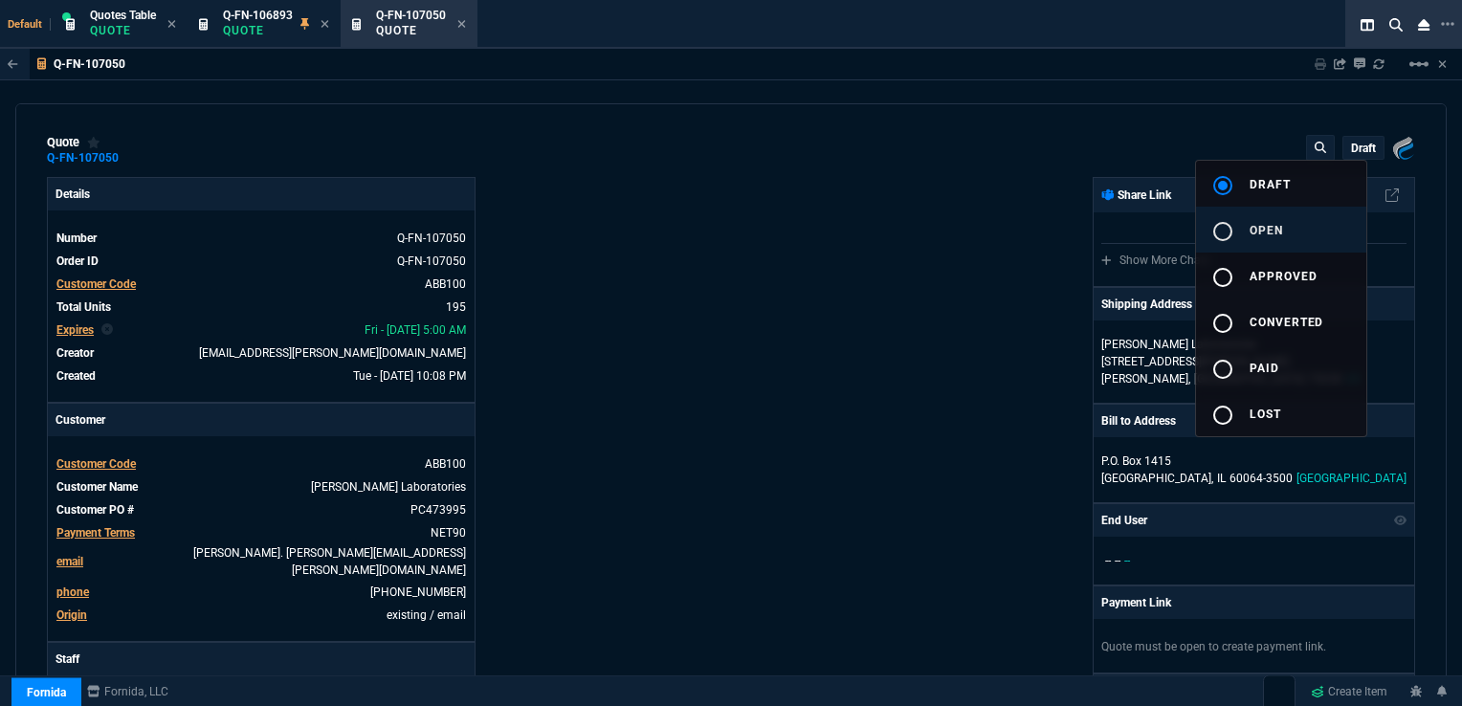
click at [1238, 228] on div "radio_button_unchecked" at bounding box center [1231, 231] width 38 height 23
click at [960, 298] on div at bounding box center [731, 353] width 1462 height 706
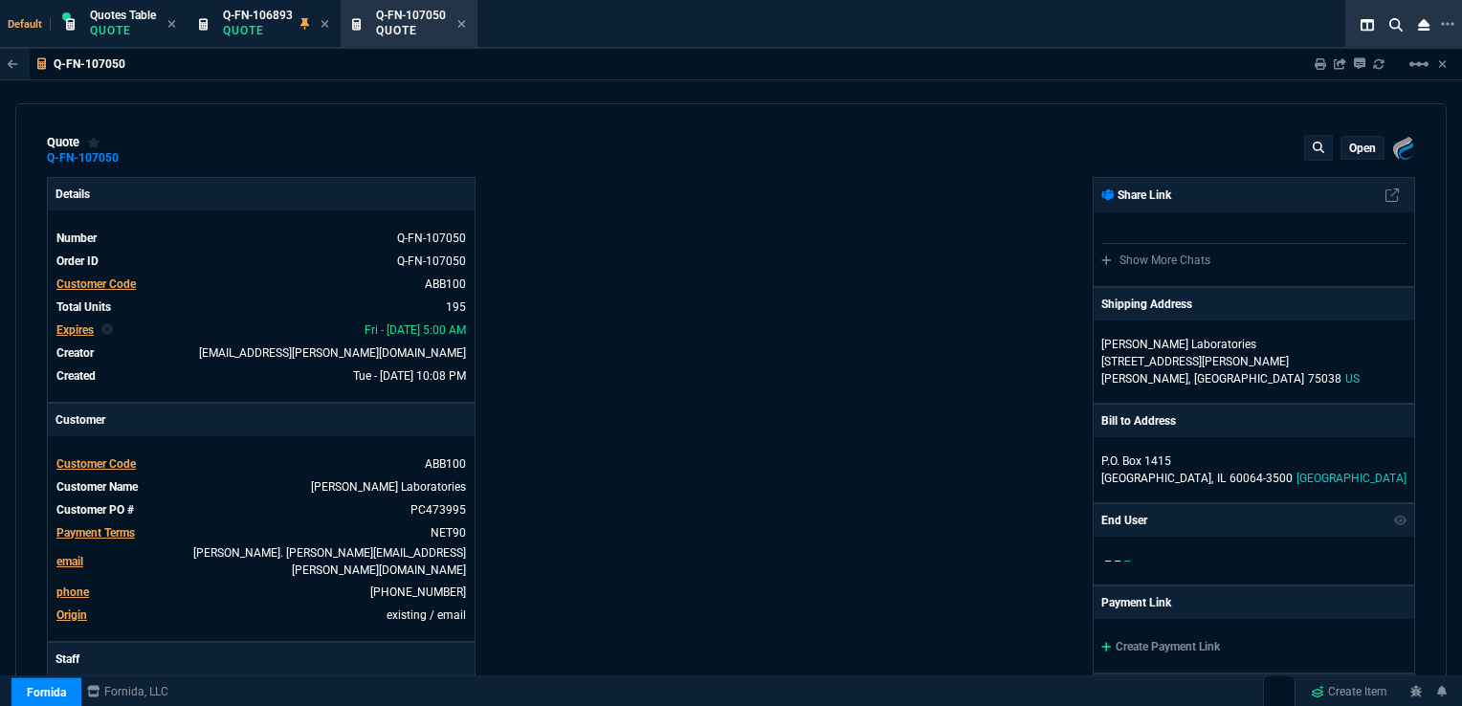
type input "33"
type input "80"
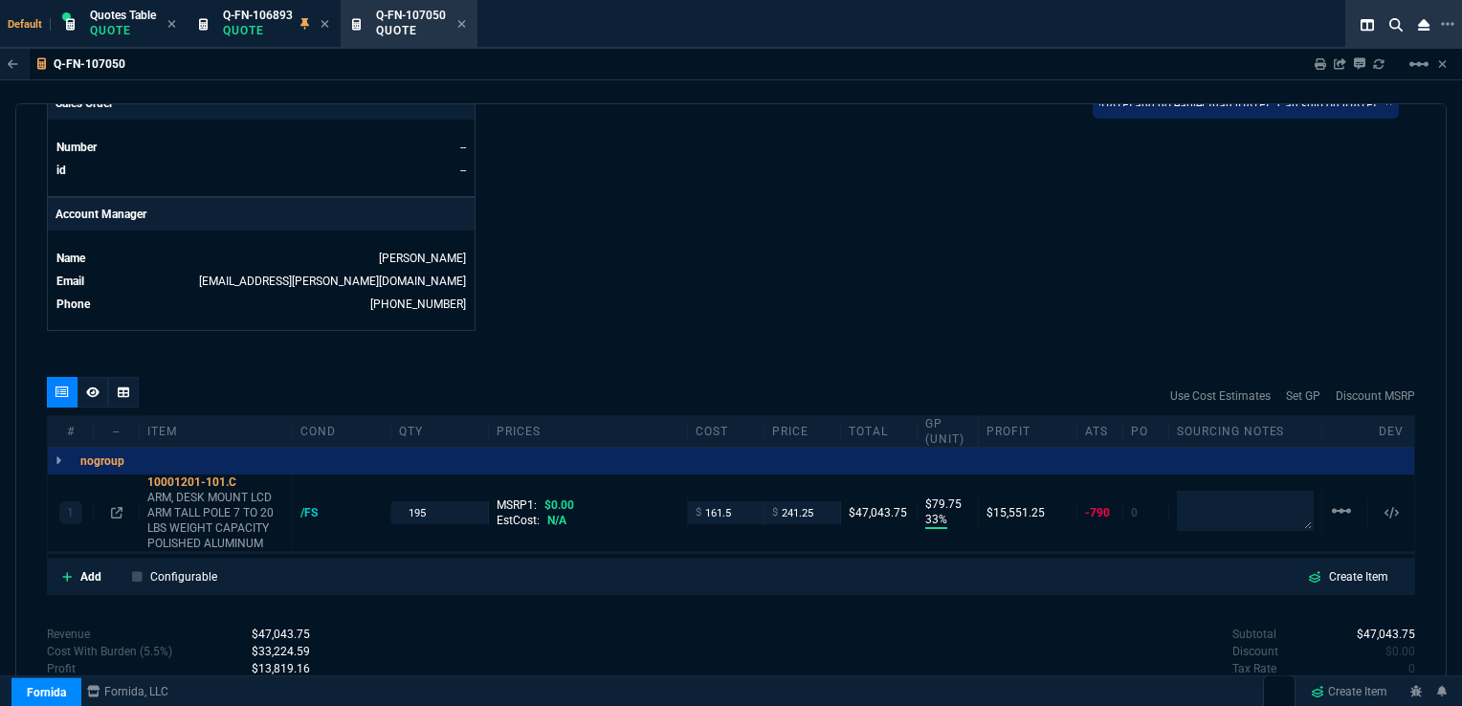
scroll to position [883, 0]
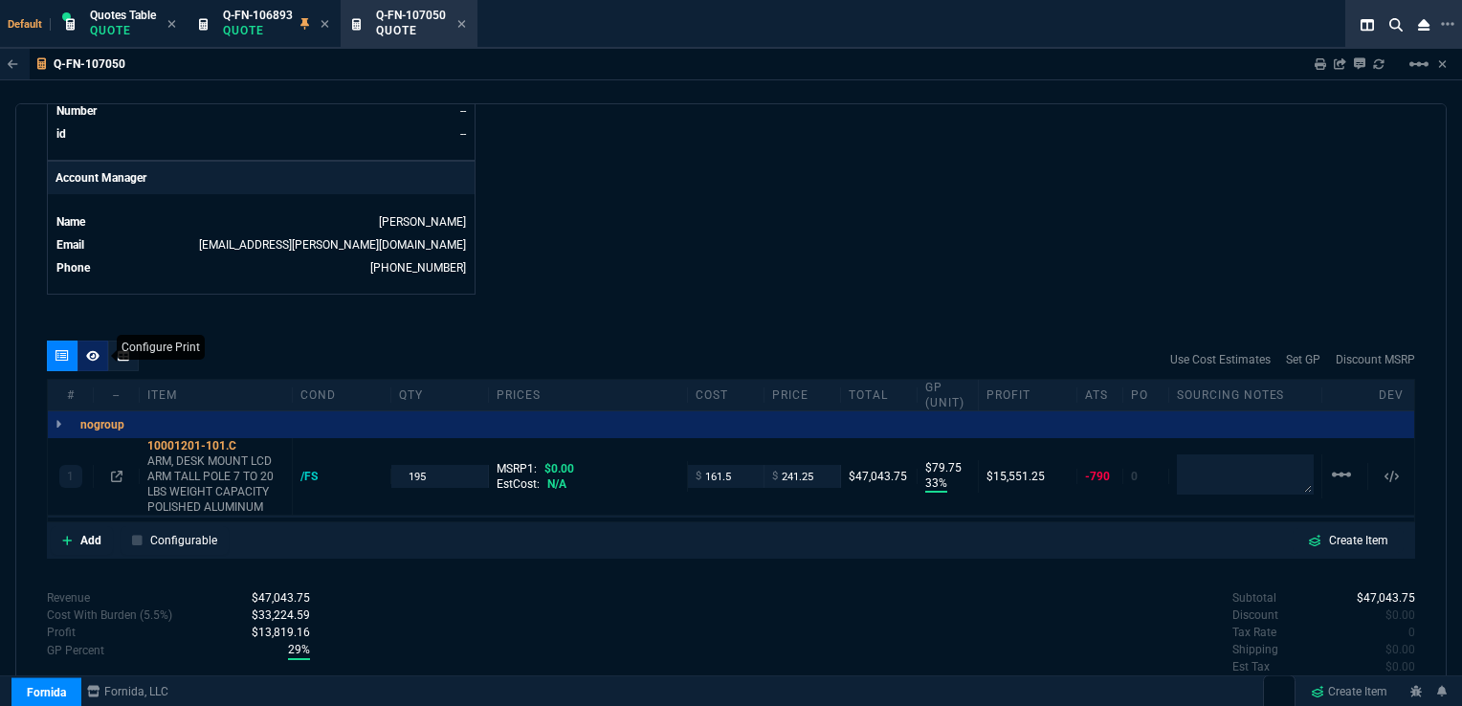
click at [95, 349] on fa-icon at bounding box center [92, 355] width 13 height 13
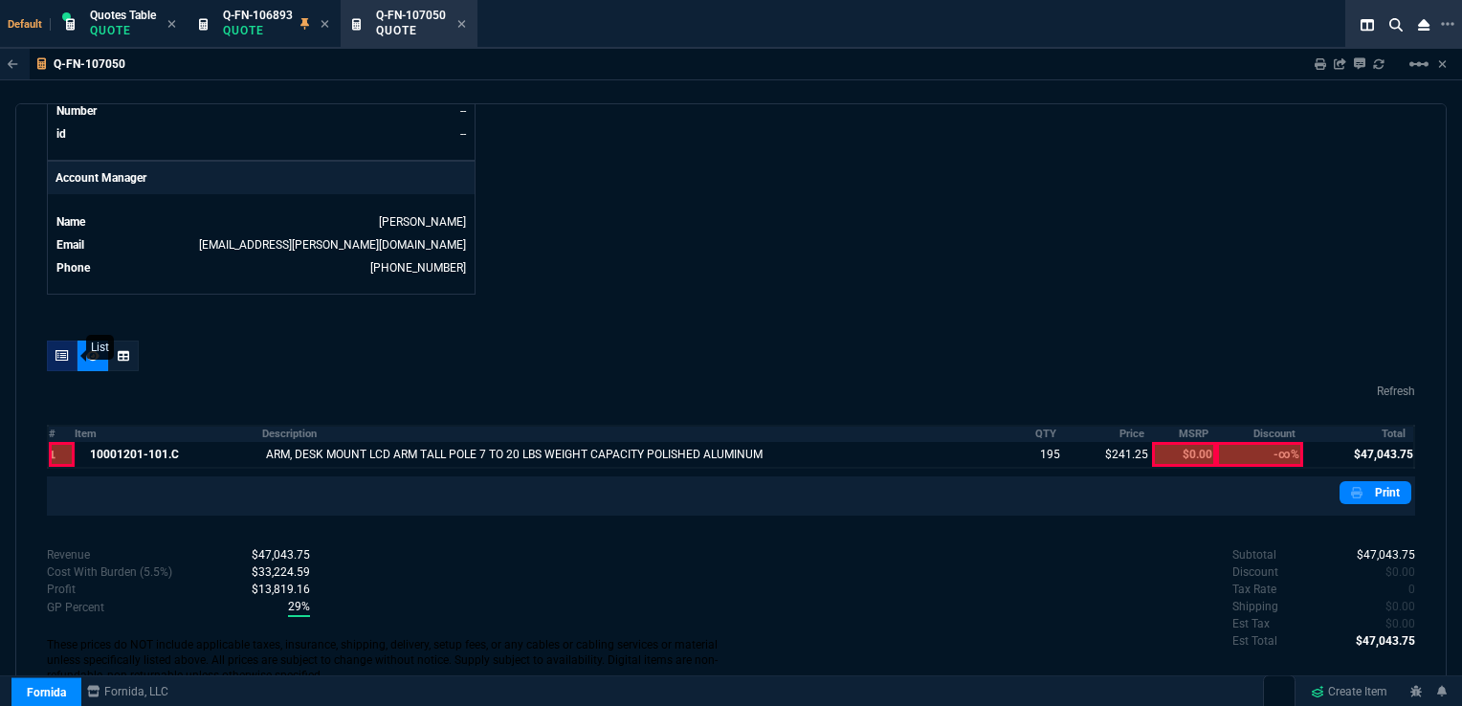
click at [63, 350] on icon at bounding box center [62, 355] width 13 height 11
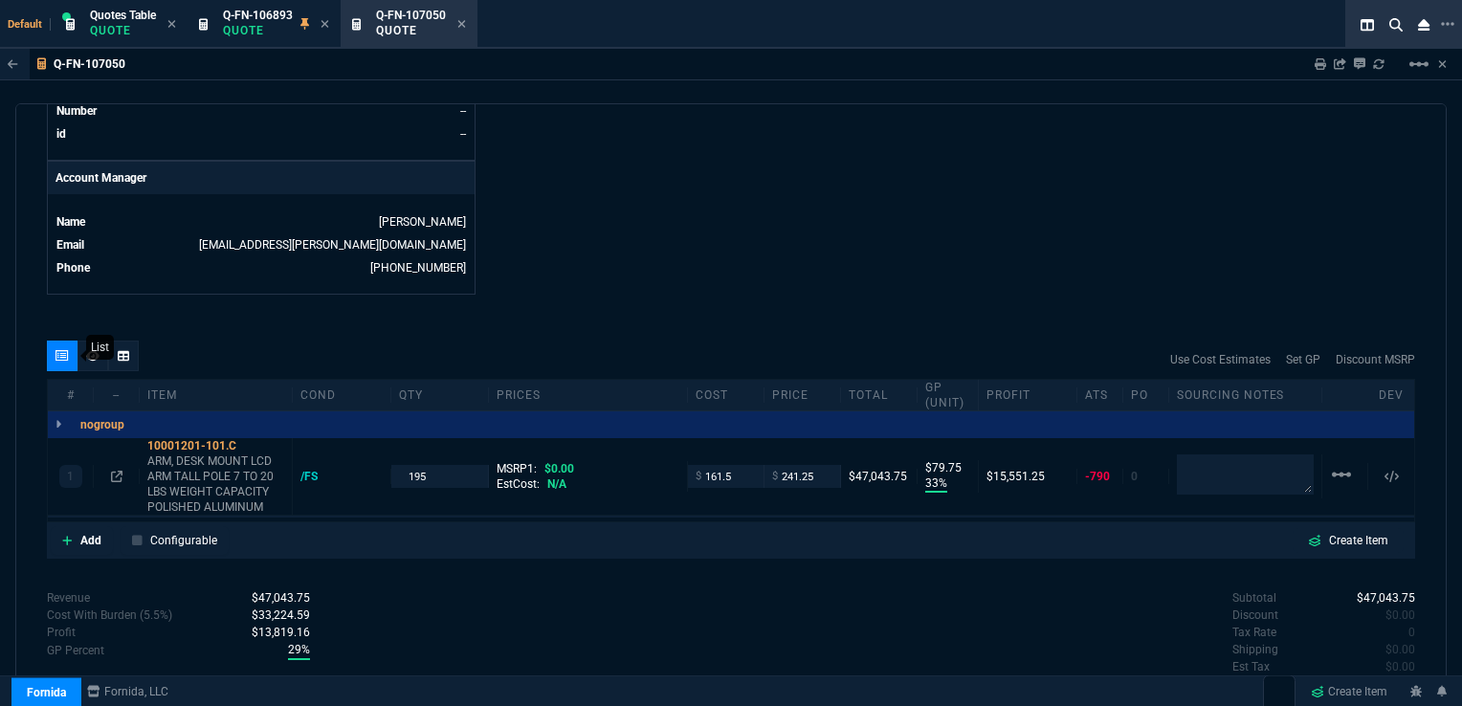
type input "33"
type input "80"
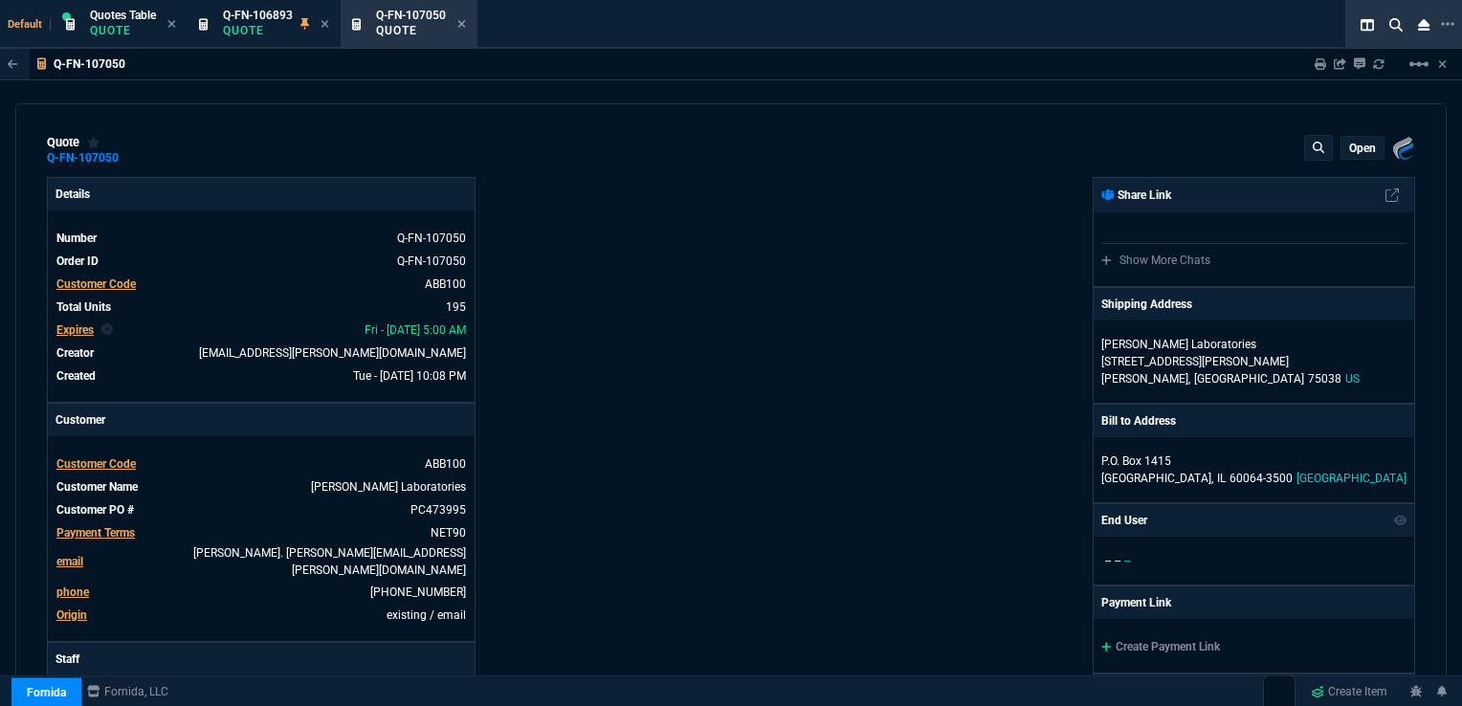
click at [1350, 145] on p "open" at bounding box center [1362, 148] width 27 height 15
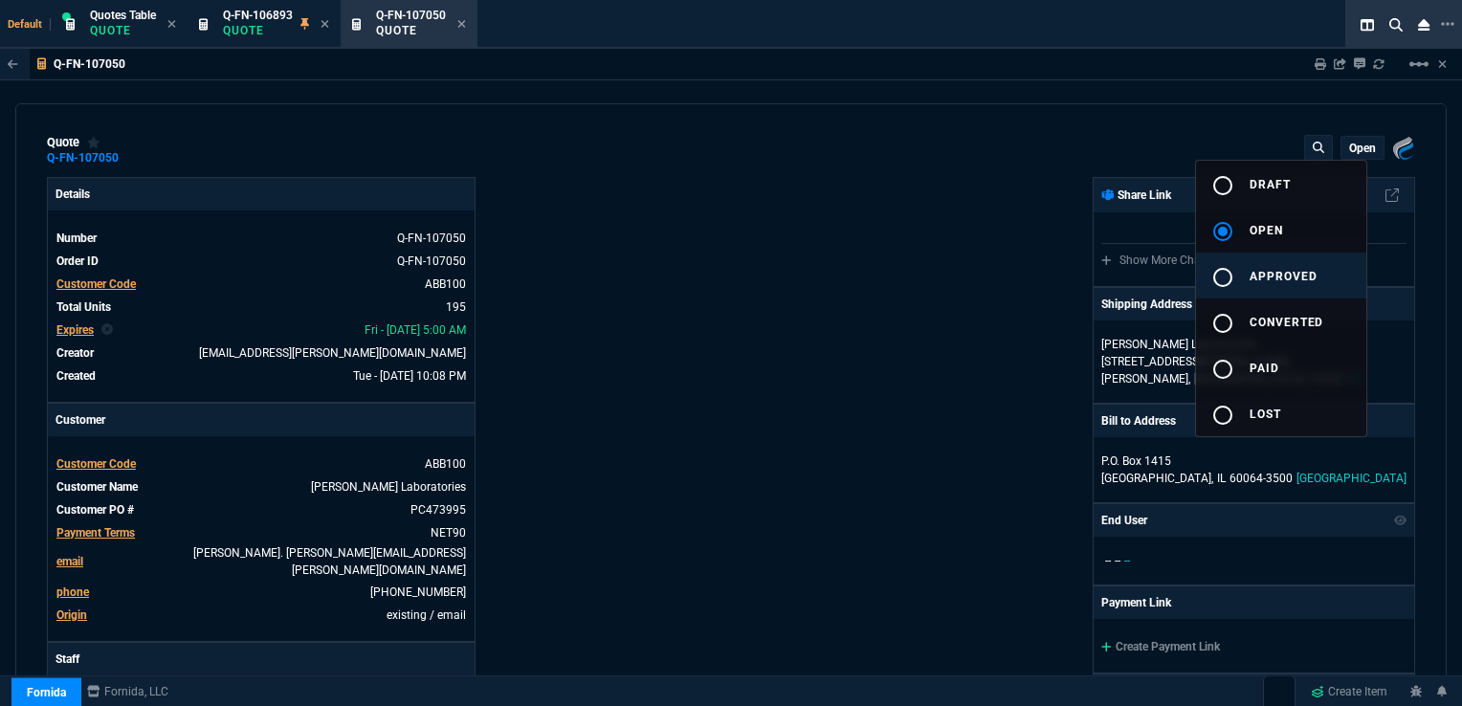
click at [1272, 270] on span "approved" at bounding box center [1284, 276] width 68 height 13
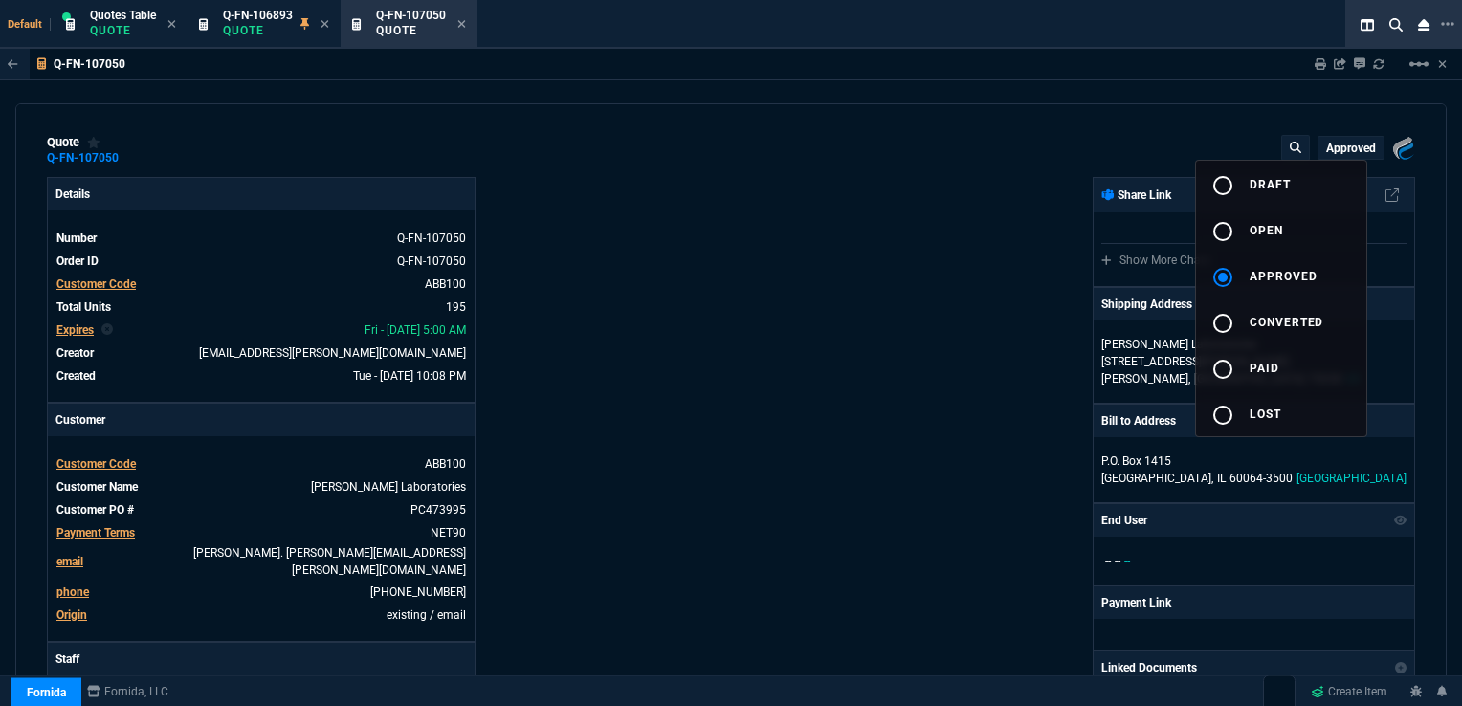
type input "33"
type input "80"
click at [949, 251] on div at bounding box center [731, 353] width 1462 height 706
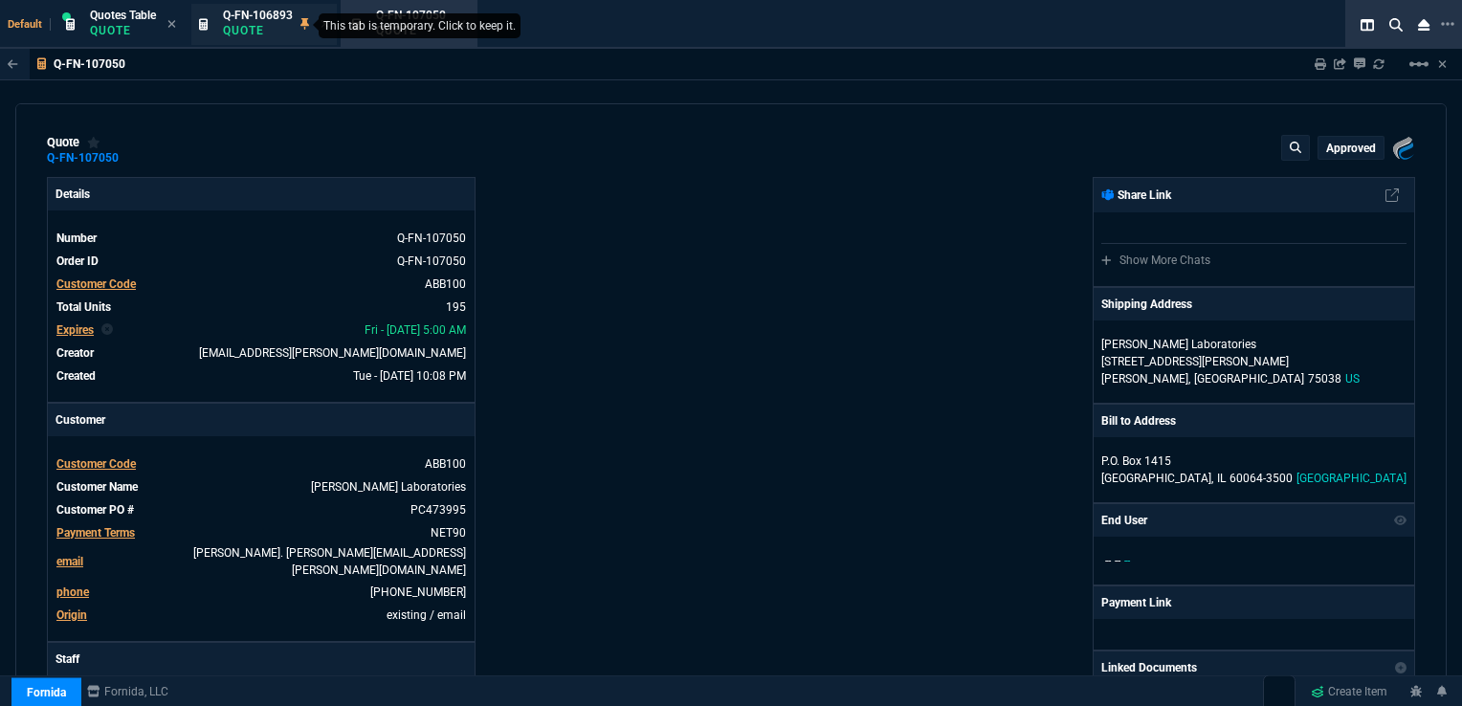
click at [309, 22] on nx-icon at bounding box center [304, 24] width 9 height 15
click at [306, 22] on icon at bounding box center [308, 23] width 9 height 11
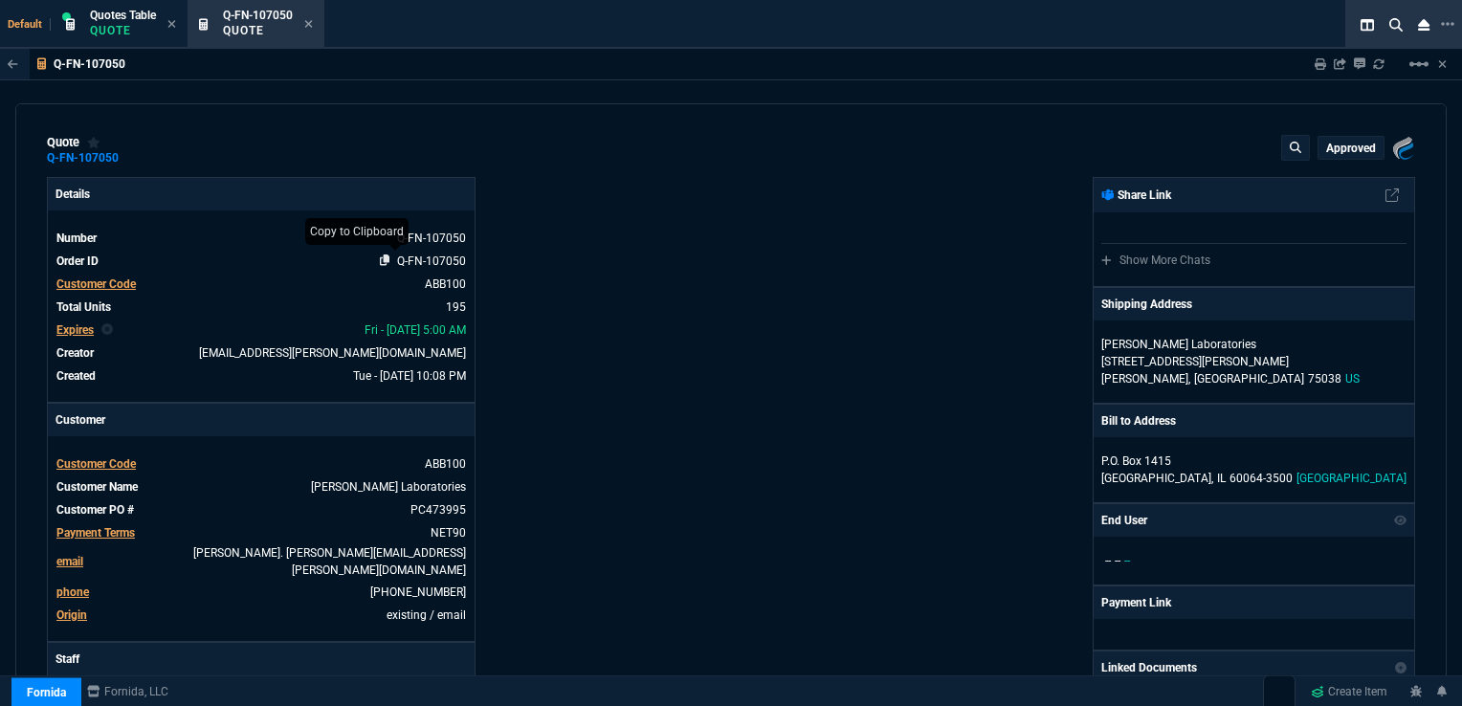
click at [380, 265] on icon at bounding box center [385, 260] width 11 height 11
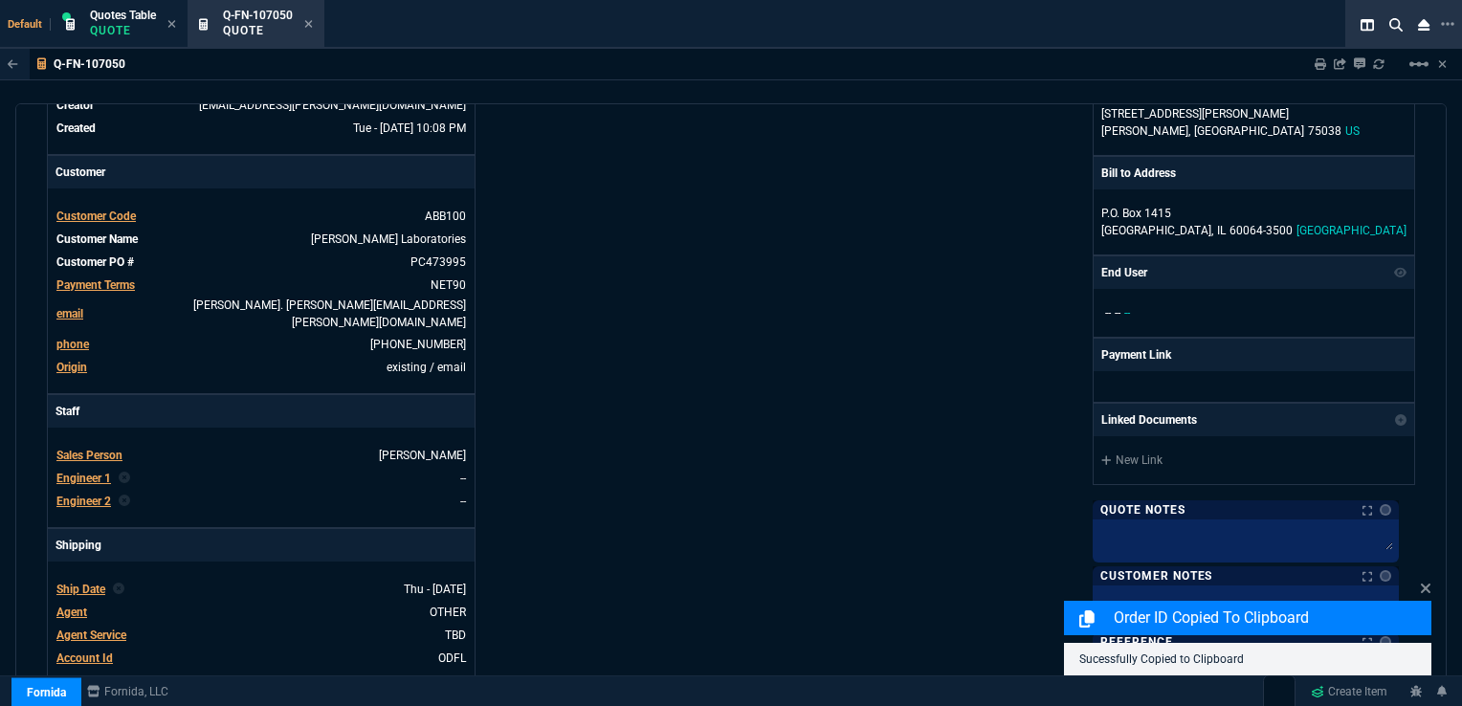
scroll to position [327, 0]
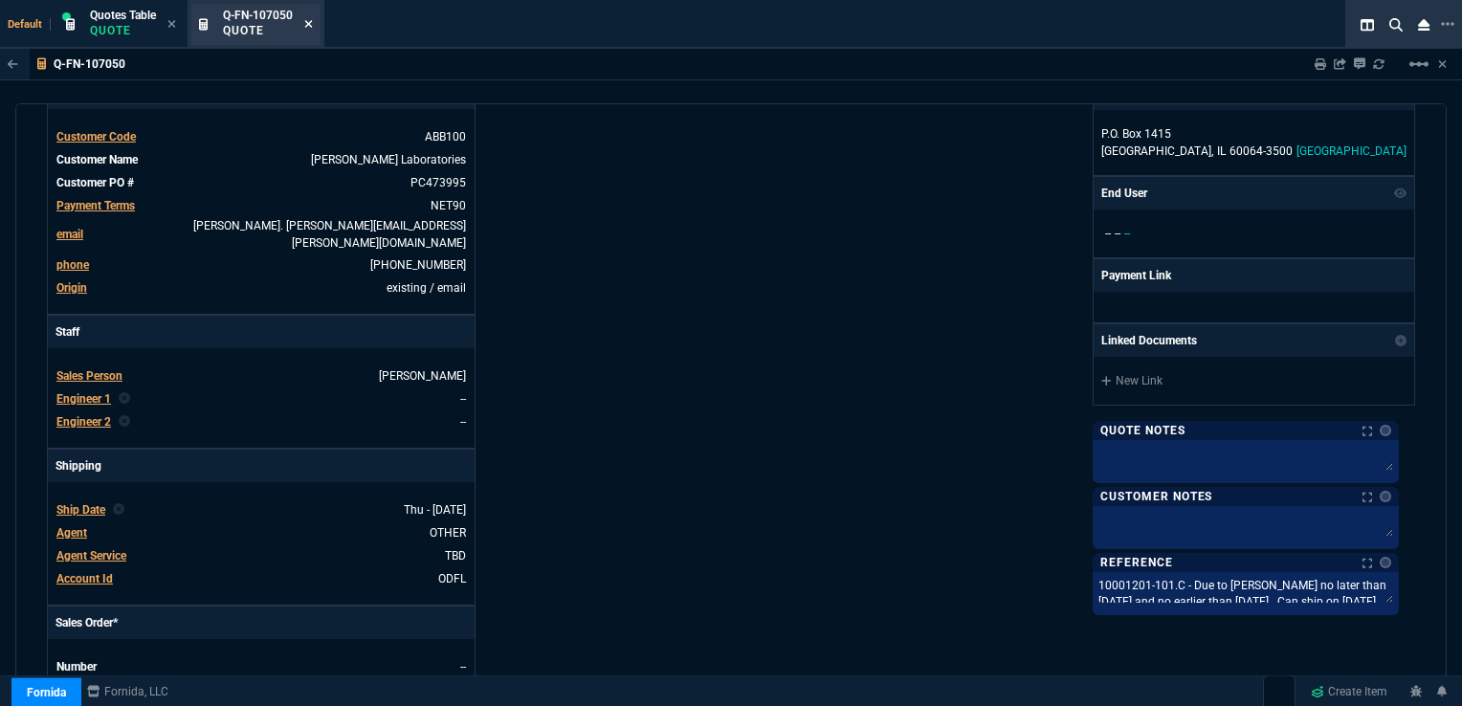
click at [308, 21] on icon at bounding box center [309, 24] width 8 height 8
